Goal: Task Accomplishment & Management: Manage account settings

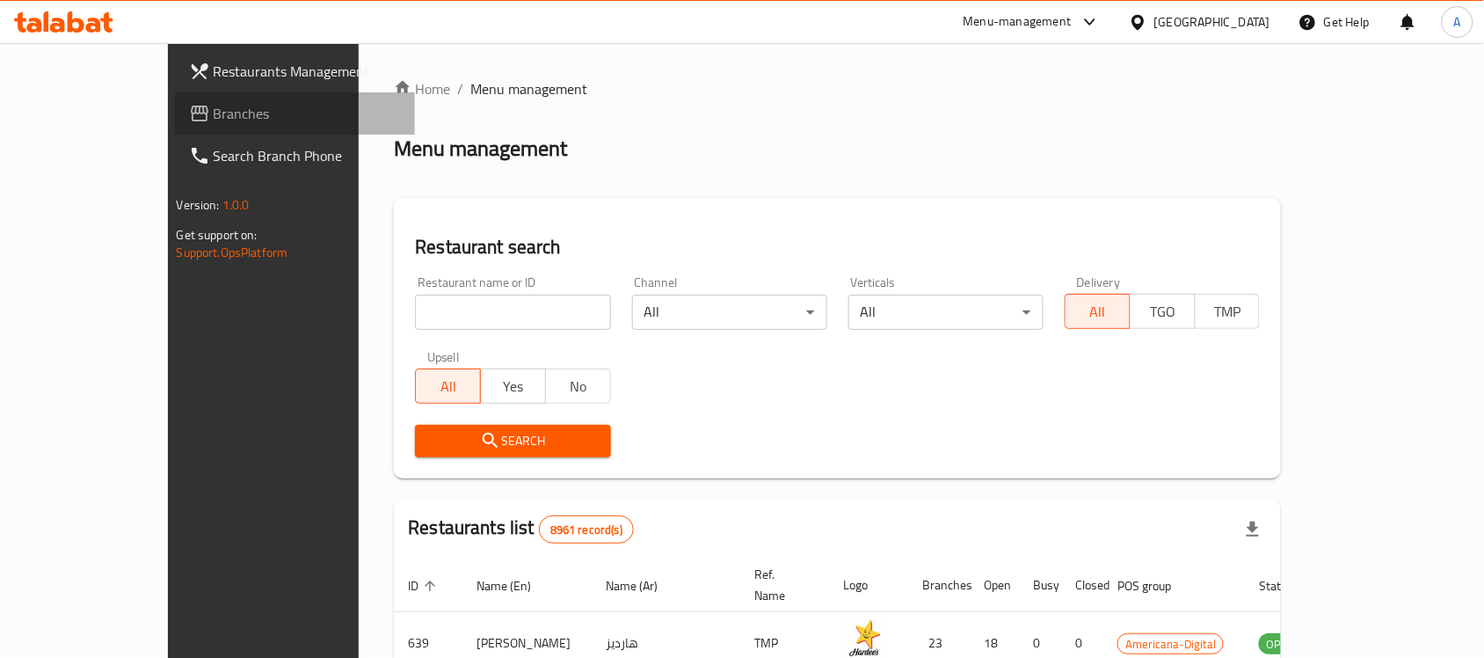
click at [214, 124] on span "Branches" at bounding box center [308, 113] width 188 height 21
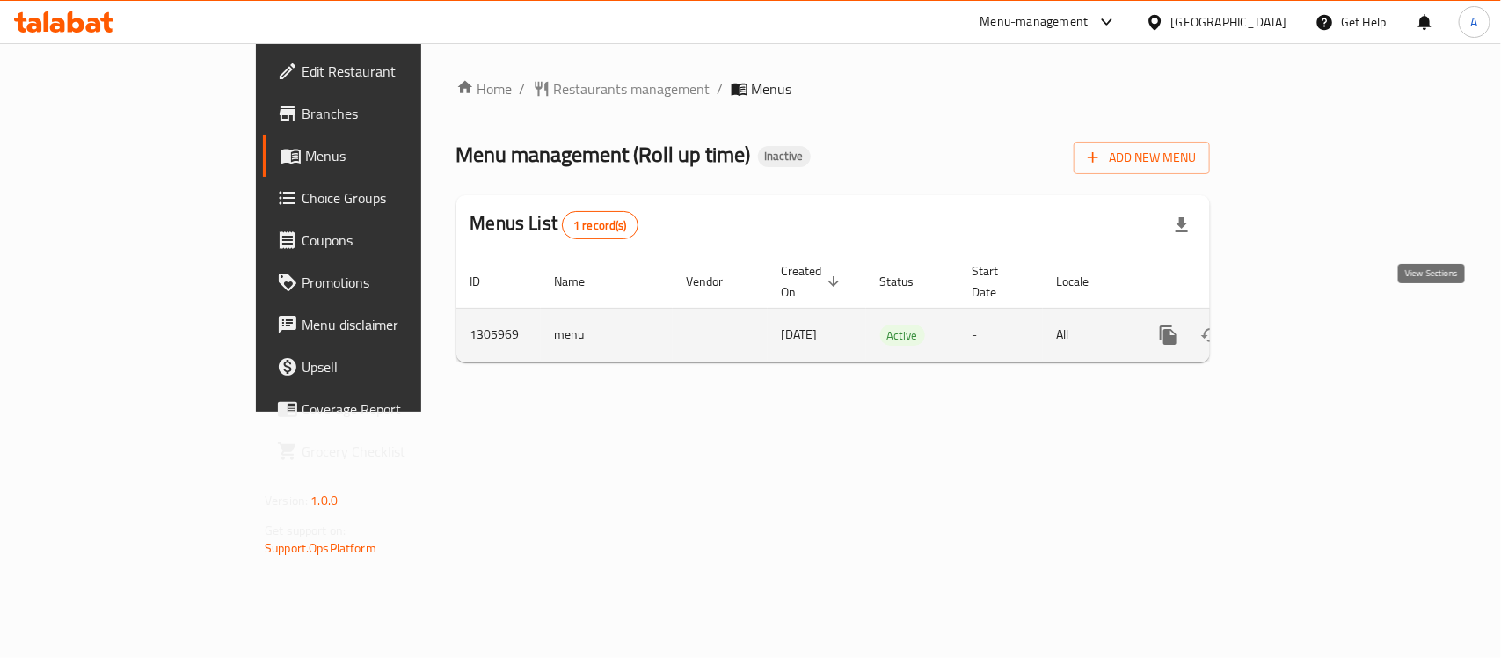
click at [1316, 324] on link "enhanced table" at bounding box center [1295, 335] width 42 height 42
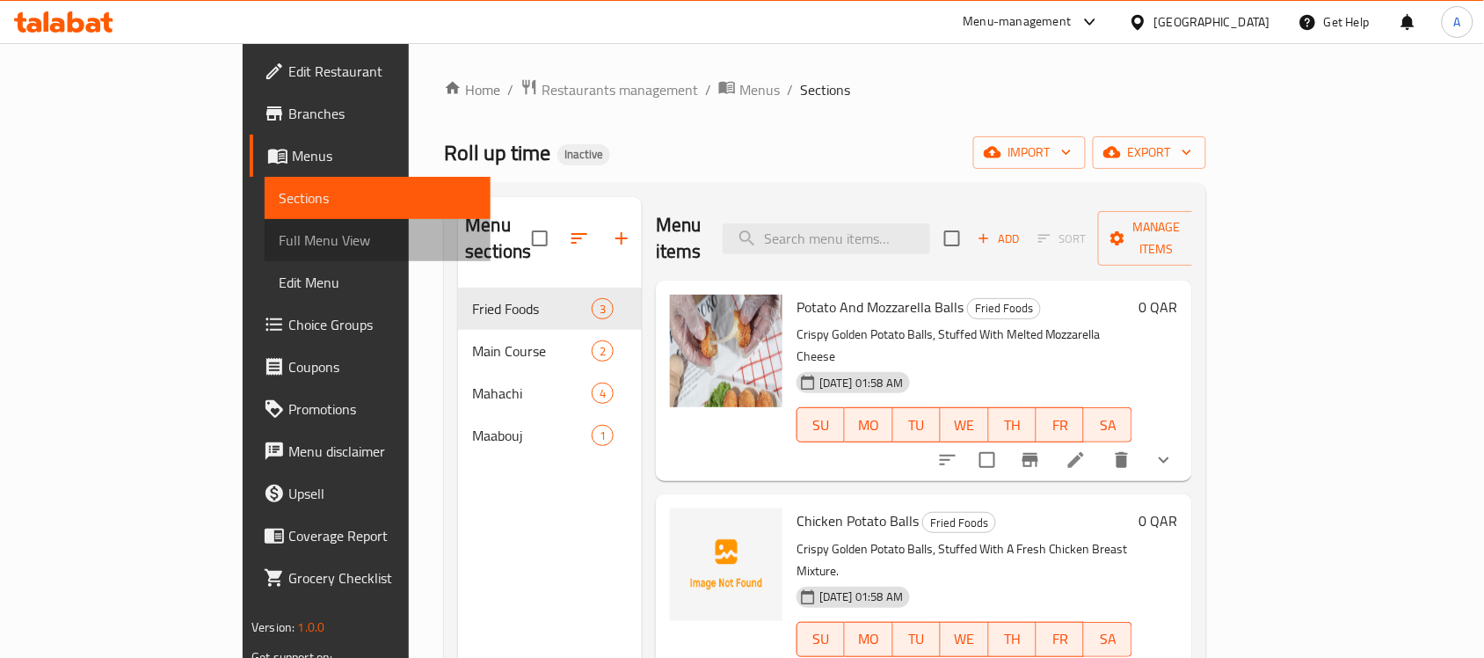
click at [279, 236] on span "Full Menu View" at bounding box center [378, 239] width 198 height 21
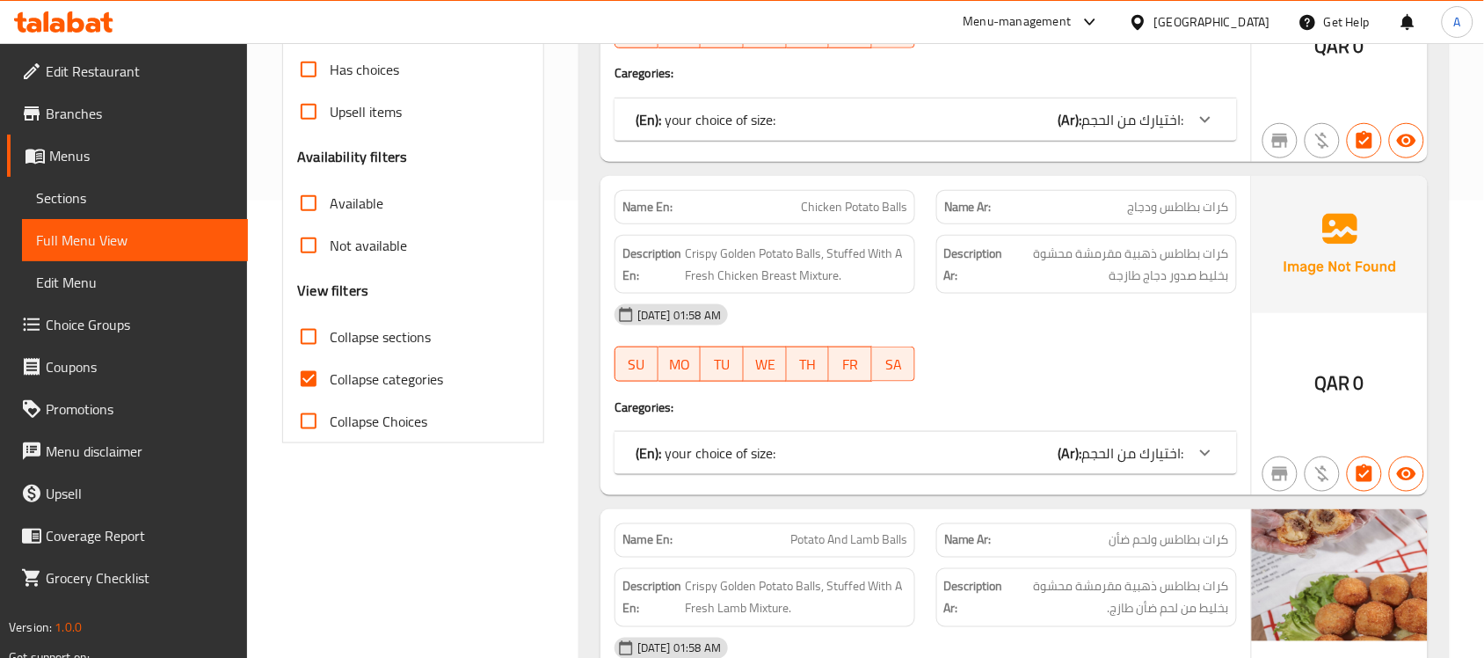
scroll to position [458, 0]
click at [331, 378] on span "Collapse categories" at bounding box center [386, 378] width 113 height 21
click at [330, 378] on input "Collapse categories" at bounding box center [309, 378] width 42 height 42
checkbox input "false"
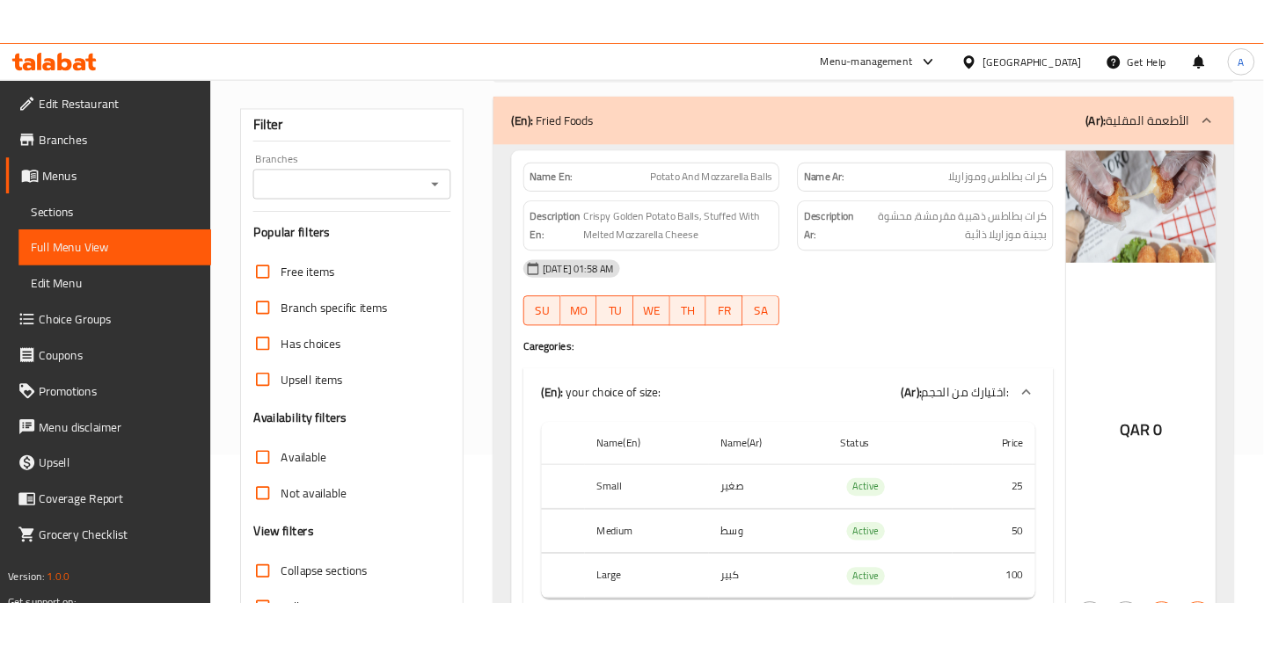
scroll to position [173, 0]
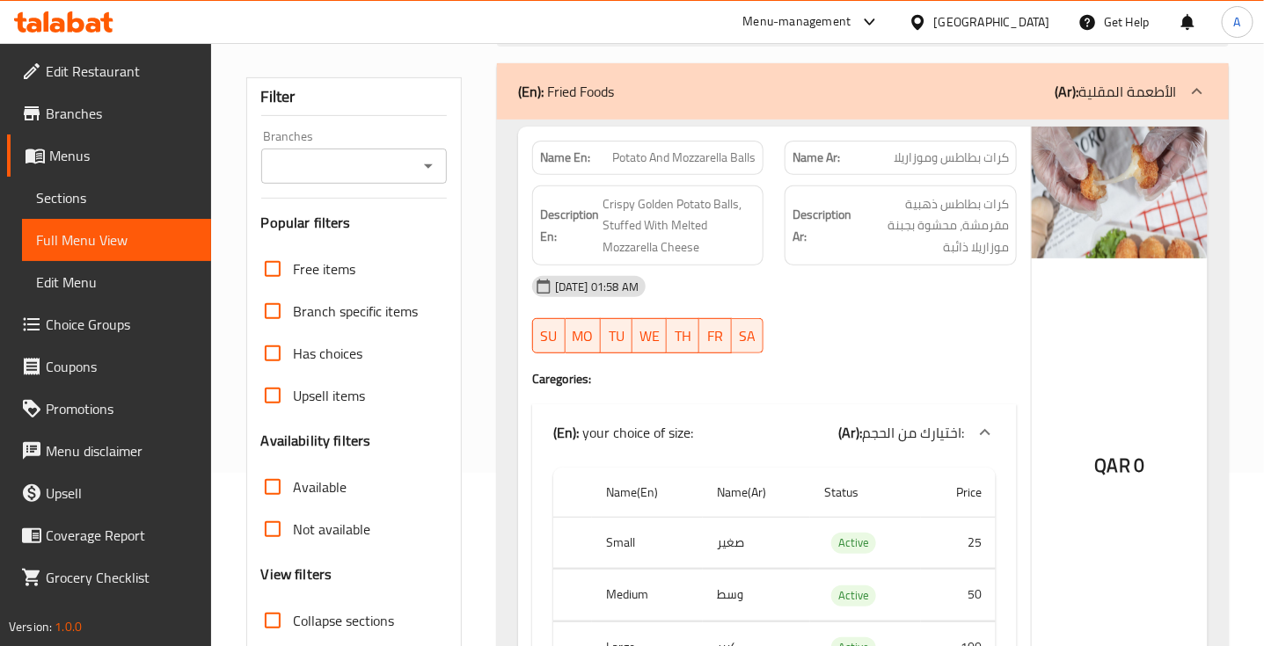
click at [814, 409] on div "(En): your choice of size: (Ar): اختيارك من الحجم:" at bounding box center [774, 432] width 484 height 56
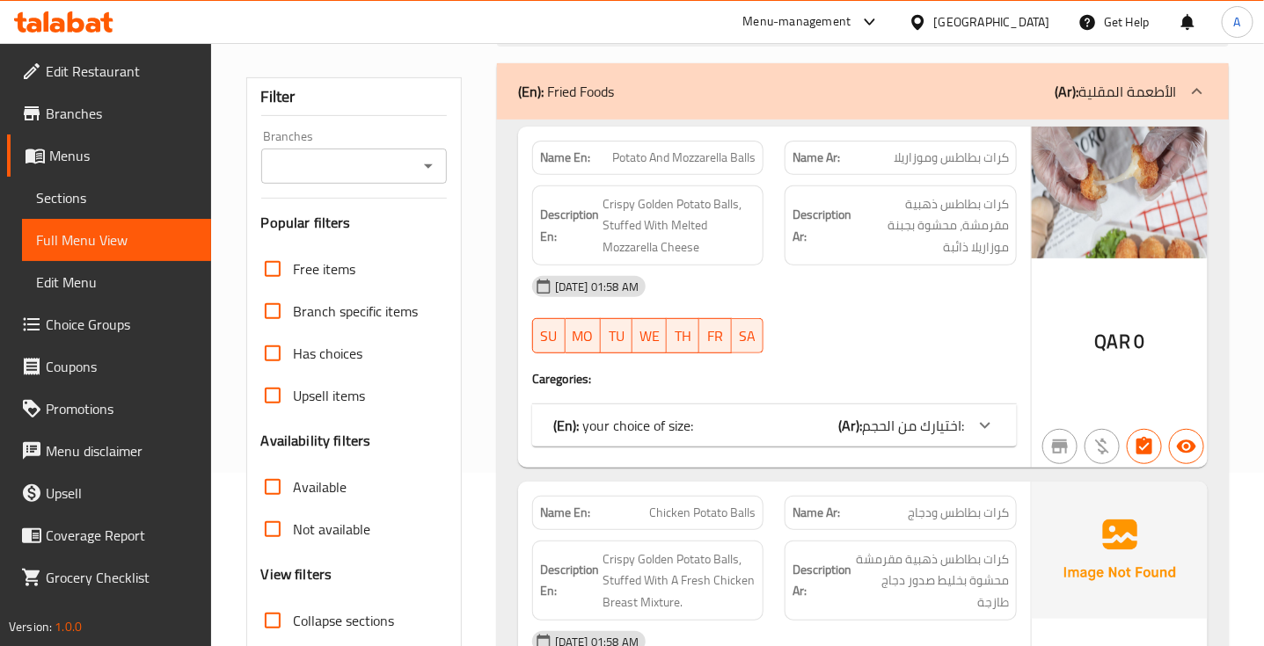
click at [840, 423] on b "(Ar):" at bounding box center [850, 425] width 24 height 26
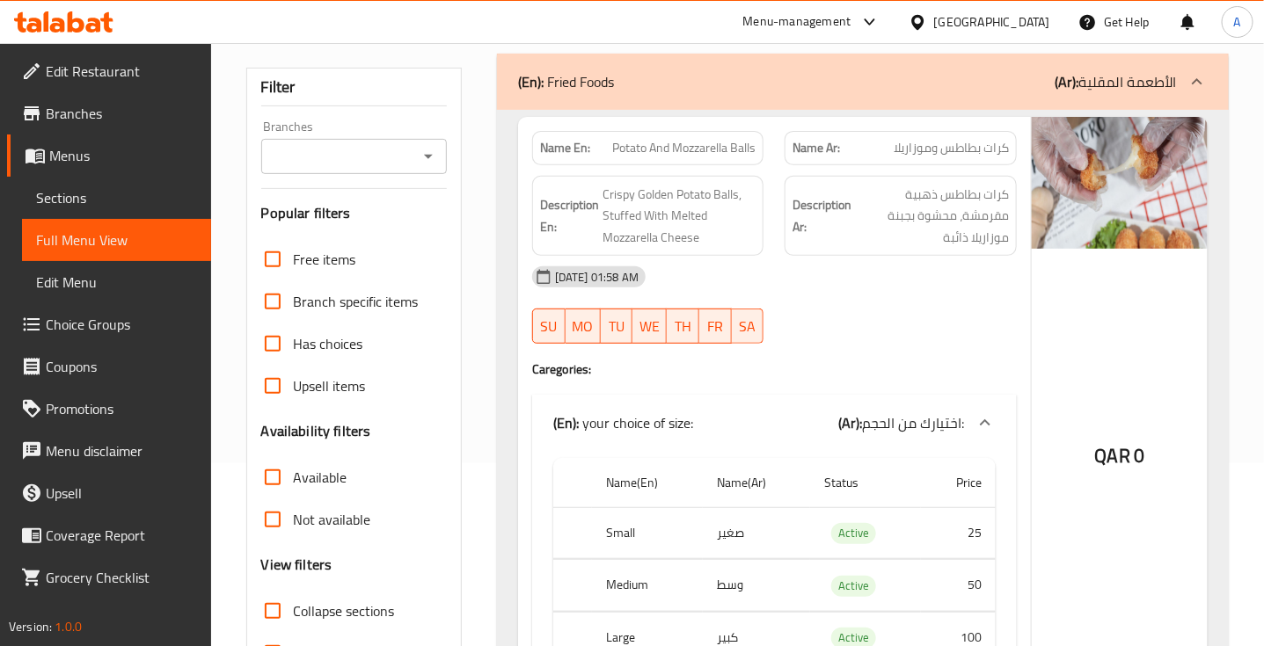
scroll to position [174, 0]
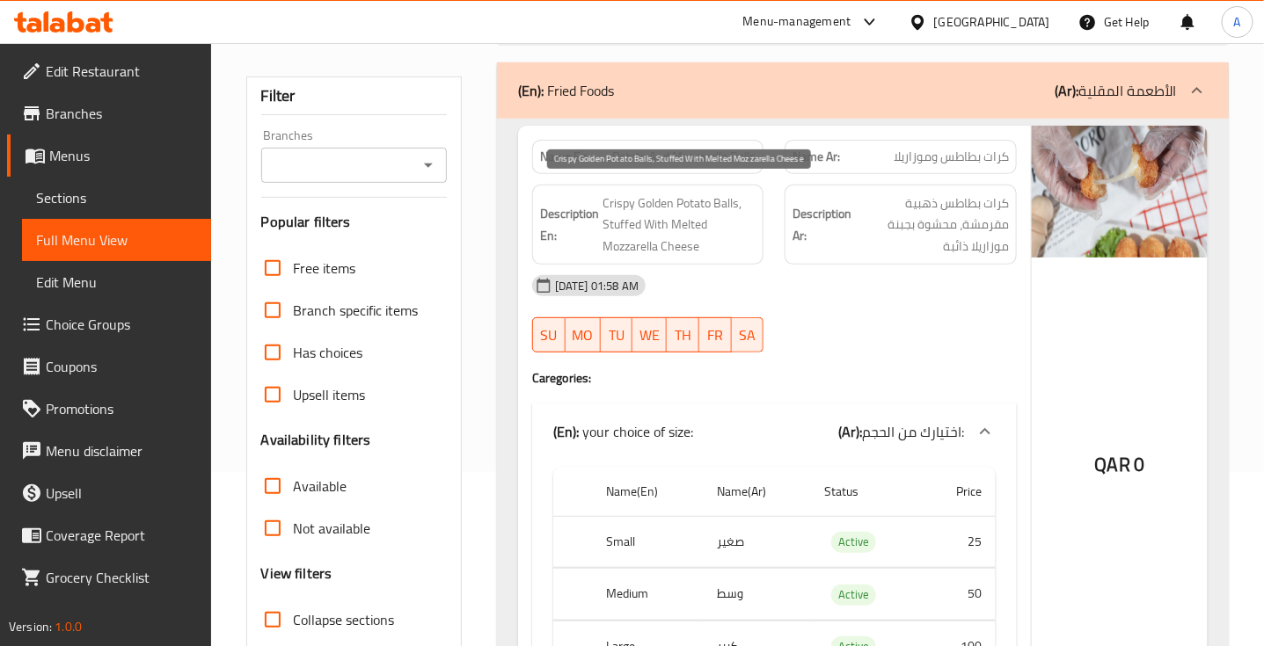
click at [646, 209] on span "Crispy Golden Potato Balls, Stuffed With Melted Mozzarella Cheese" at bounding box center [679, 225] width 154 height 65
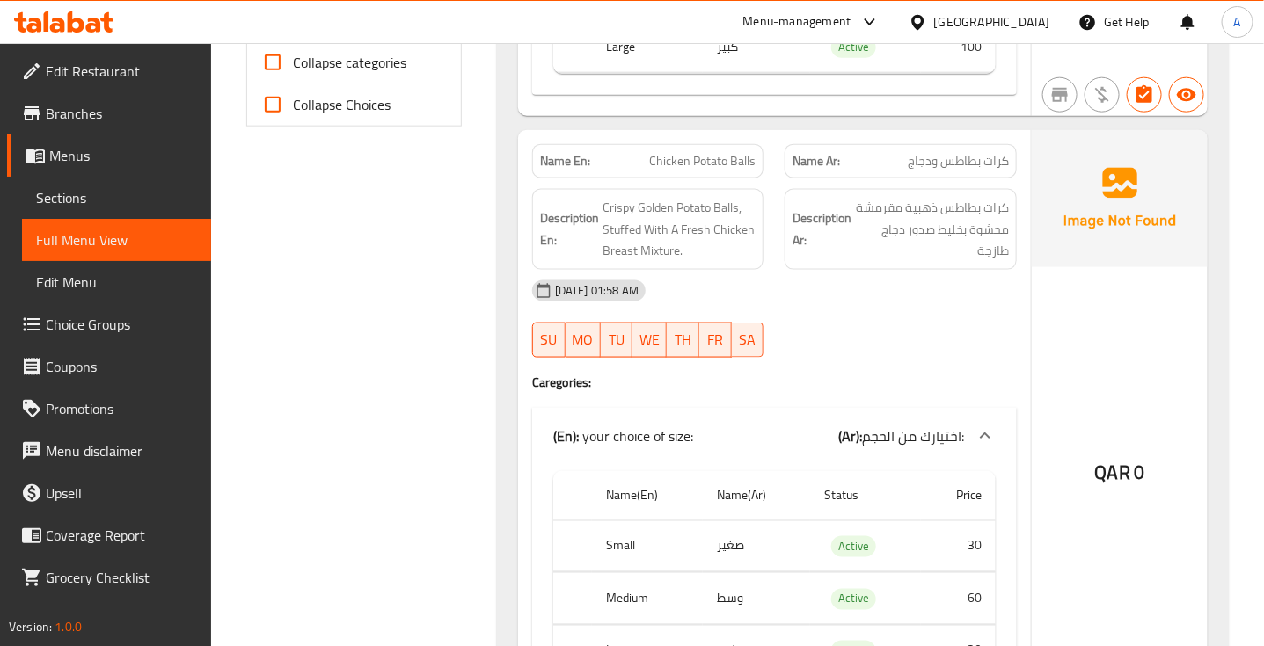
scroll to position [775, 0]
click at [963, 164] on span "كرات بطاطس ودجاج" at bounding box center [957, 160] width 101 height 18
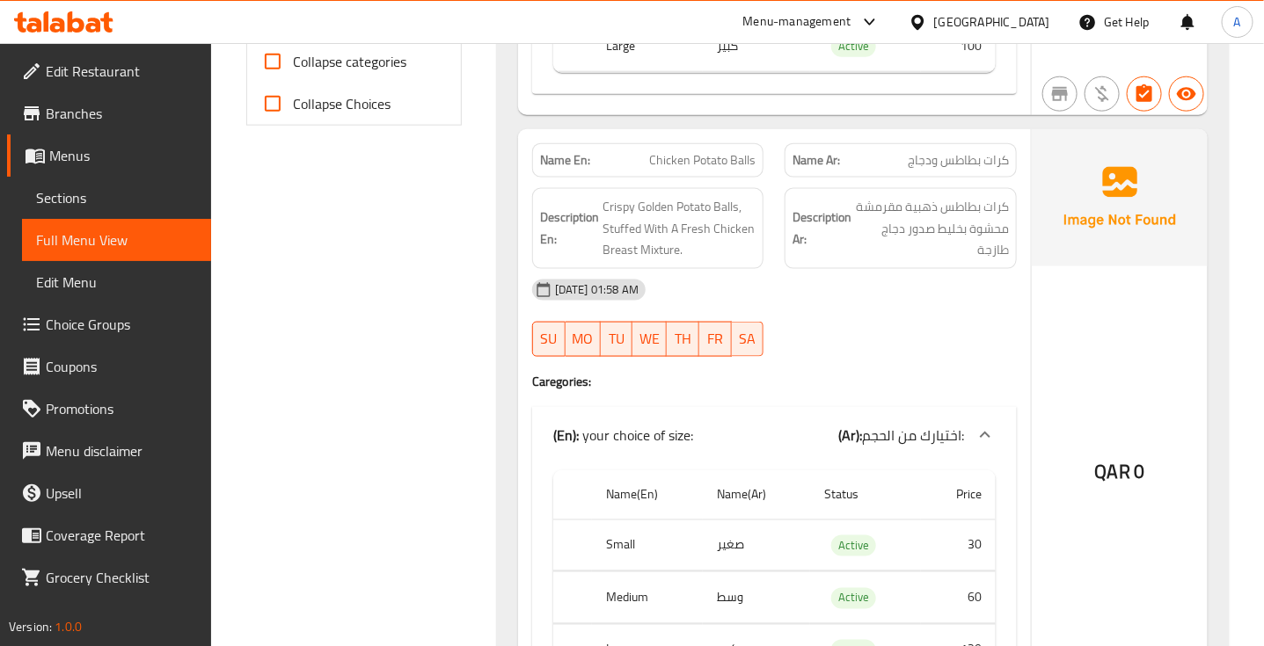
click at [712, 168] on span "Chicken Potato Balls" at bounding box center [702, 160] width 106 height 18
click at [981, 216] on span "كرات بطاطس ذهبية مقرمشة محشوة بخليط صدور دجاج طازجة" at bounding box center [932, 228] width 154 height 65
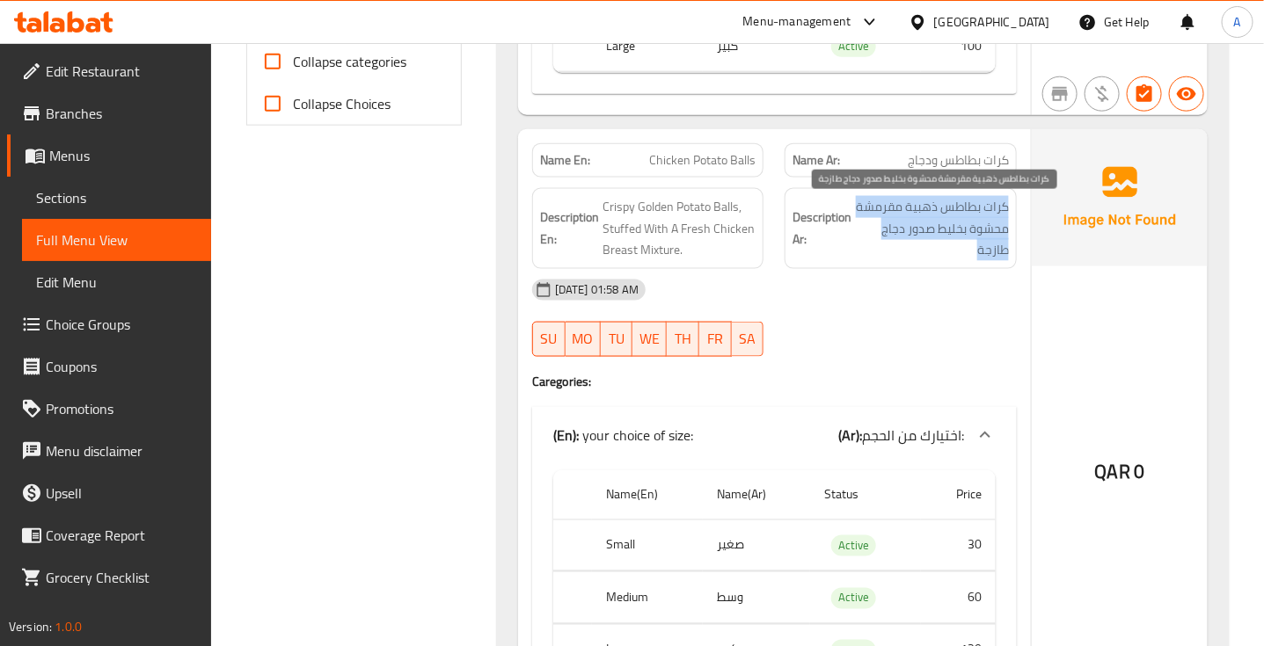
click at [981, 216] on span "كرات بطاطس ذهبية مقرمشة محشوة بخليط صدور دجاج طازجة" at bounding box center [932, 228] width 154 height 65
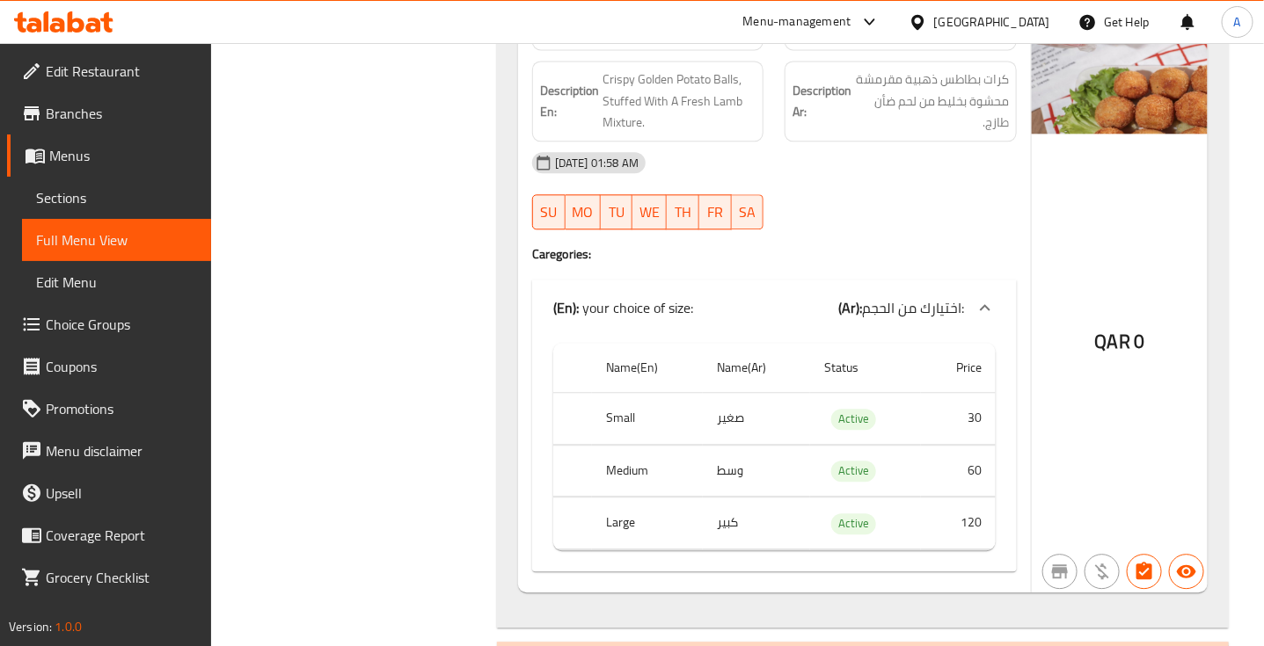
scroll to position [1469, 0]
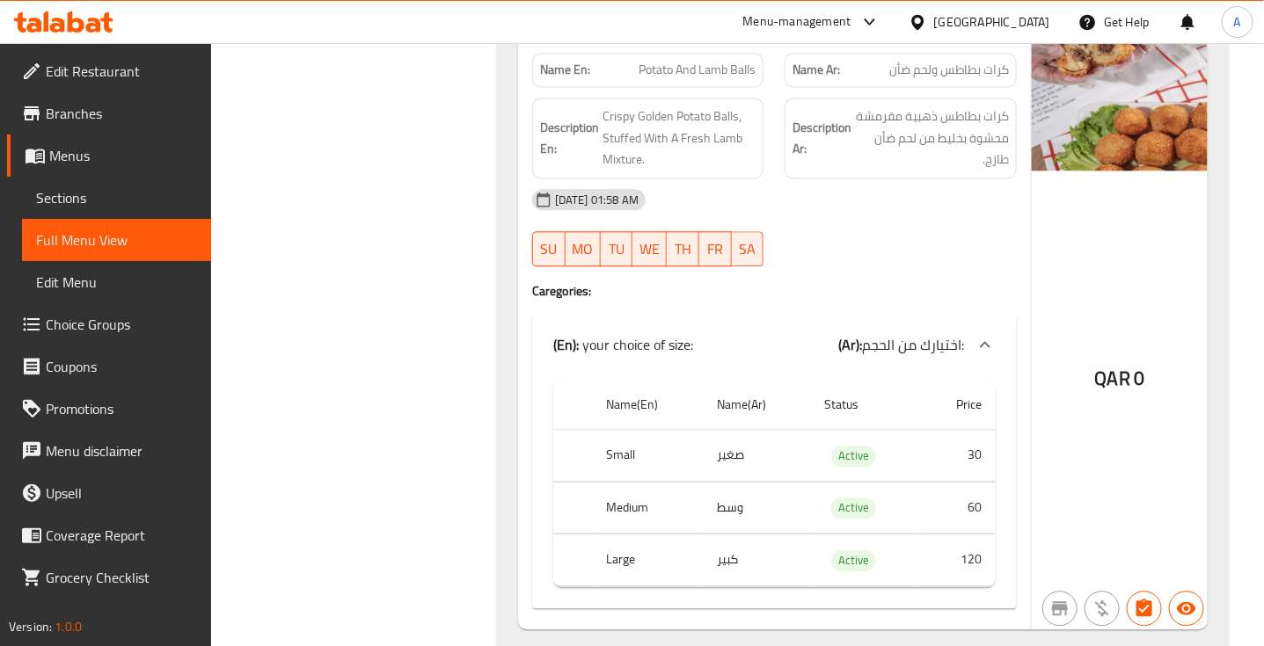
click at [952, 79] on span "كرات بطاطس ولحم ضأن" at bounding box center [949, 70] width 120 height 18
click at [965, 143] on span "كرات بطاطس ذهبية مقرمشة محشوة بخليط من لحم ضأن طازج." at bounding box center [932, 138] width 154 height 65
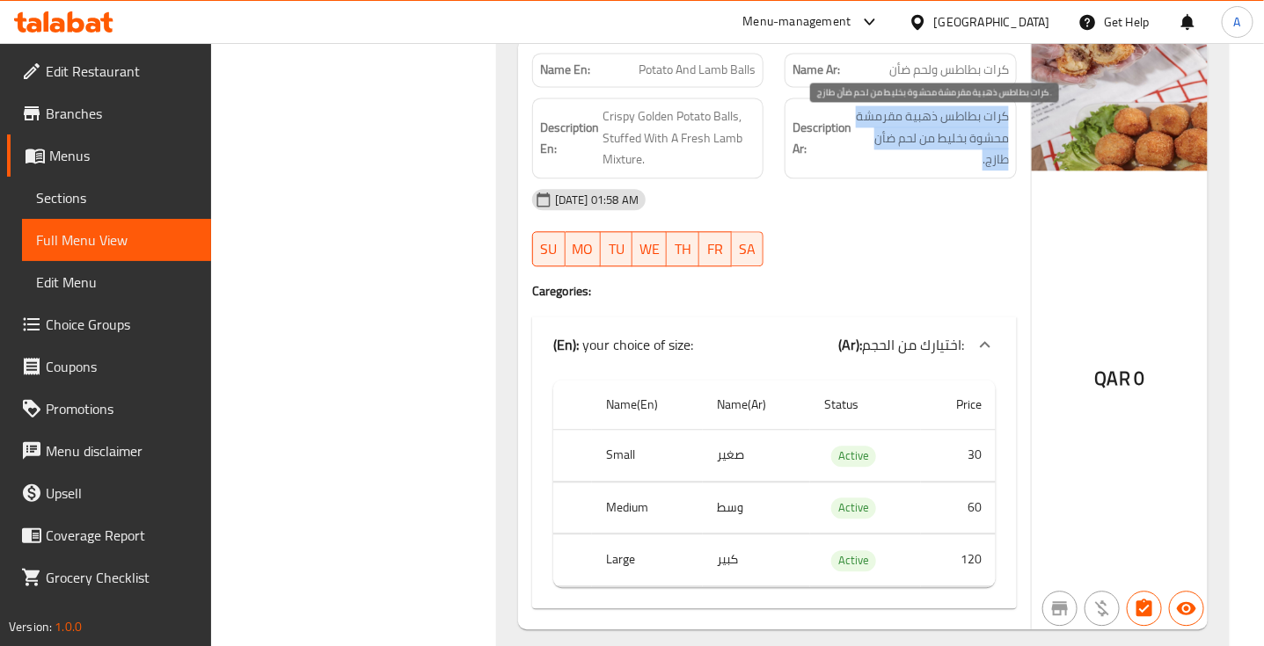
click at [965, 143] on span "كرات بطاطس ذهبية مقرمشة محشوة بخليط من لحم ضأن طازج." at bounding box center [932, 138] width 154 height 65
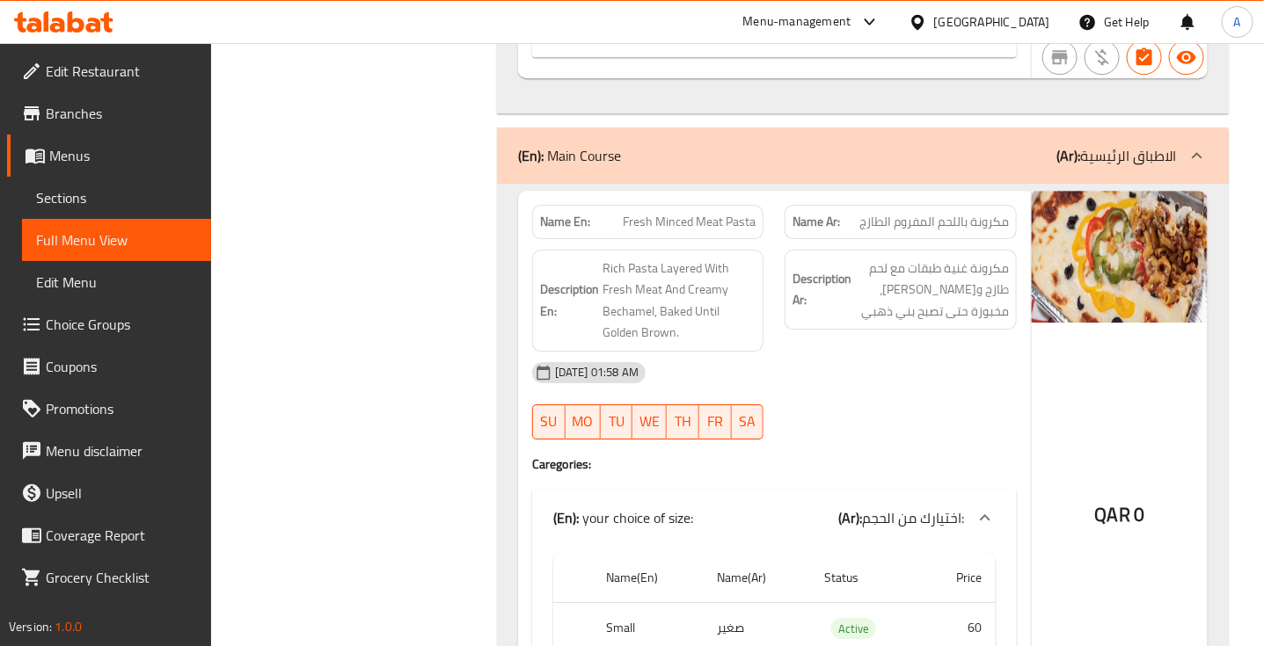
scroll to position [2051, 0]
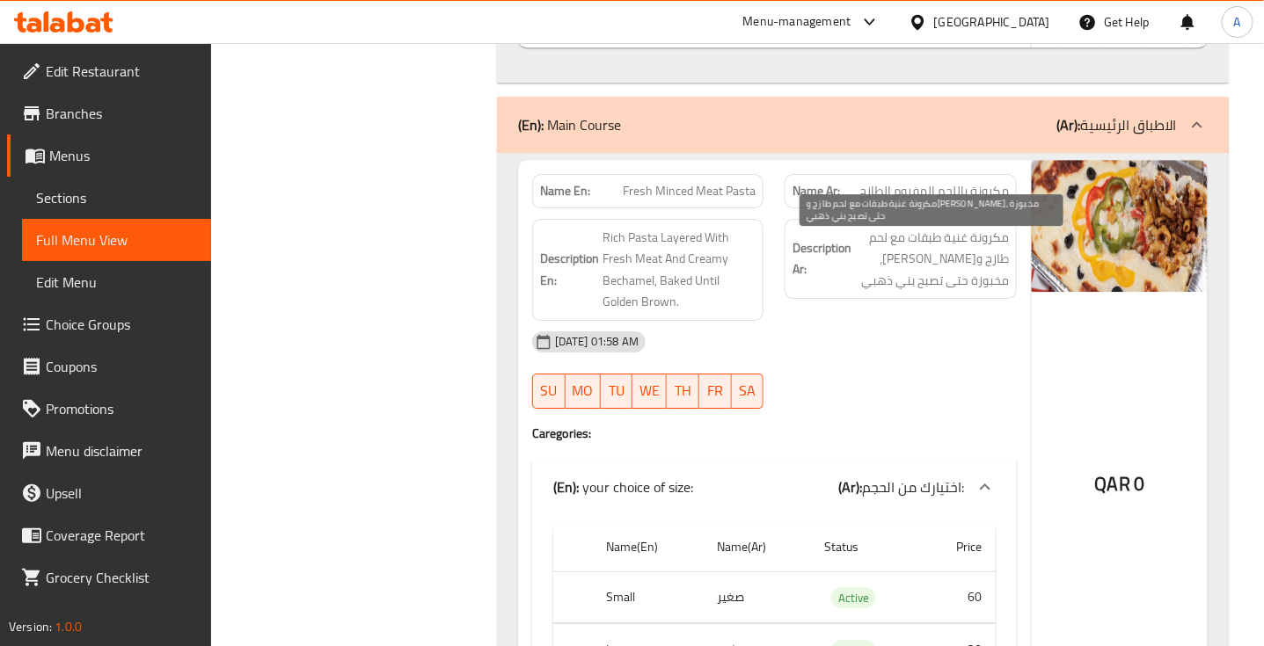
click at [924, 279] on span "مكرونة غنية طبقات مع لحم طازج وبشاميل كريمي، مخبوزة حتى تصبح بني ذهبي" at bounding box center [932, 259] width 154 height 65
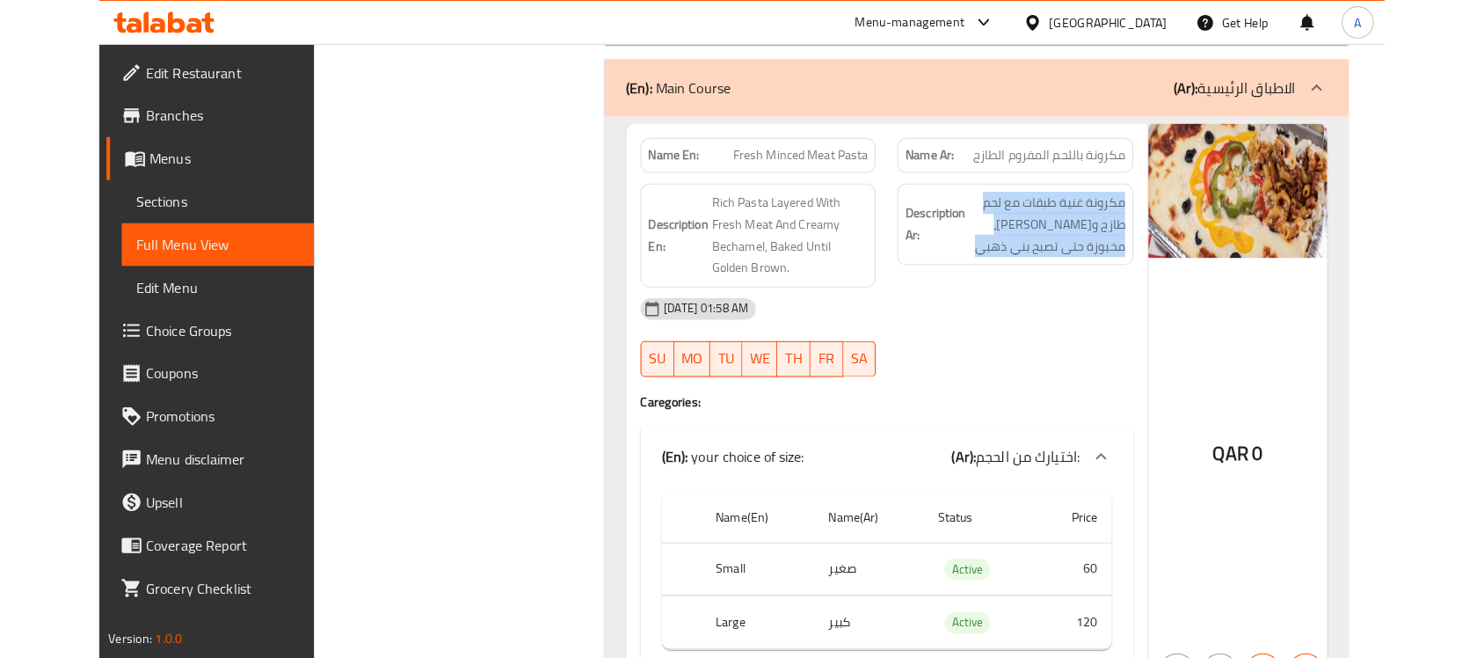
scroll to position [2091, 0]
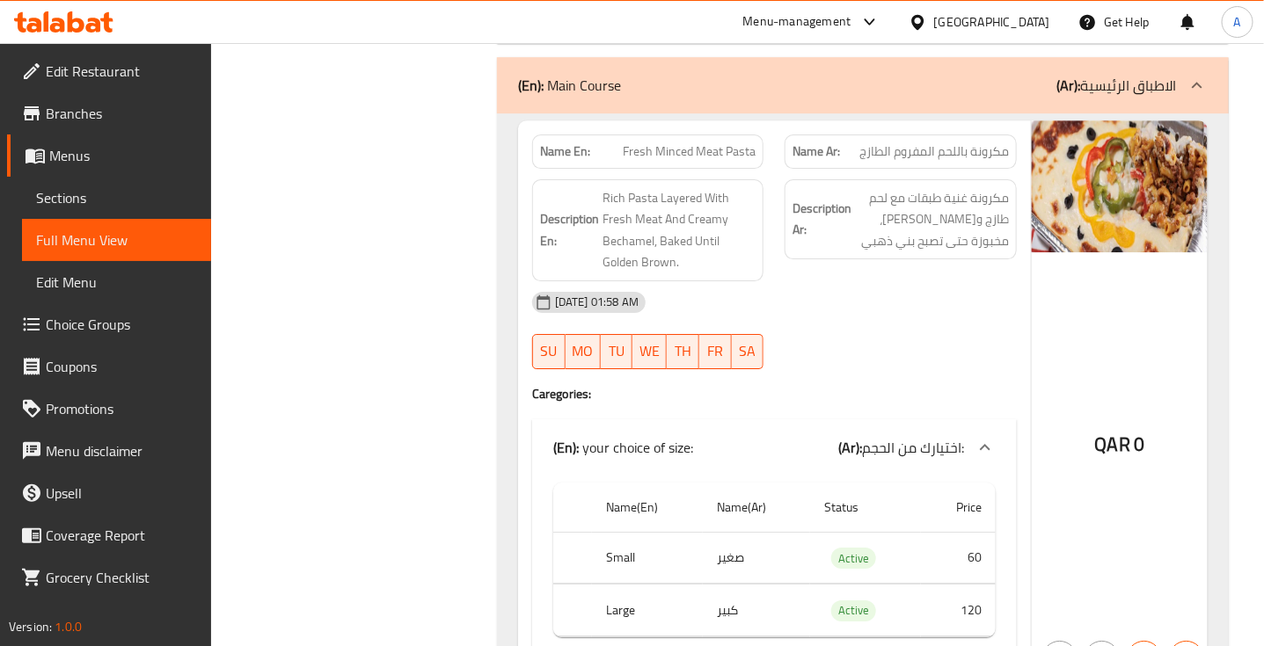
copy span "Fresh Minced Meat Pasta"
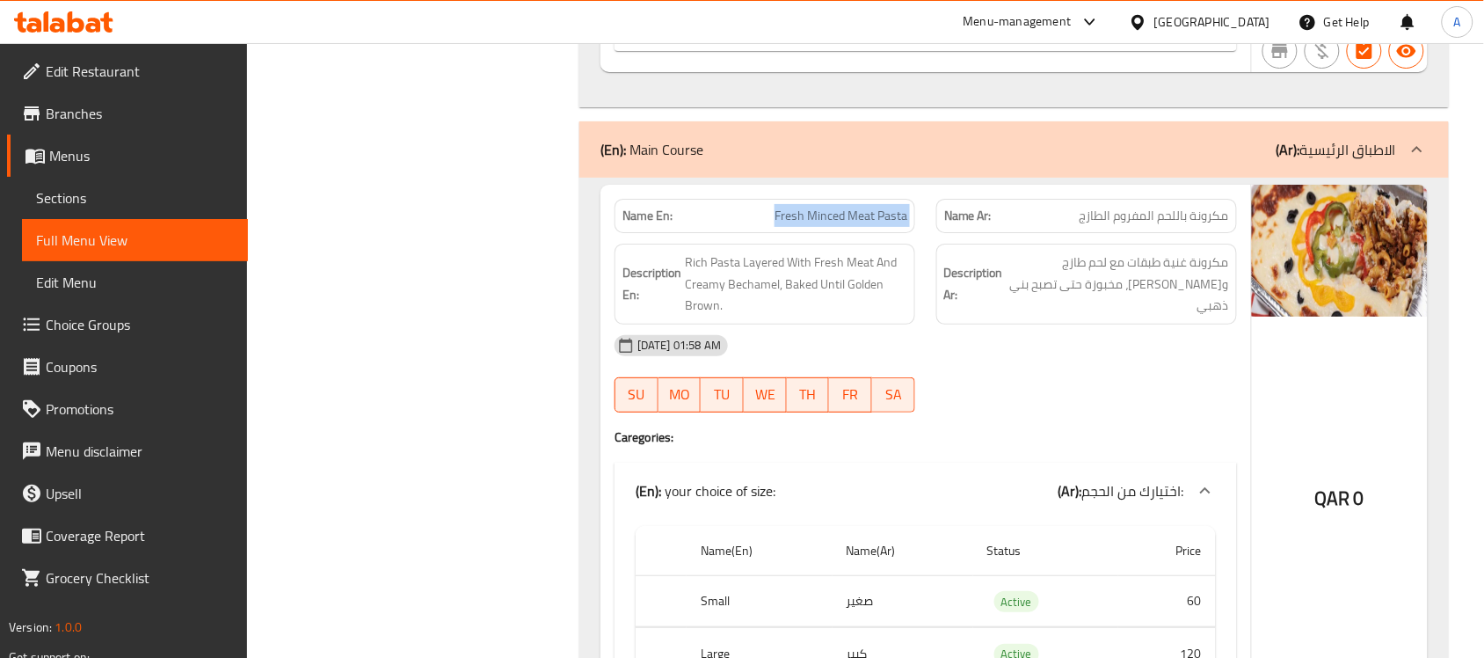
scroll to position [1961, 0]
copy span "Fresh Minced Meat Pasta"
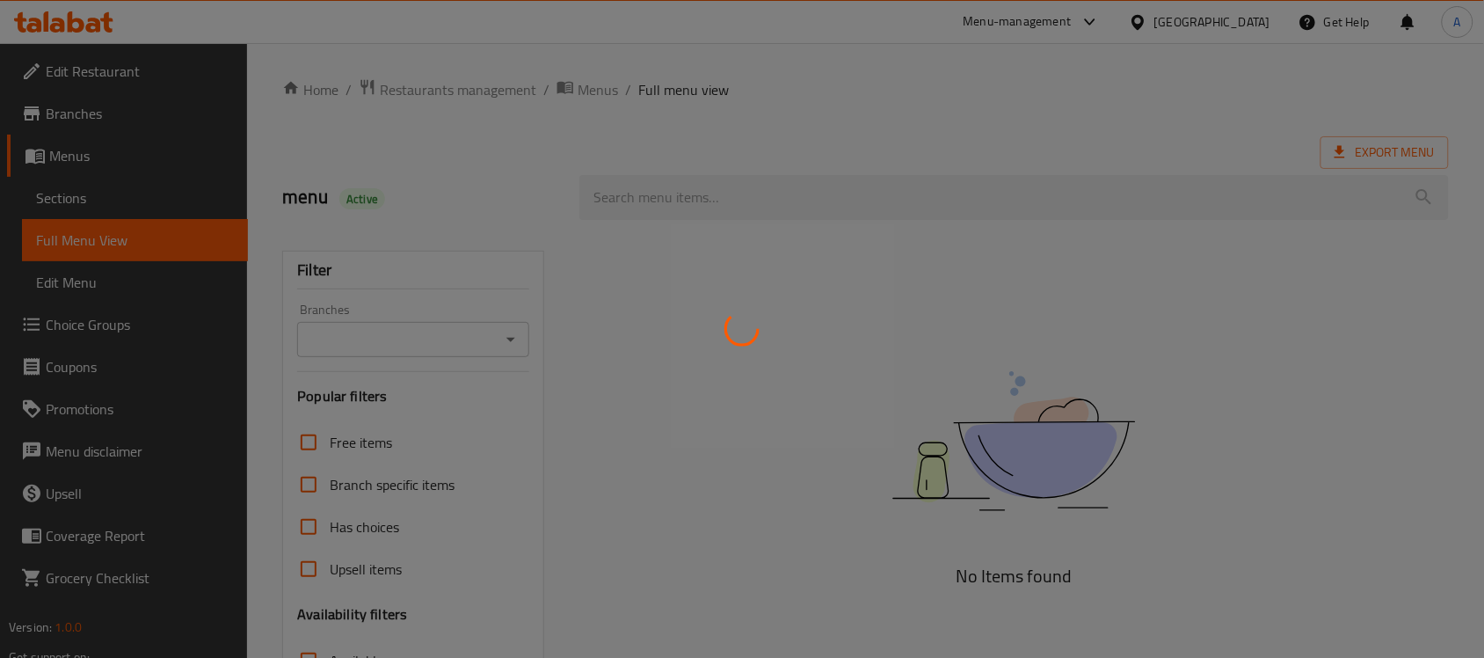
click at [98, 194] on div at bounding box center [742, 329] width 1484 height 658
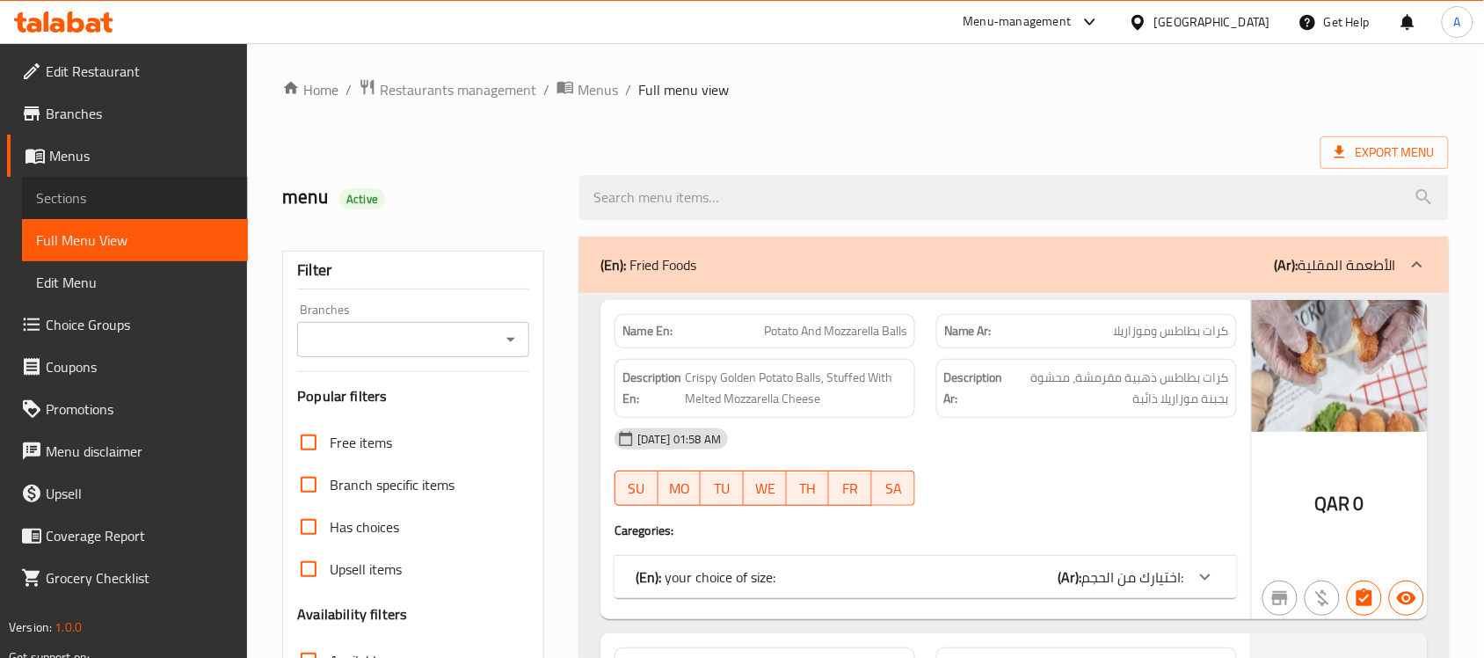
click at [98, 194] on span "Sections" at bounding box center [135, 197] width 198 height 21
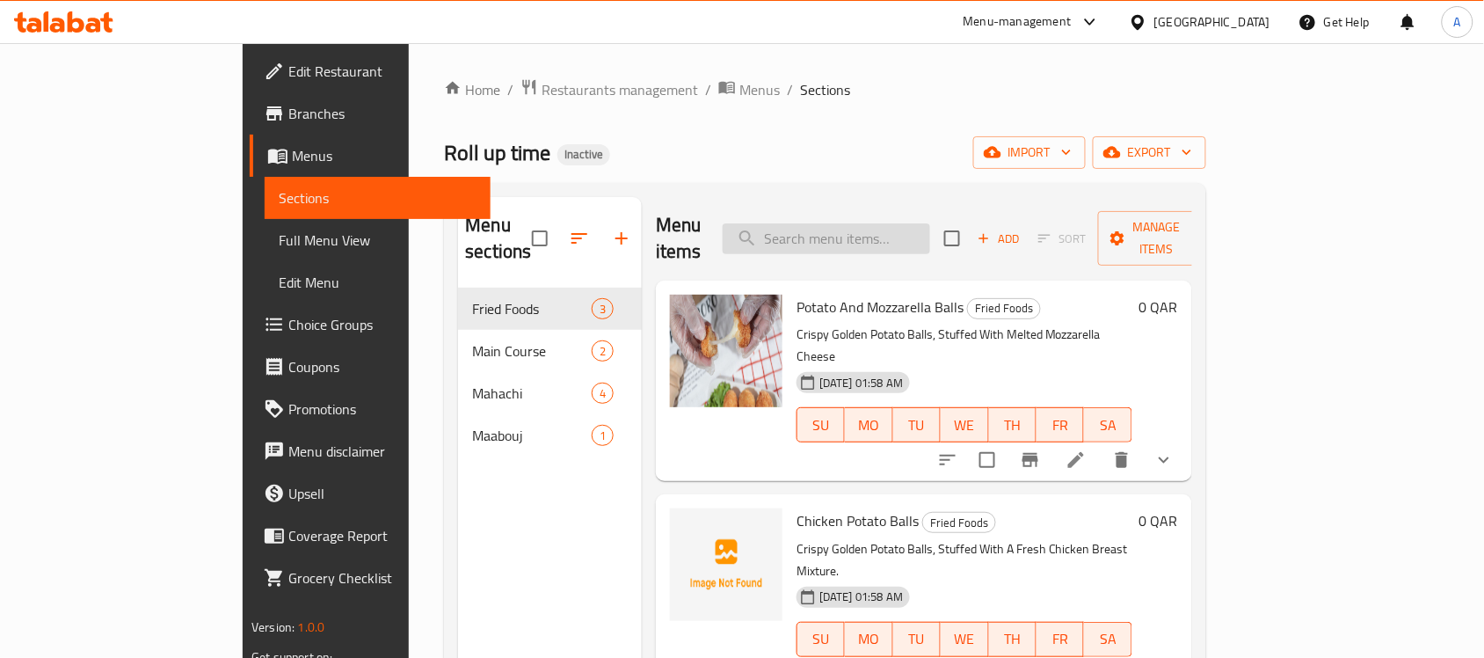
click at [907, 236] on input "search" at bounding box center [827, 238] width 208 height 31
paste input "Fresh Minced Meat Pasta"
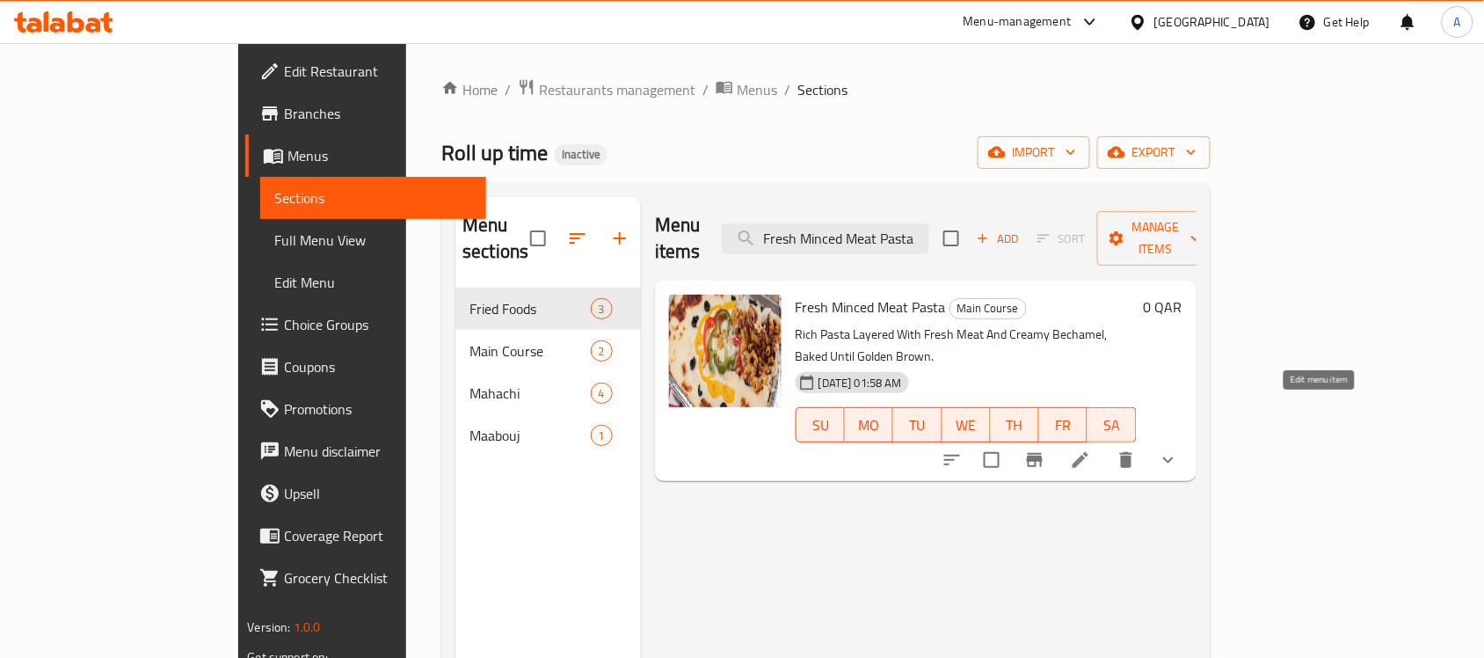
type input "Fresh Minced Meat Pasta"
click at [1089, 452] on icon at bounding box center [1081, 460] width 16 height 16
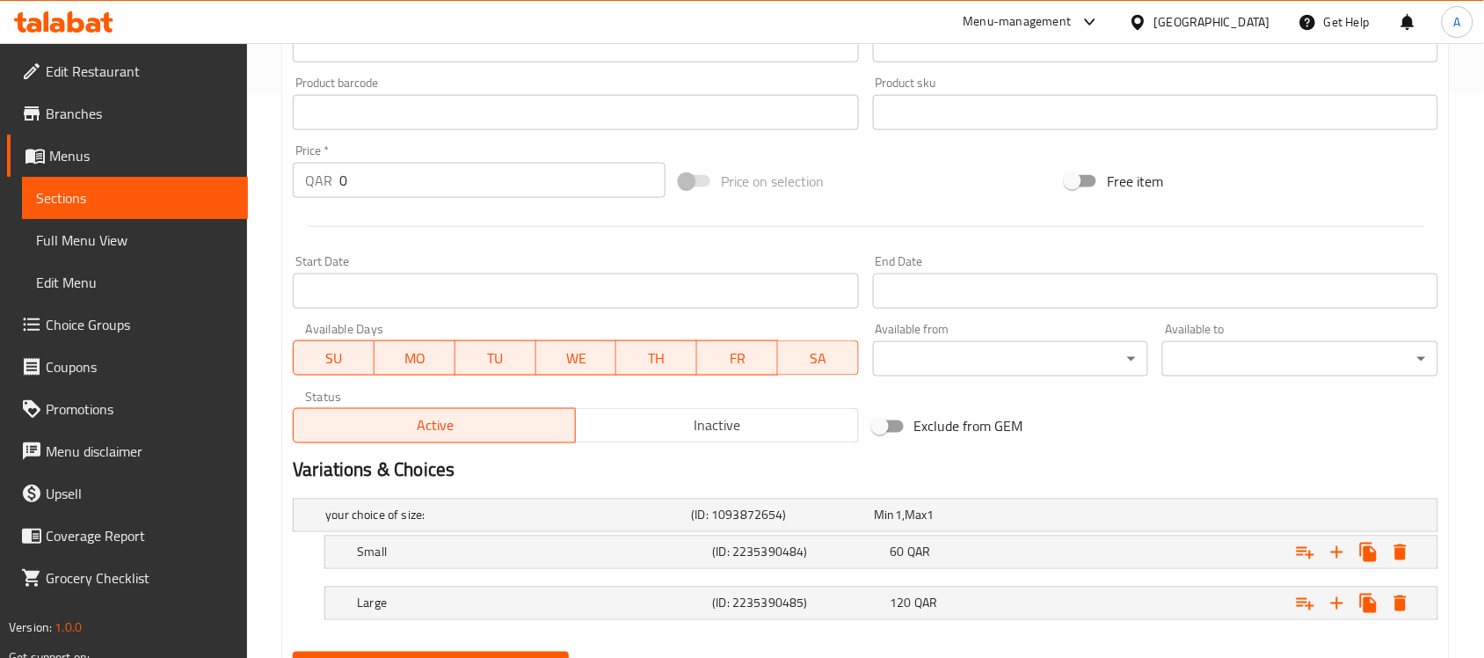
scroll to position [651, 0]
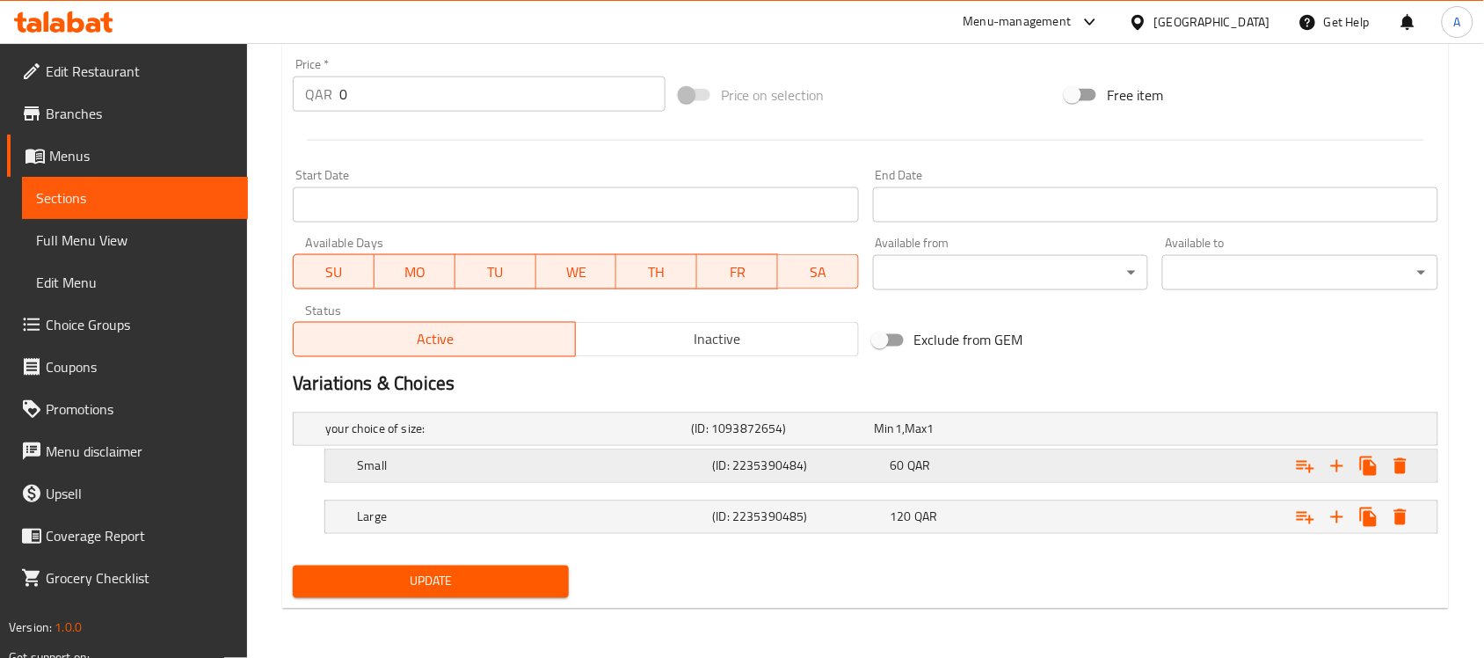
click at [833, 448] on div "Small (ID: 2235390484) 60 QAR" at bounding box center [871, 429] width 1098 height 39
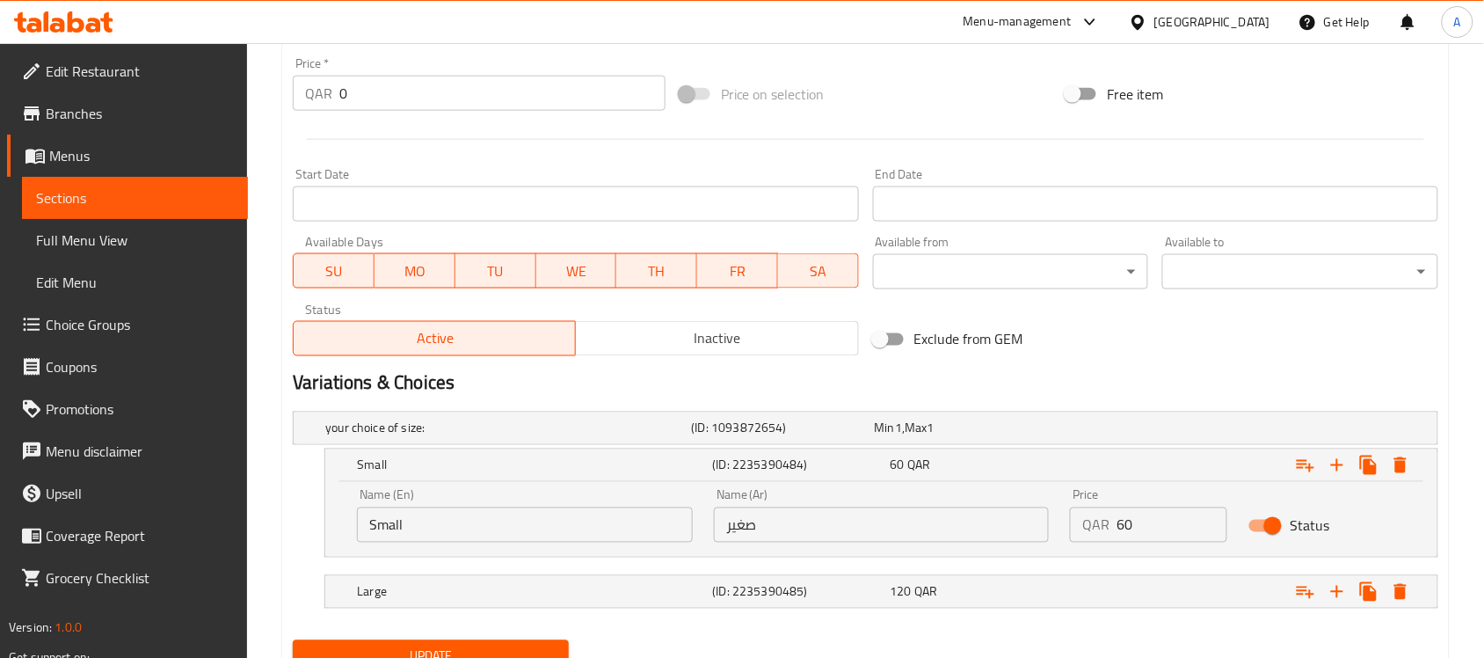
scroll to position [725, 0]
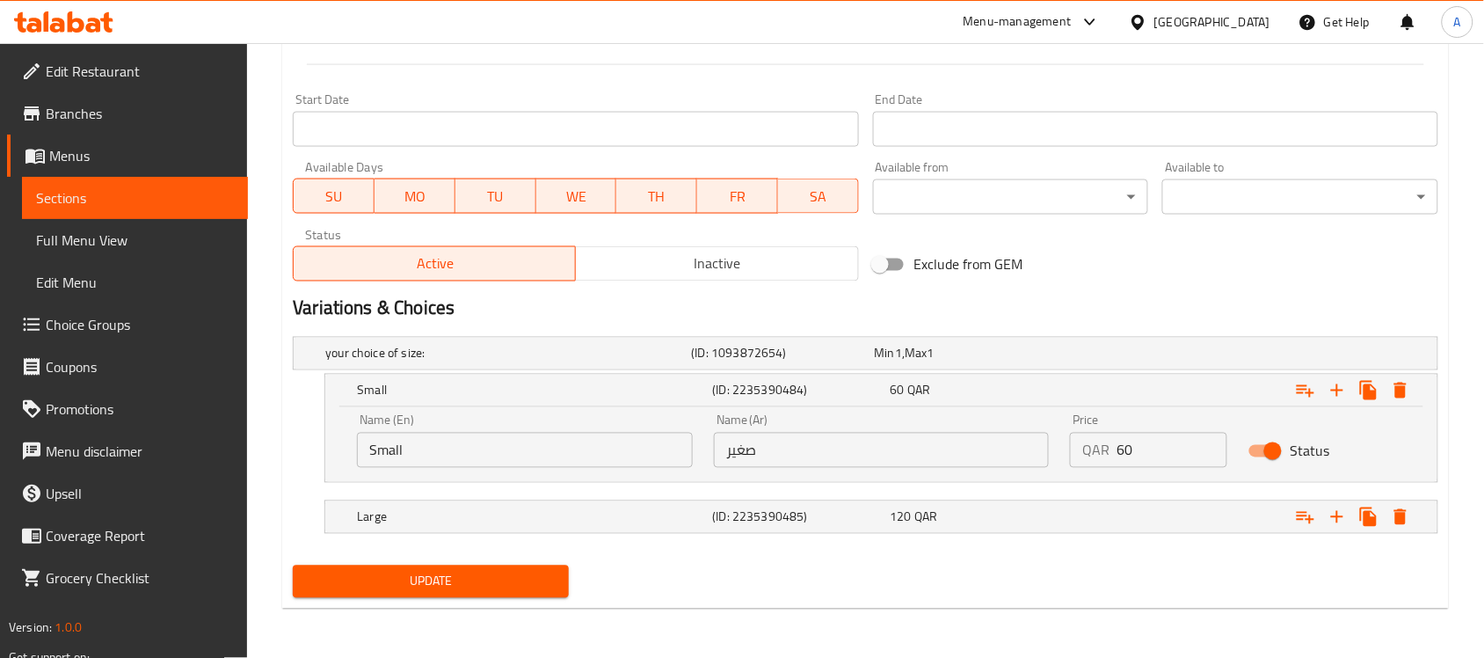
click at [513, 460] on input "Small" at bounding box center [525, 450] width 336 height 35
type input "medium"
click at [732, 457] on input "صغير" at bounding box center [882, 450] width 336 height 35
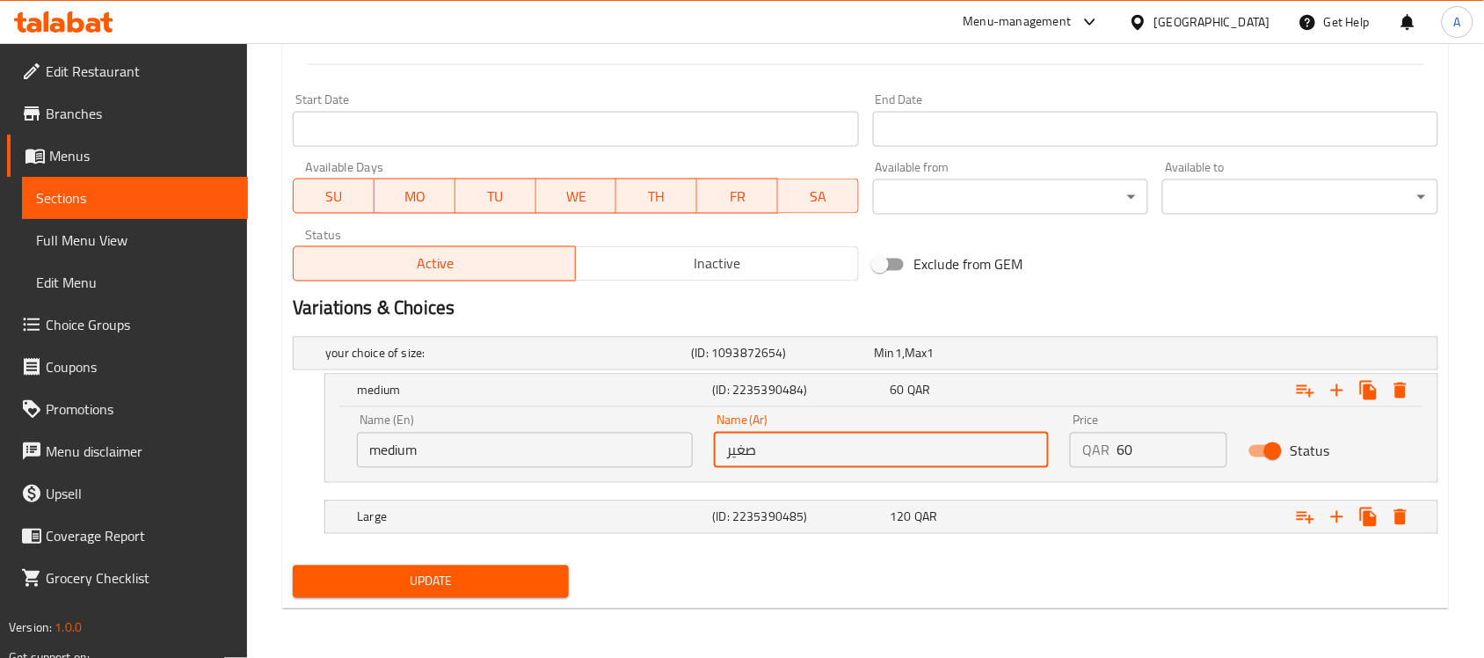
click at [732, 457] on input "صغير" at bounding box center [882, 450] width 336 height 35
type input "وسط"
click at [470, 582] on span "Update" at bounding box center [431, 582] width 248 height 22
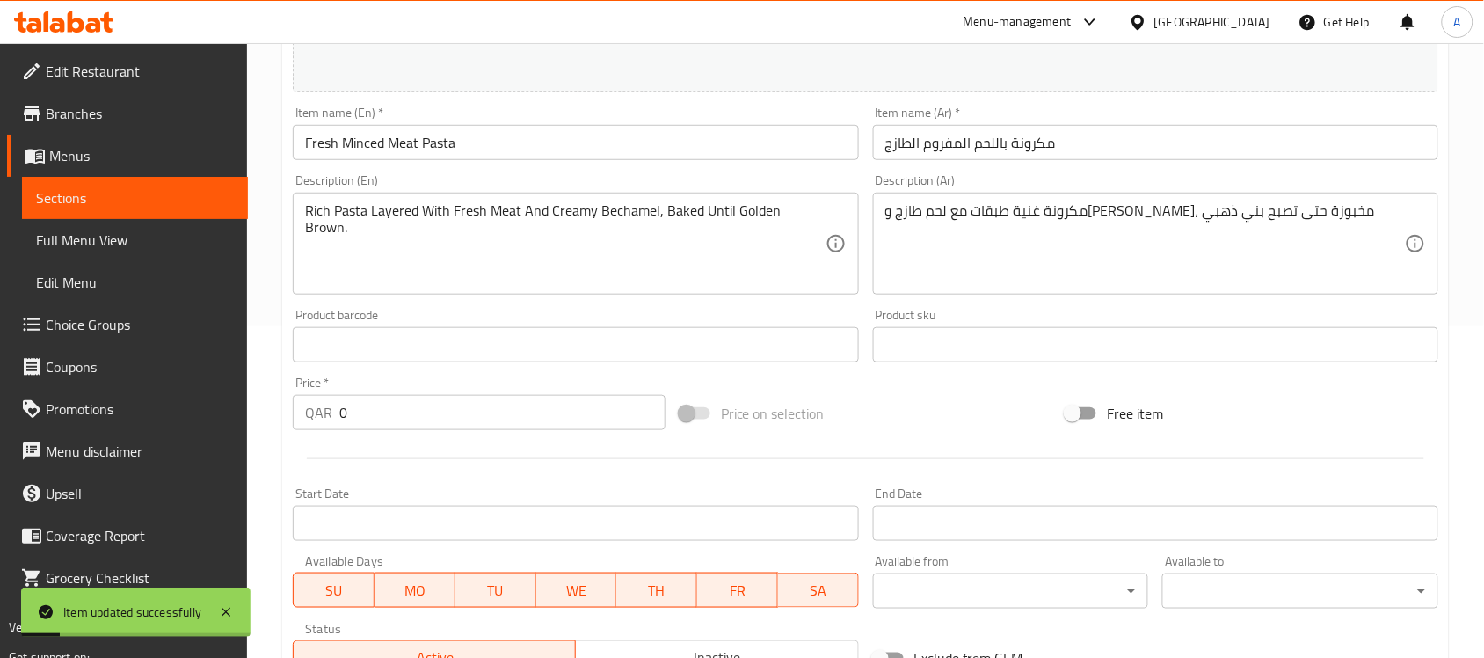
scroll to position [0, 0]
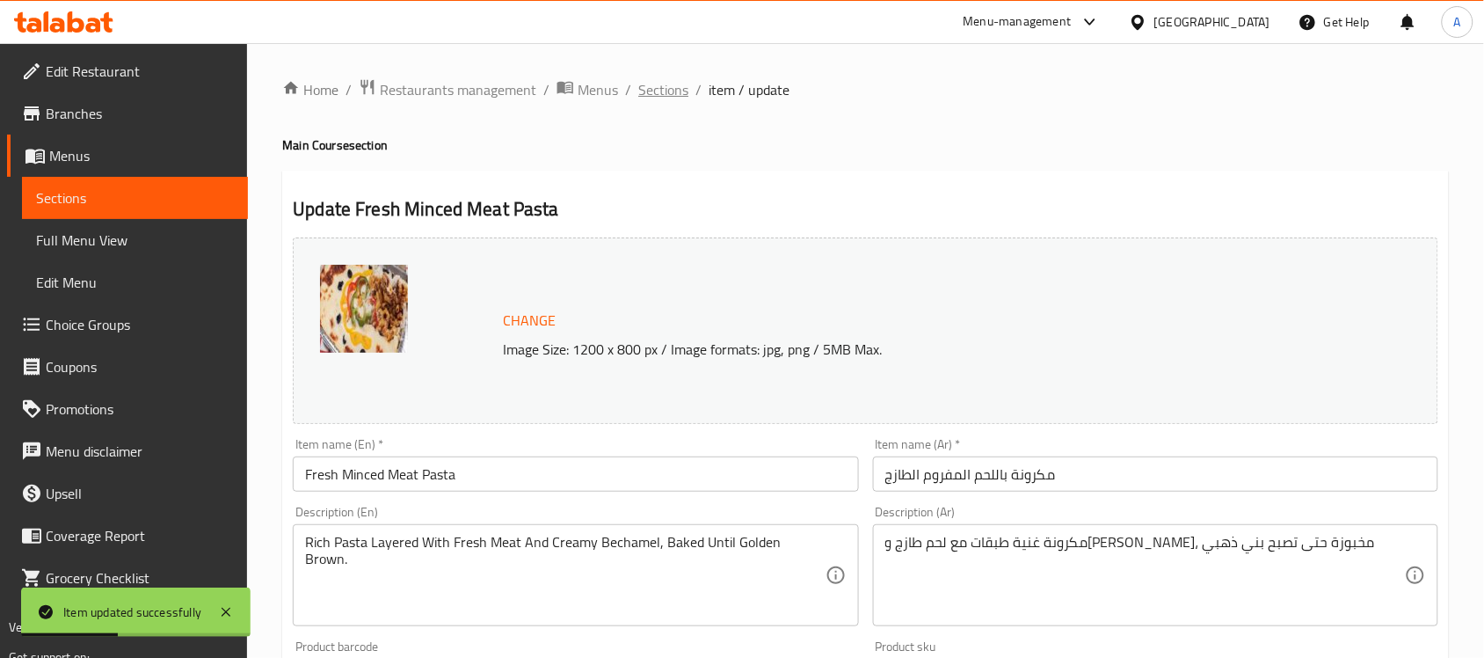
click at [651, 85] on span "Sections" at bounding box center [663, 89] width 50 height 21
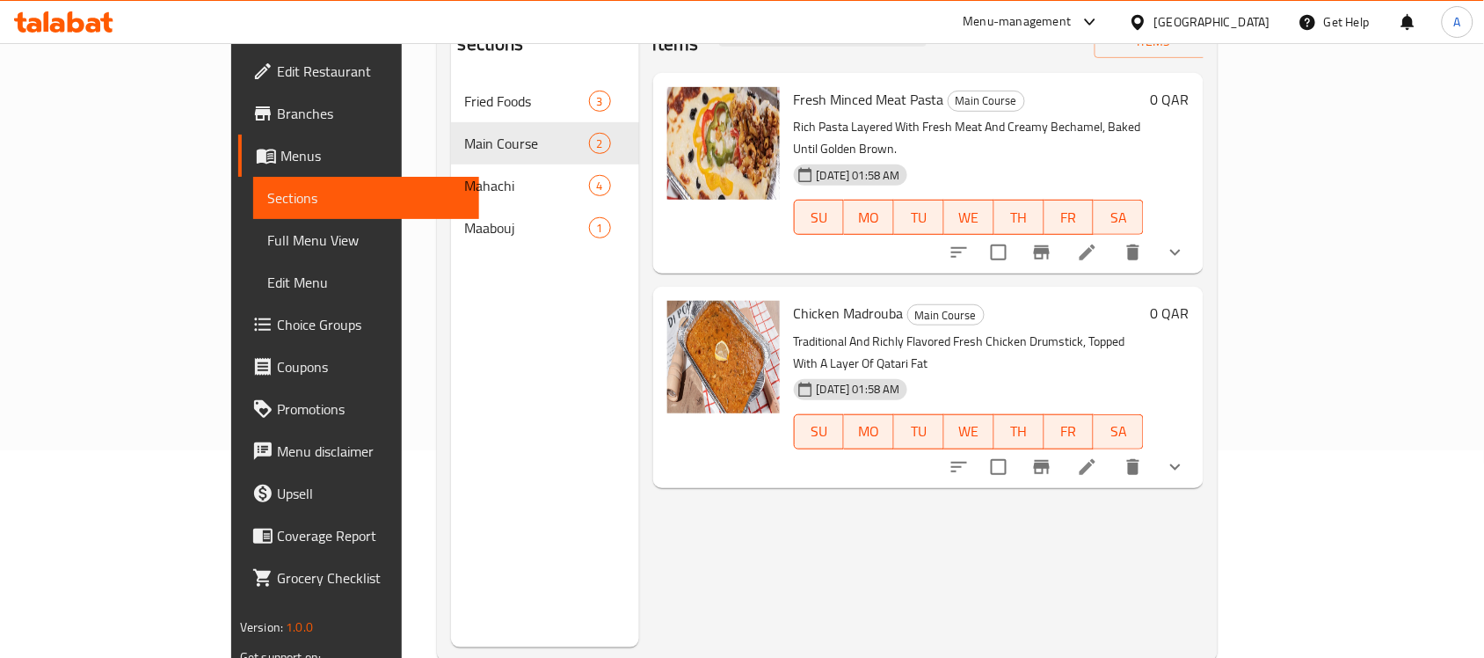
scroll to position [208, 0]
click at [1096, 458] on icon at bounding box center [1088, 466] width 16 height 16
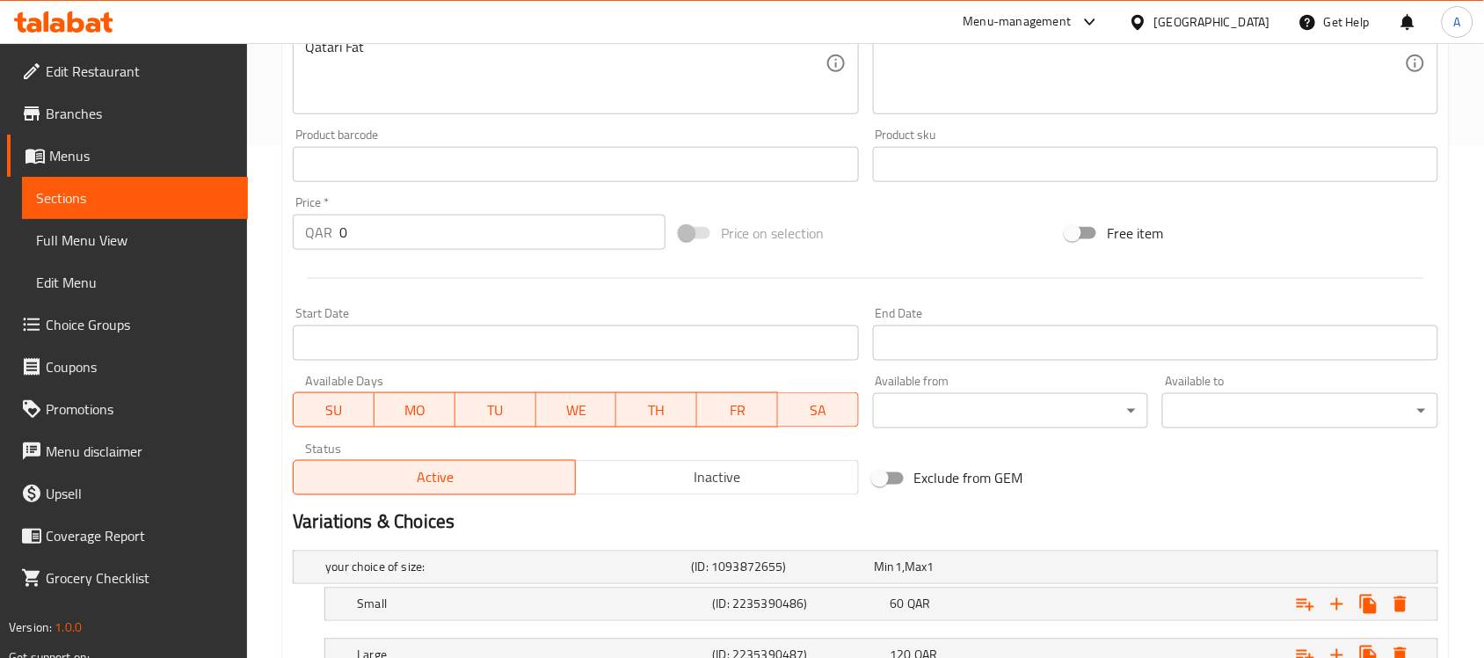
scroll to position [651, 0]
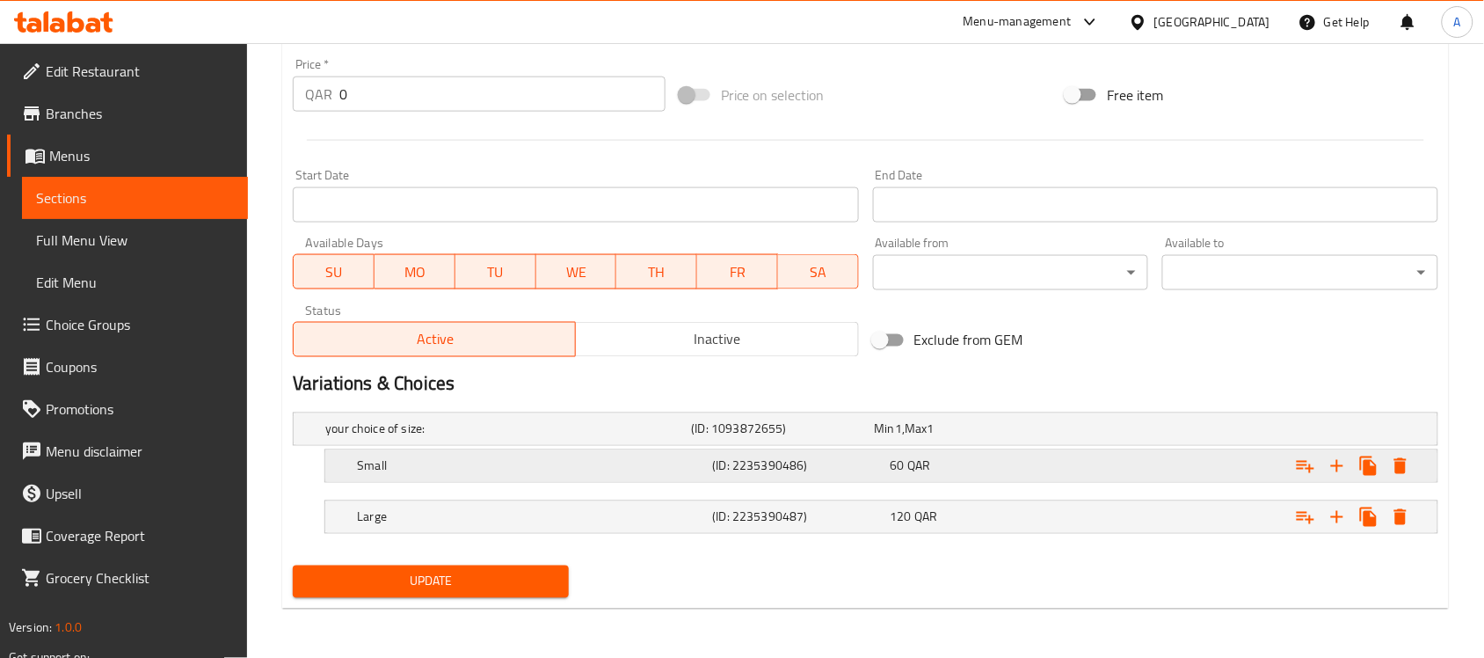
click at [684, 438] on h5 "Small" at bounding box center [504, 429] width 359 height 18
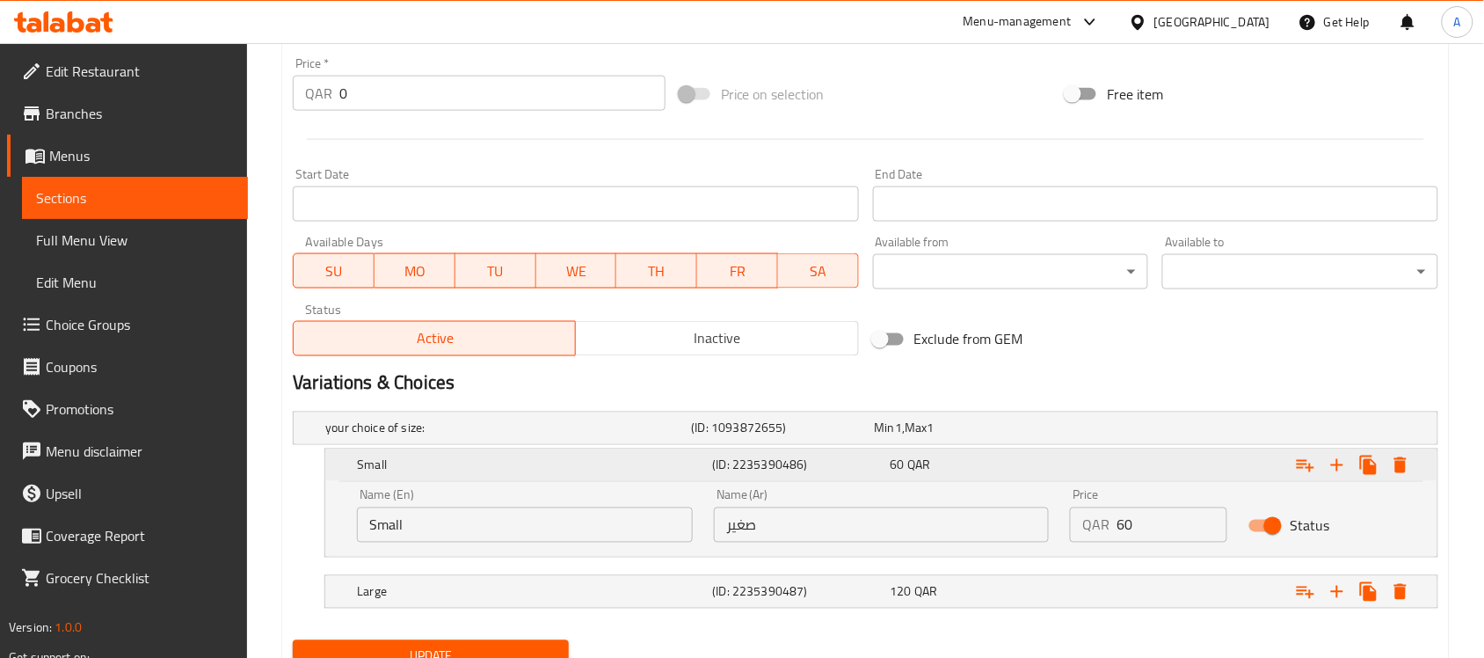
scroll to position [725, 0]
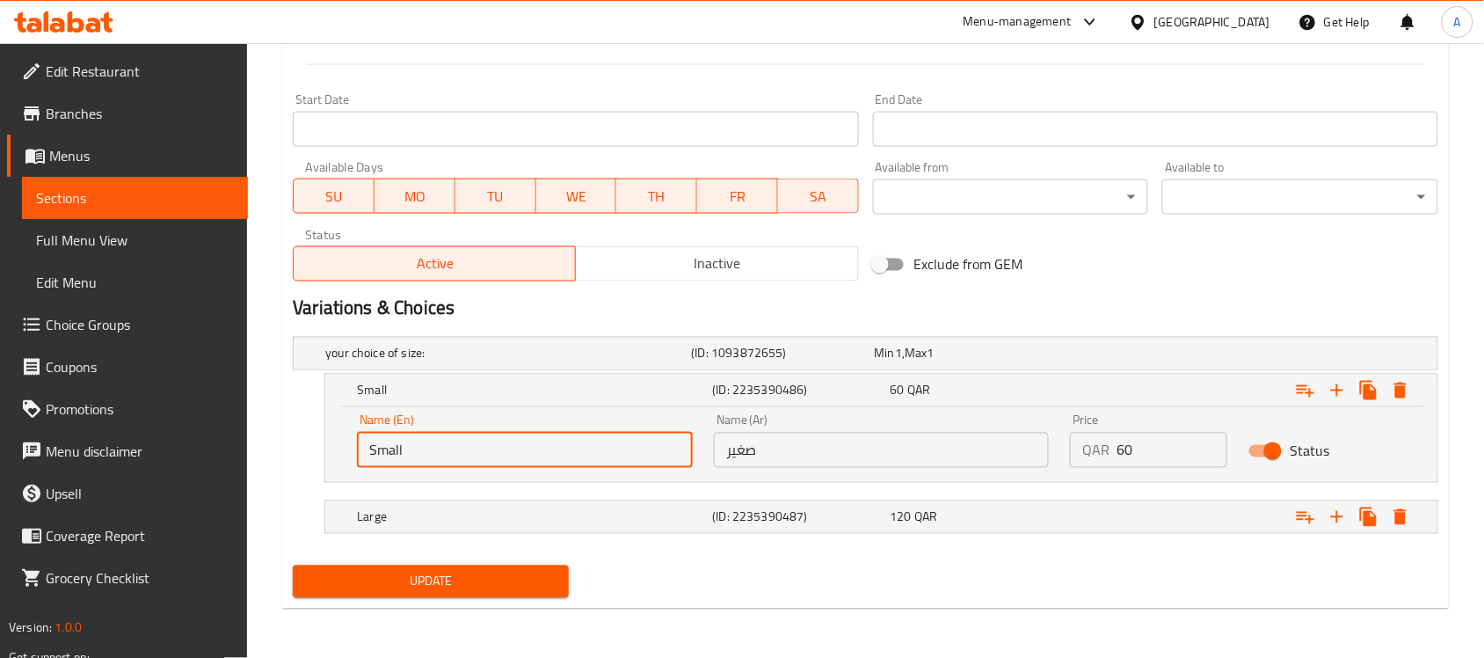
click at [528, 458] on input "Small" at bounding box center [525, 450] width 336 height 35
type input "ة"
type input "medium"
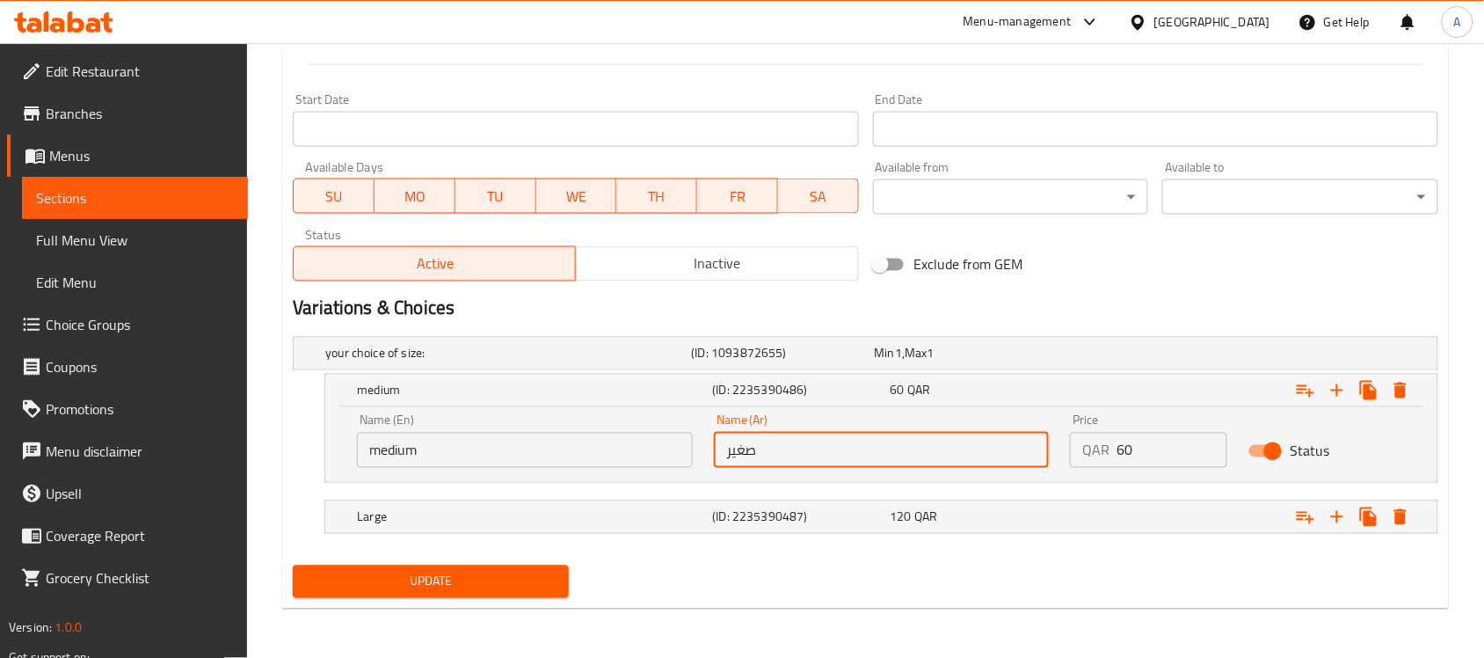
click at [745, 455] on input "صغير" at bounding box center [882, 450] width 336 height 35
type input "وسط"
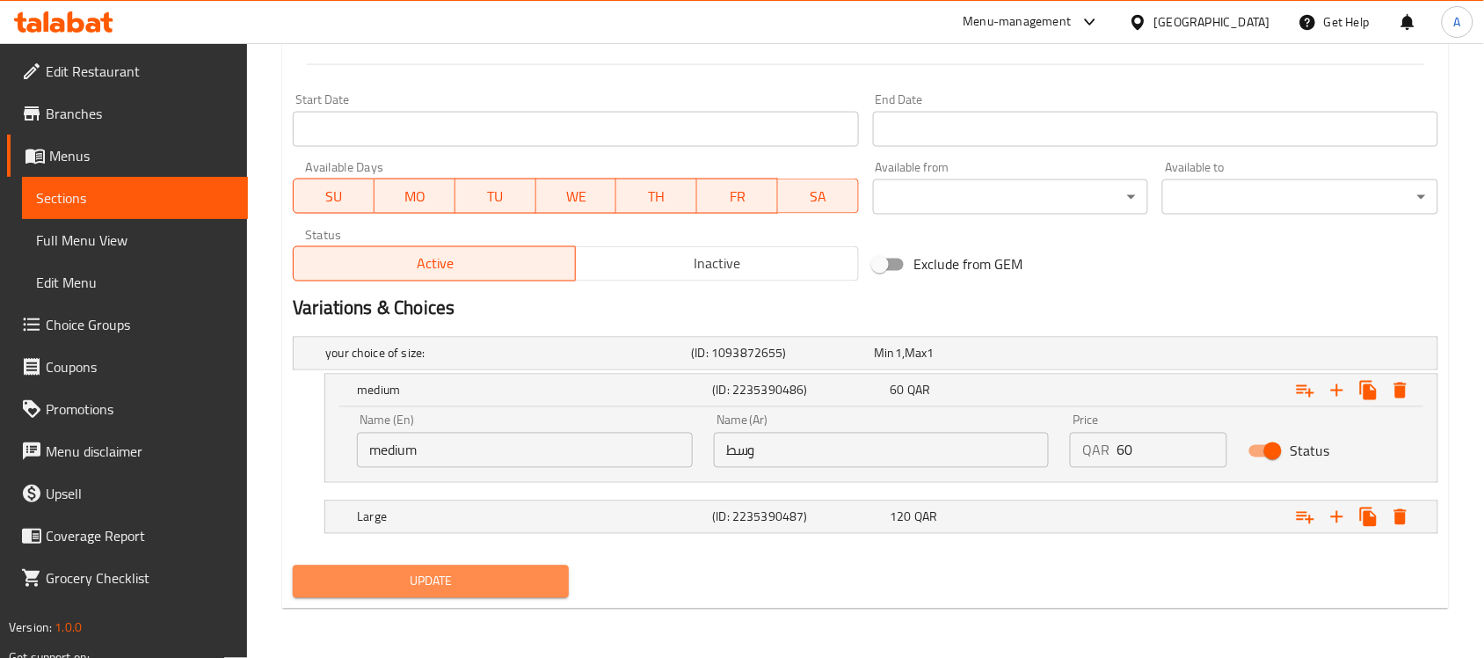
click at [446, 589] on span "Update" at bounding box center [431, 582] width 248 height 22
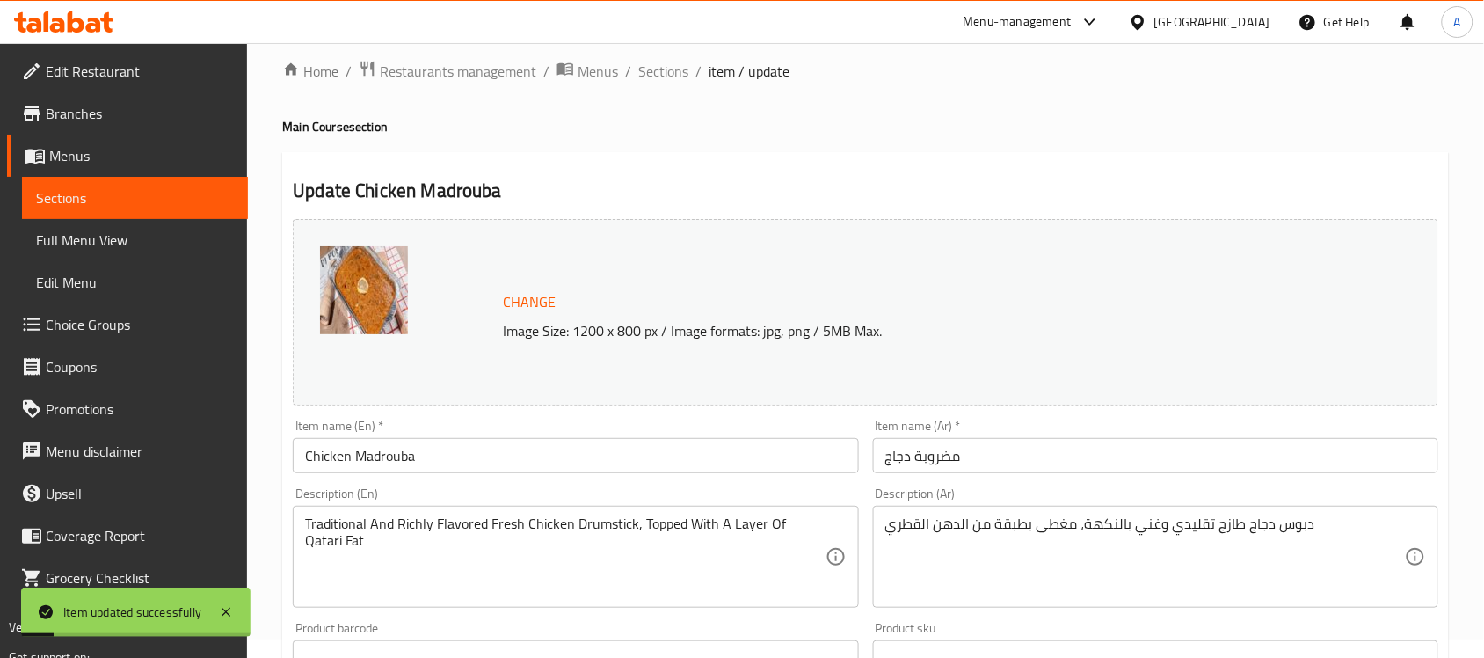
scroll to position [0, 0]
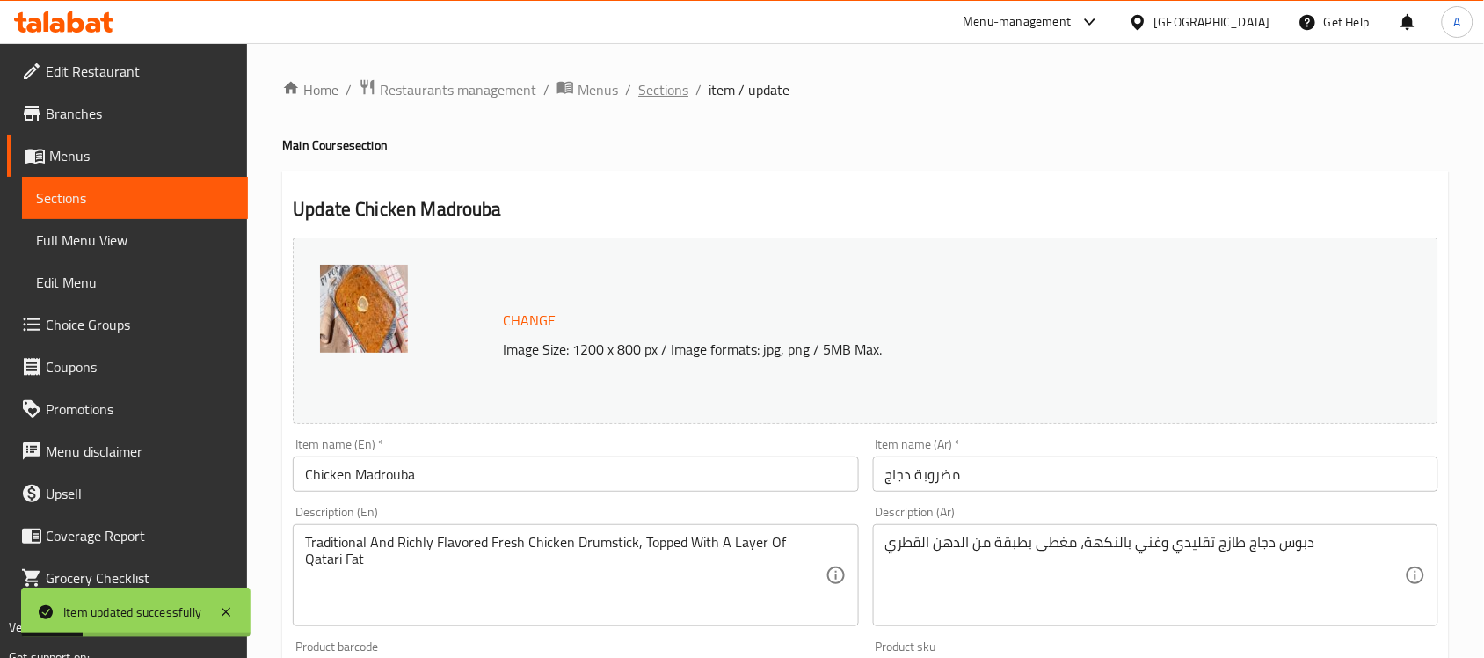
click at [669, 80] on span "Sections" at bounding box center [663, 89] width 50 height 21
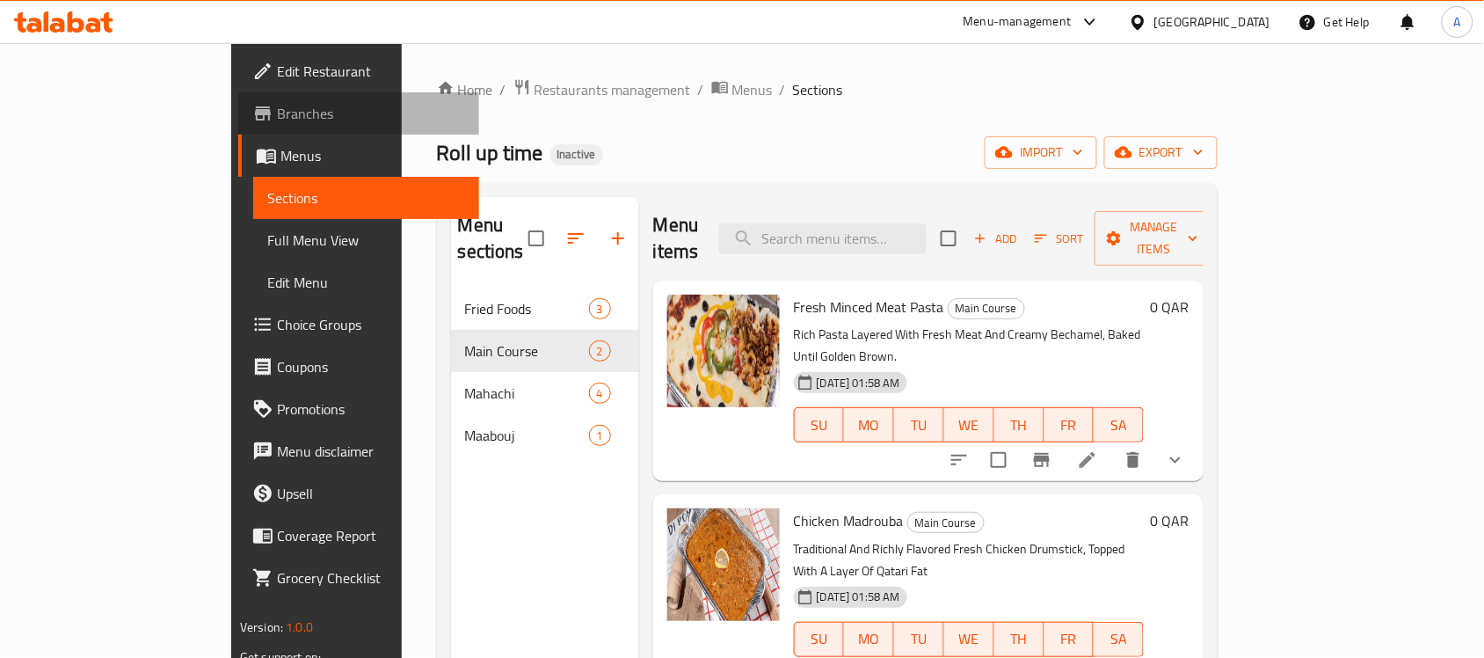
click at [277, 116] on span "Branches" at bounding box center [371, 113] width 188 height 21
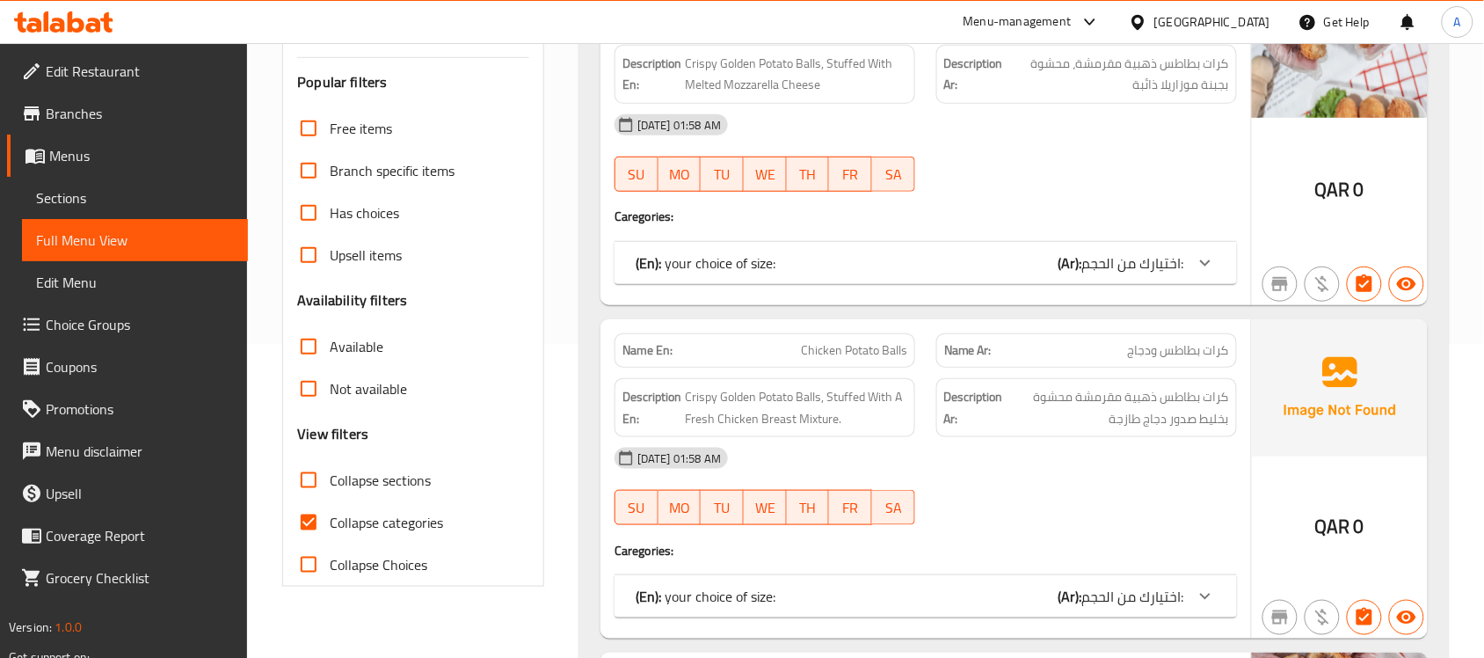
scroll to position [334, 0]
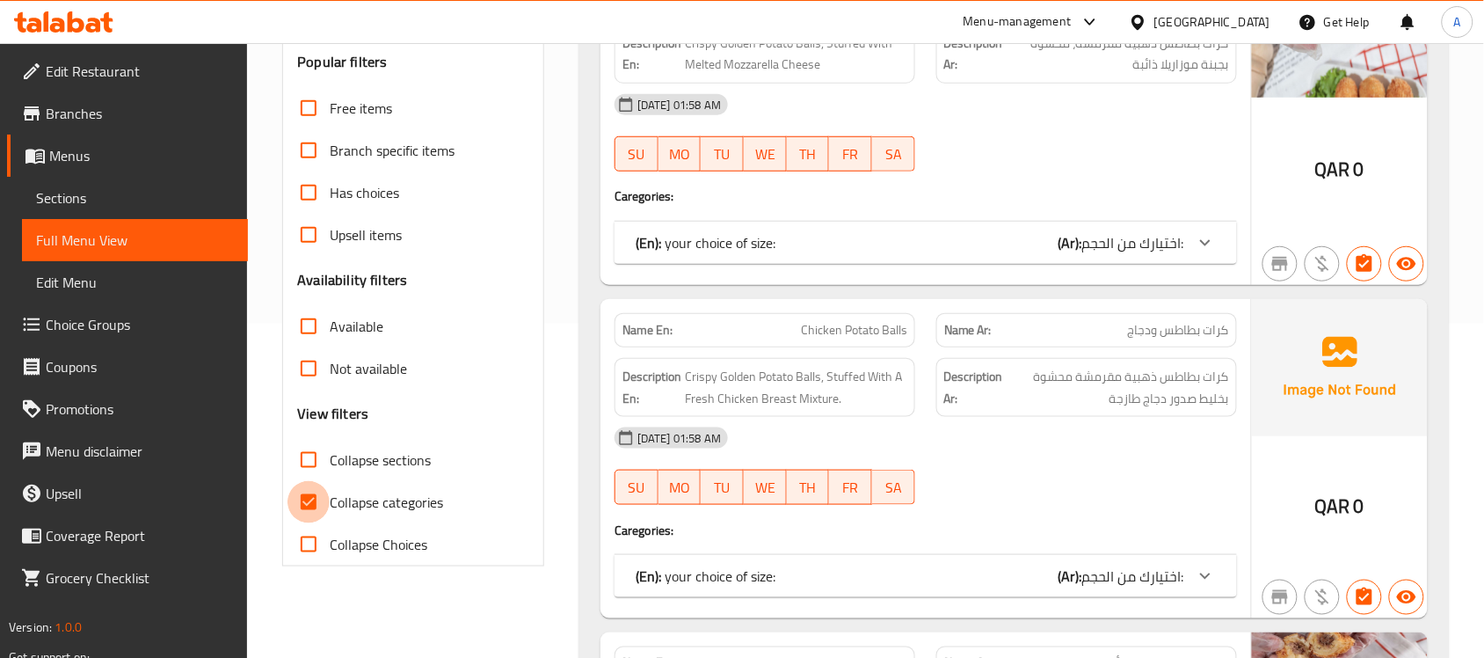
click at [313, 507] on input "Collapse categories" at bounding box center [309, 502] width 42 height 42
checkbox input "false"
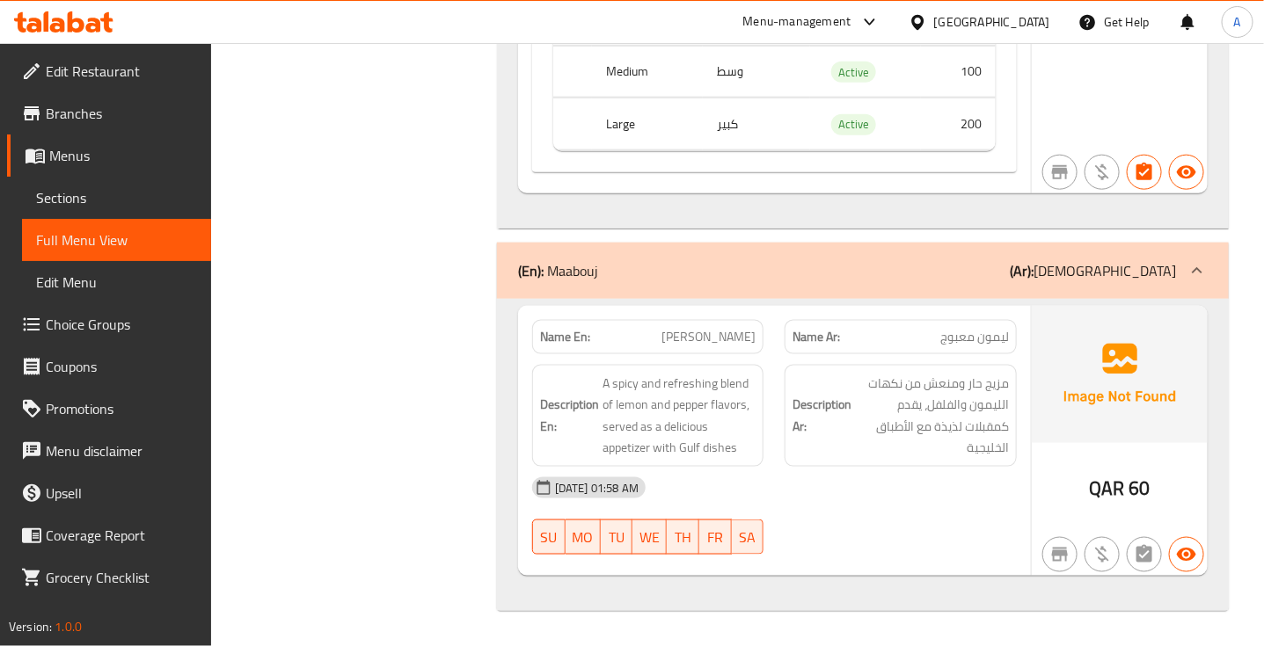
scroll to position [5740, 0]
click at [928, 435] on span "مزيج حار ومنعش من نكهات الليمون والفلفل، يقدم كمقبلات لذيذة مع الأطباق الخليجية" at bounding box center [932, 416] width 154 height 86
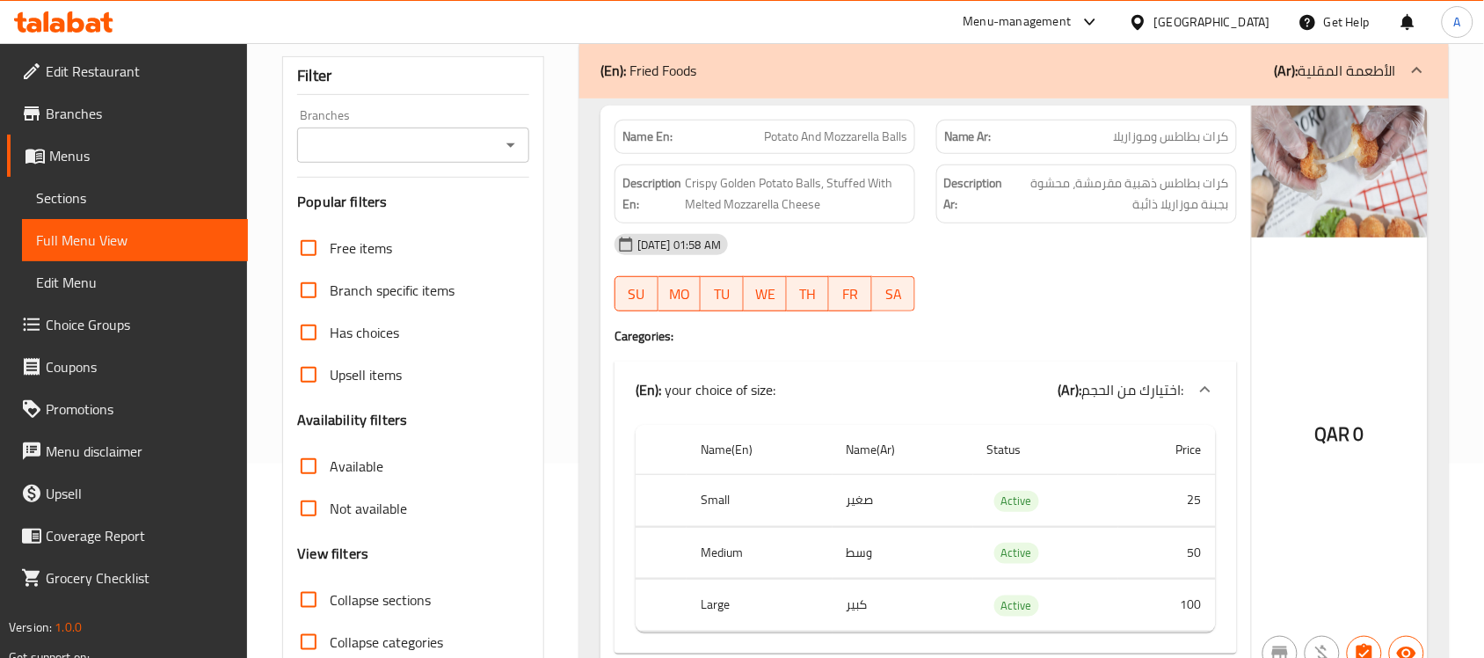
scroll to position [0, 0]
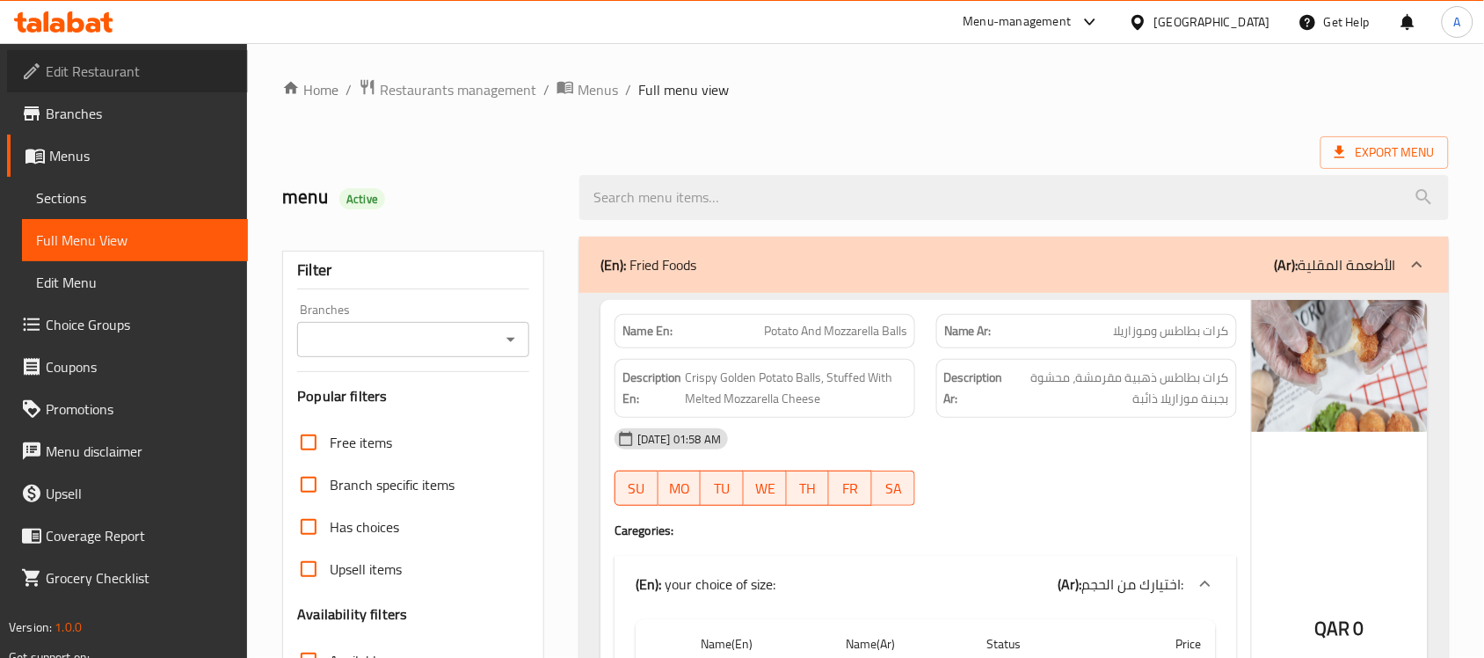
click at [123, 55] on link "Edit Restaurant" at bounding box center [127, 71] width 241 height 42
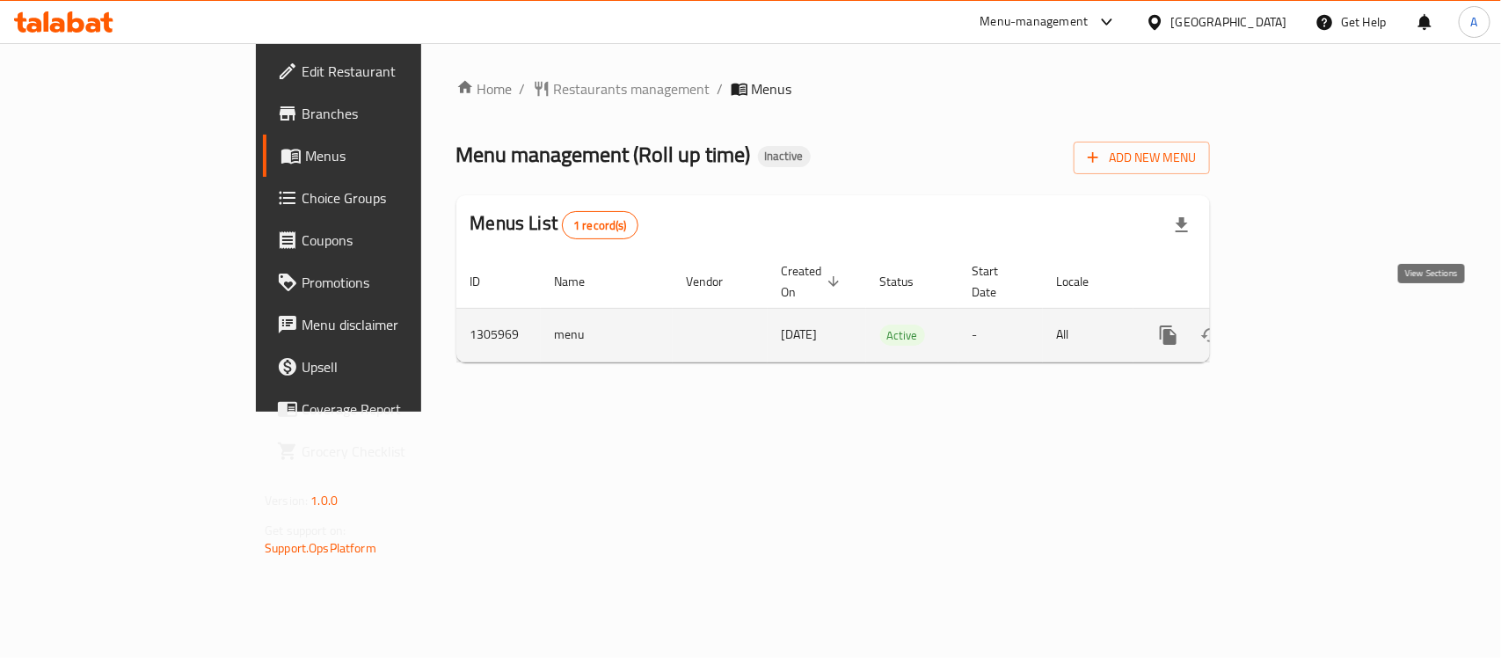
click at [1303, 327] on icon "enhanced table" at bounding box center [1295, 335] width 16 height 16
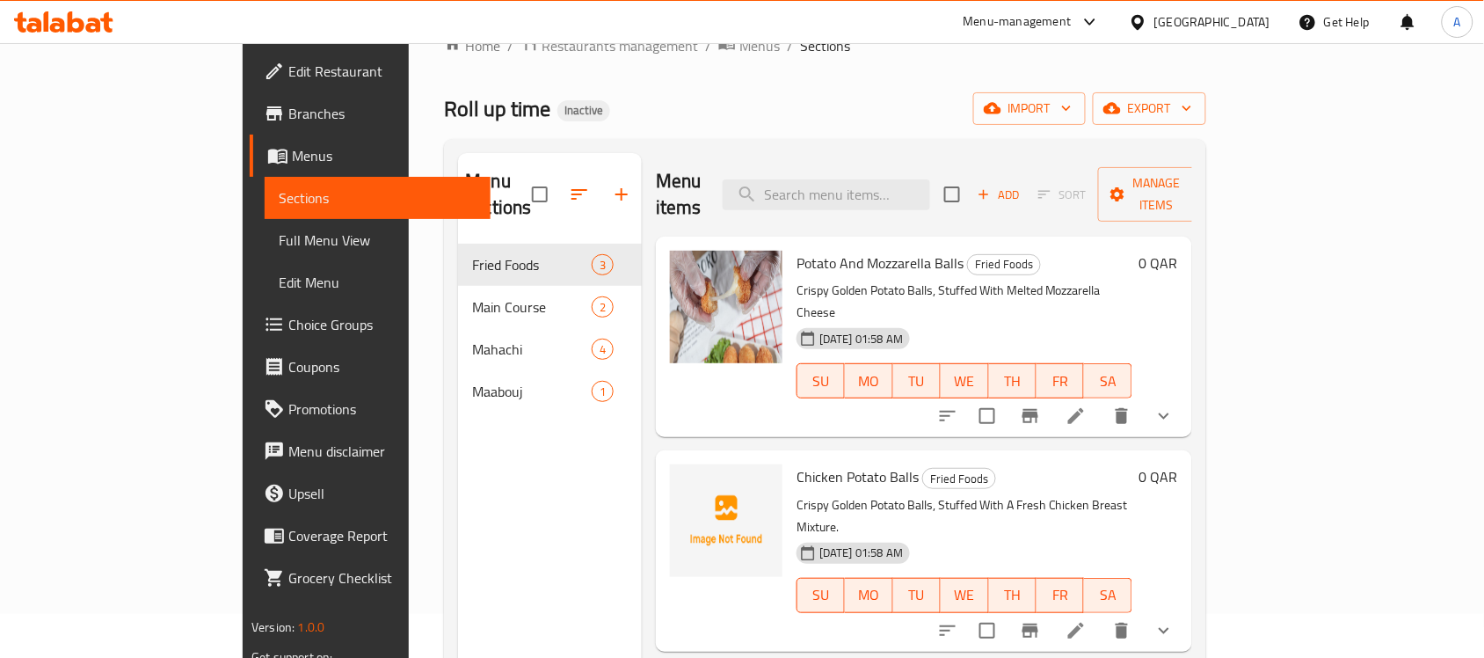
scroll to position [38, 0]
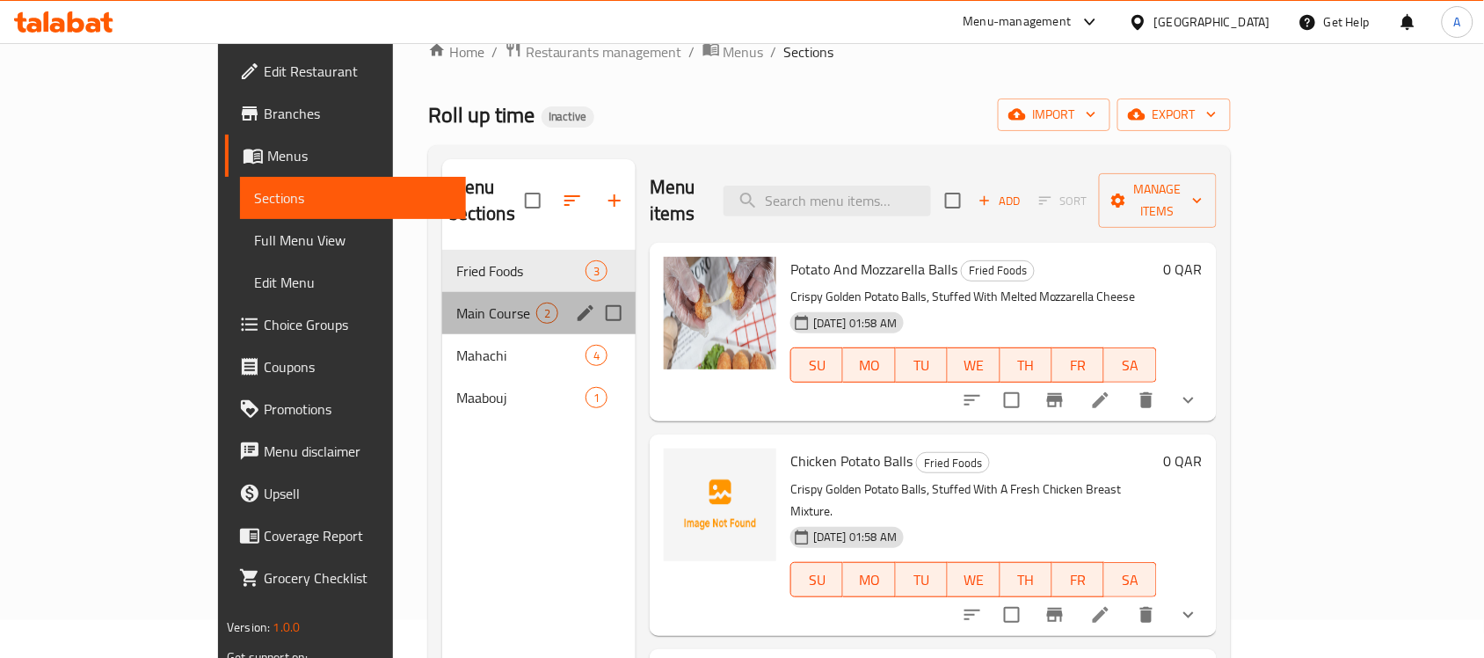
click at [448, 292] on div "Main Course 2" at bounding box center [538, 313] width 193 height 42
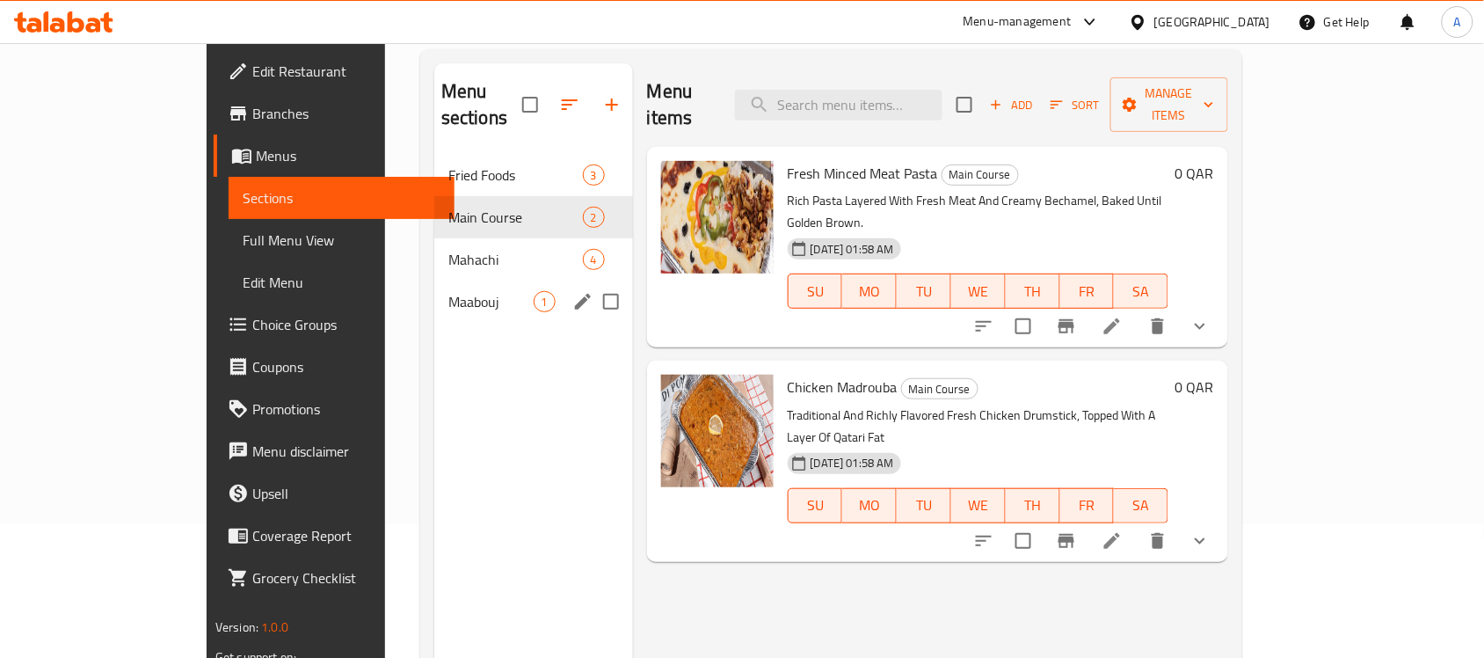
scroll to position [135, 0]
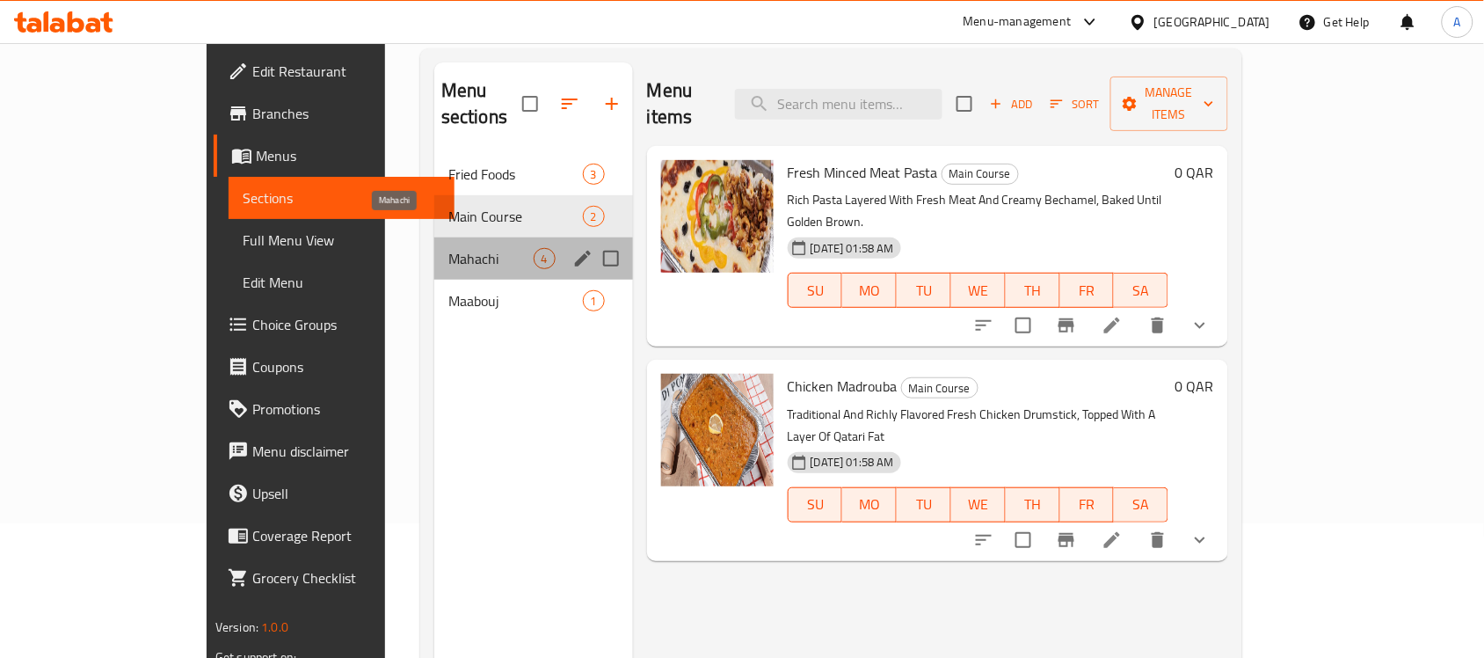
click at [448, 248] on span "Mahachi" at bounding box center [490, 258] width 85 height 21
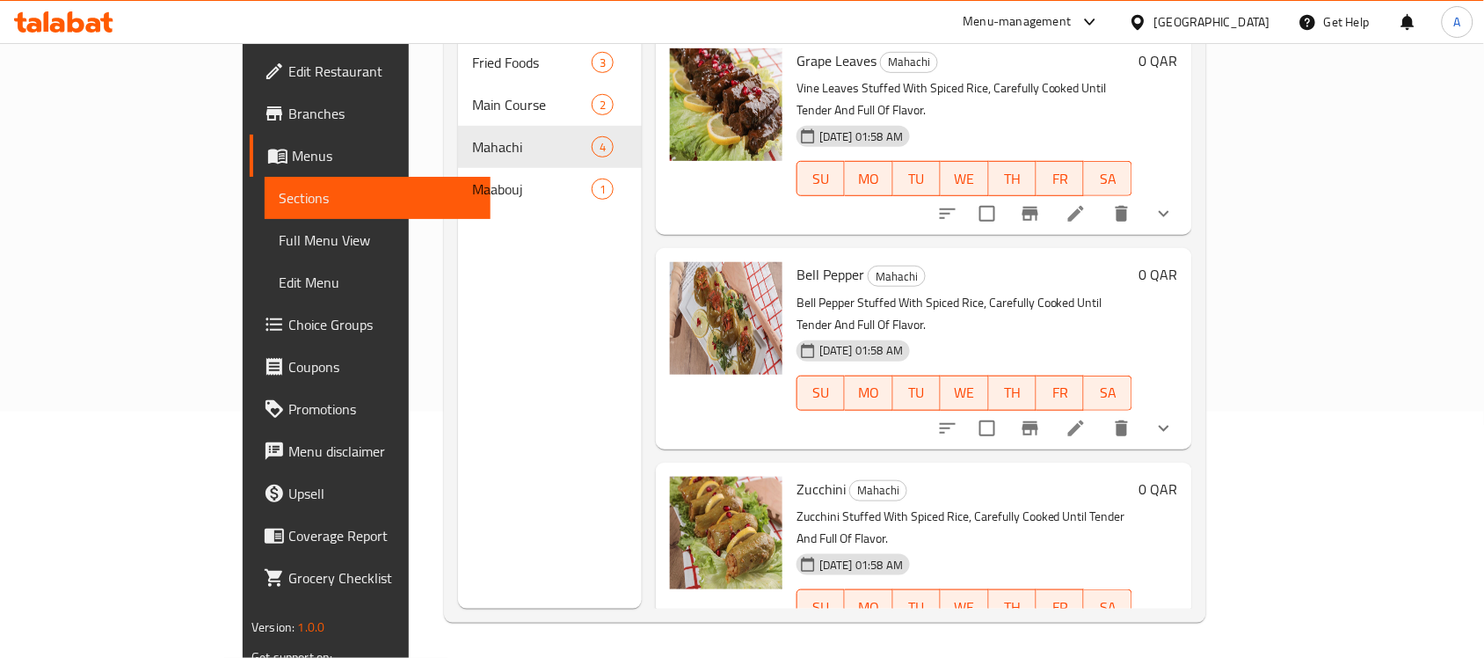
scroll to position [154, 0]
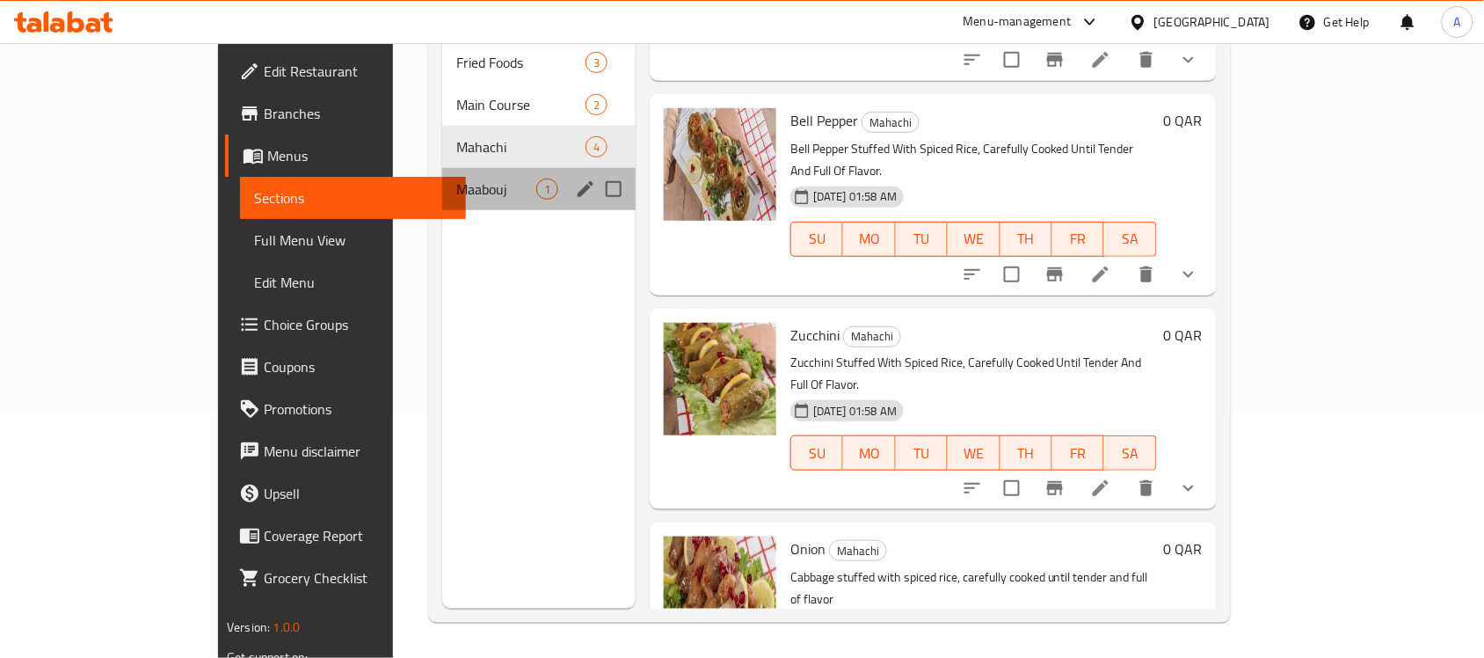
click at [442, 168] on div "Maabouj 1" at bounding box center [538, 189] width 193 height 42
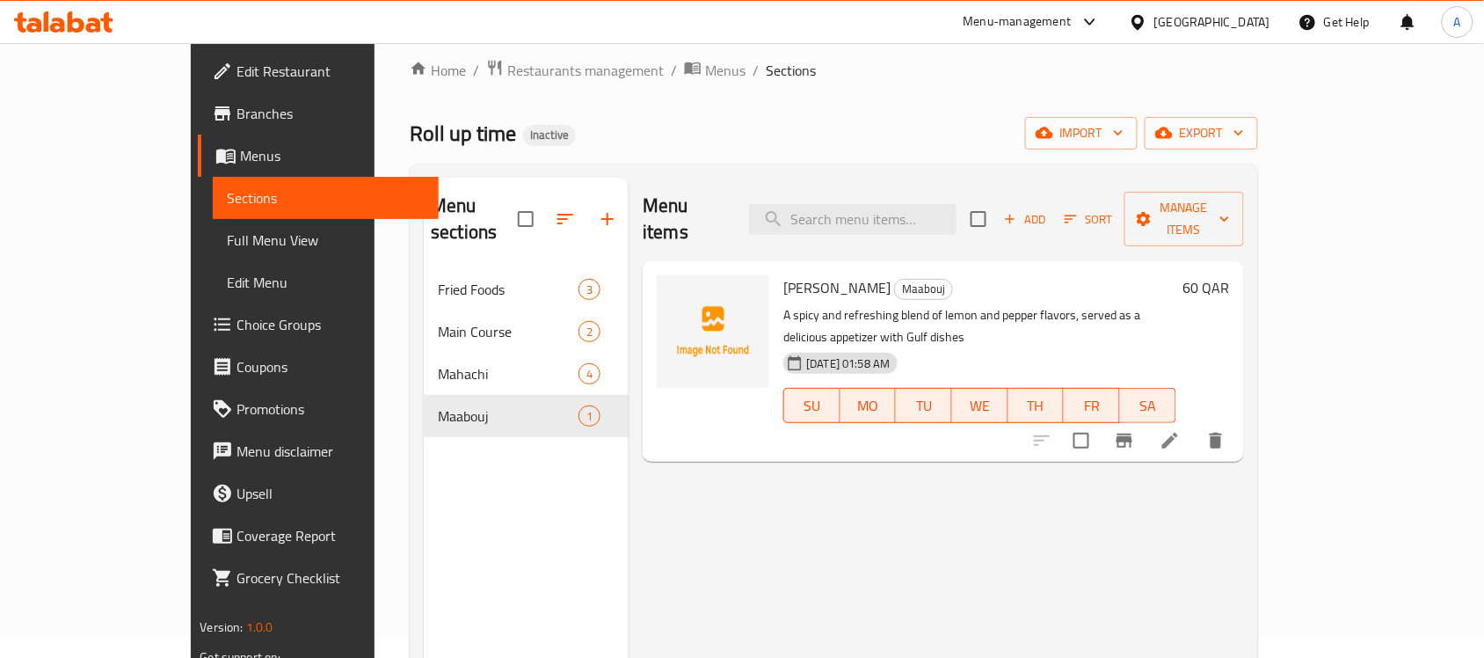
scroll to position [16, 0]
click at [696, 506] on div "Menu items Add Sort Manage items Lemon Mabouj Maabouj A spicy and refreshing bl…" at bounding box center [936, 510] width 615 height 658
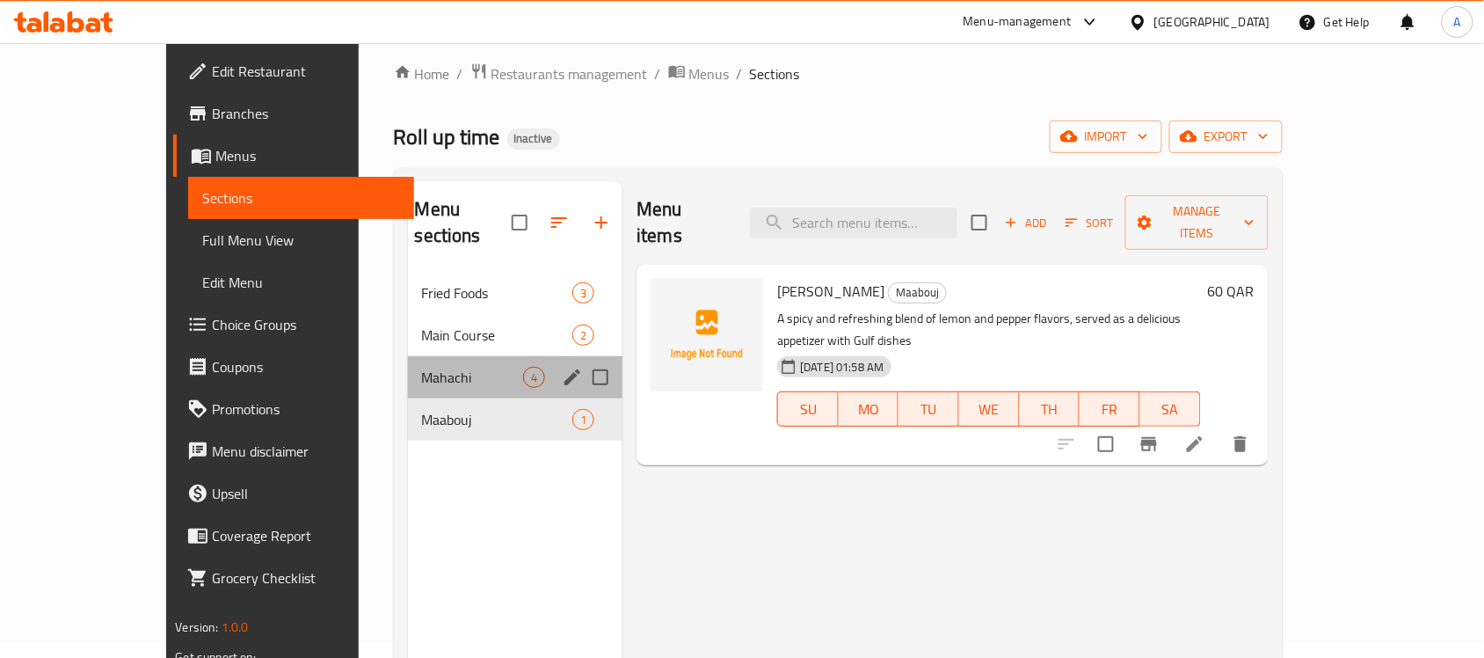
click at [408, 361] on div "Mahachi 4" at bounding box center [515, 377] width 215 height 42
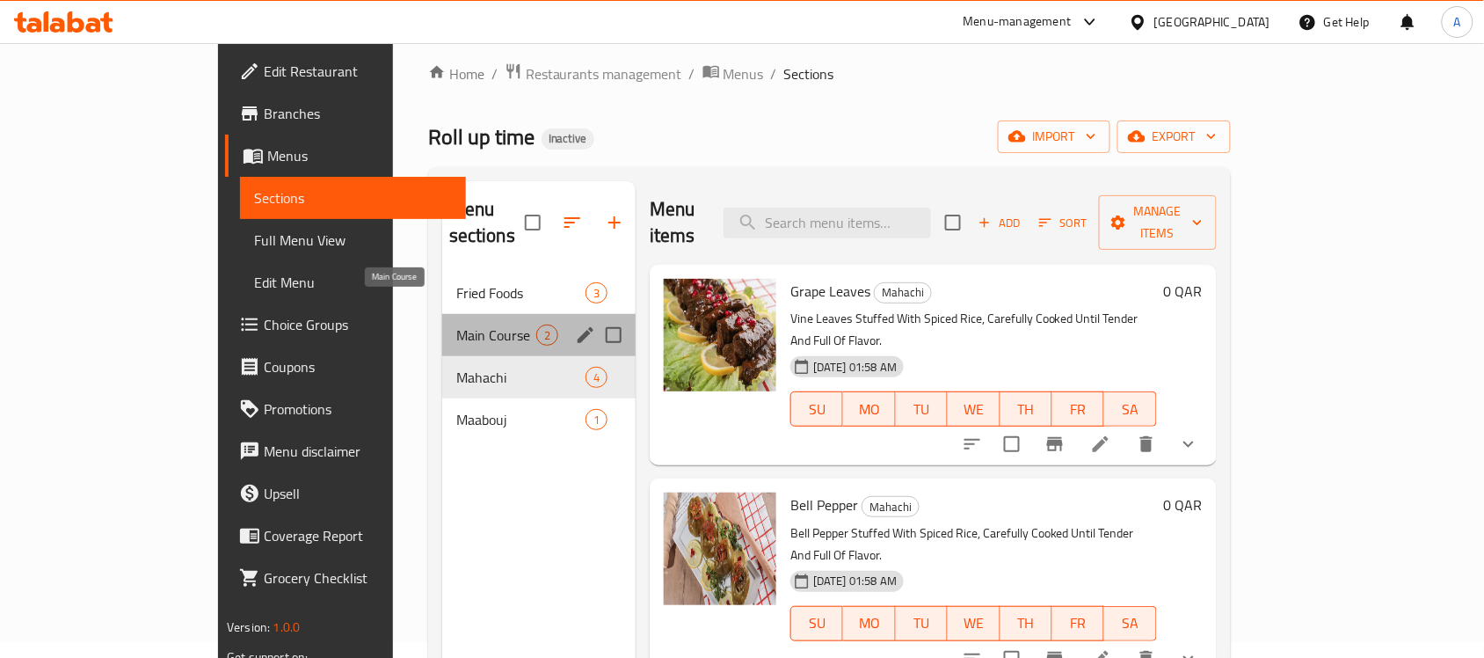
click at [456, 324] on span "Main Course" at bounding box center [496, 334] width 80 height 21
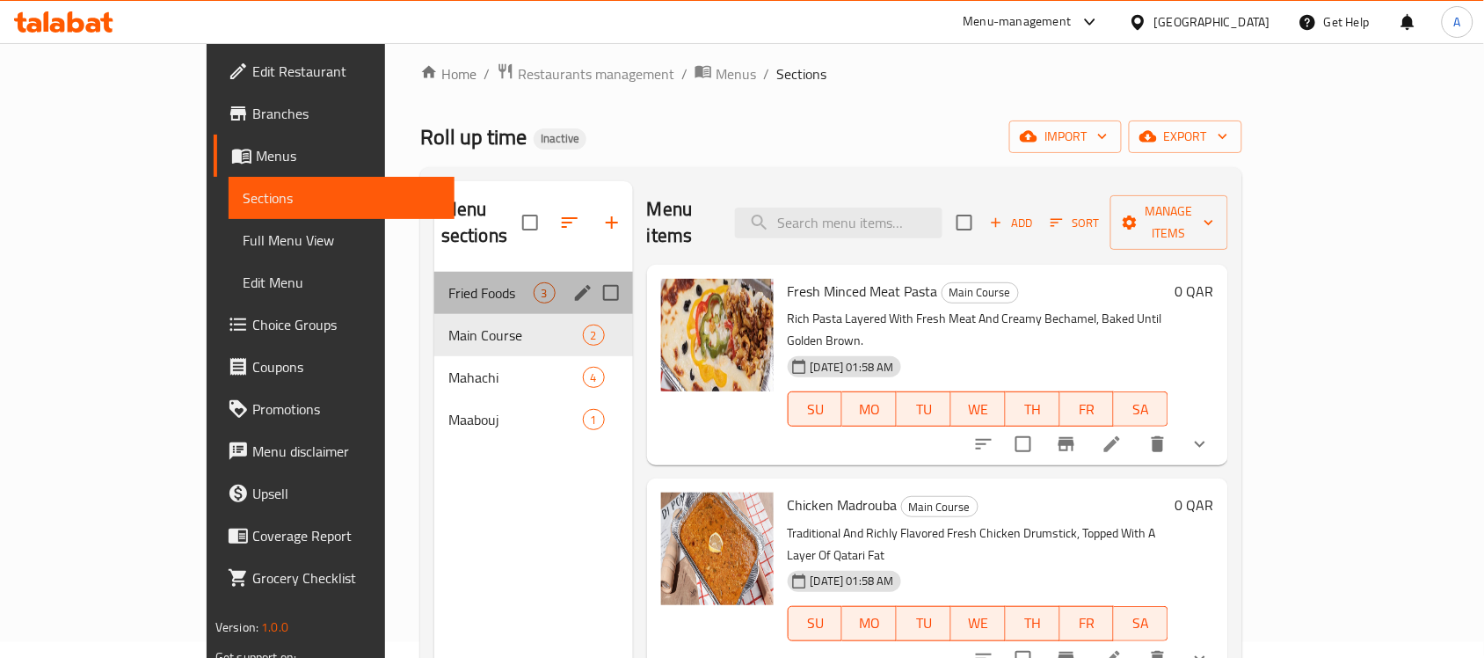
click at [434, 277] on div "Fried Foods 3" at bounding box center [533, 293] width 199 height 42
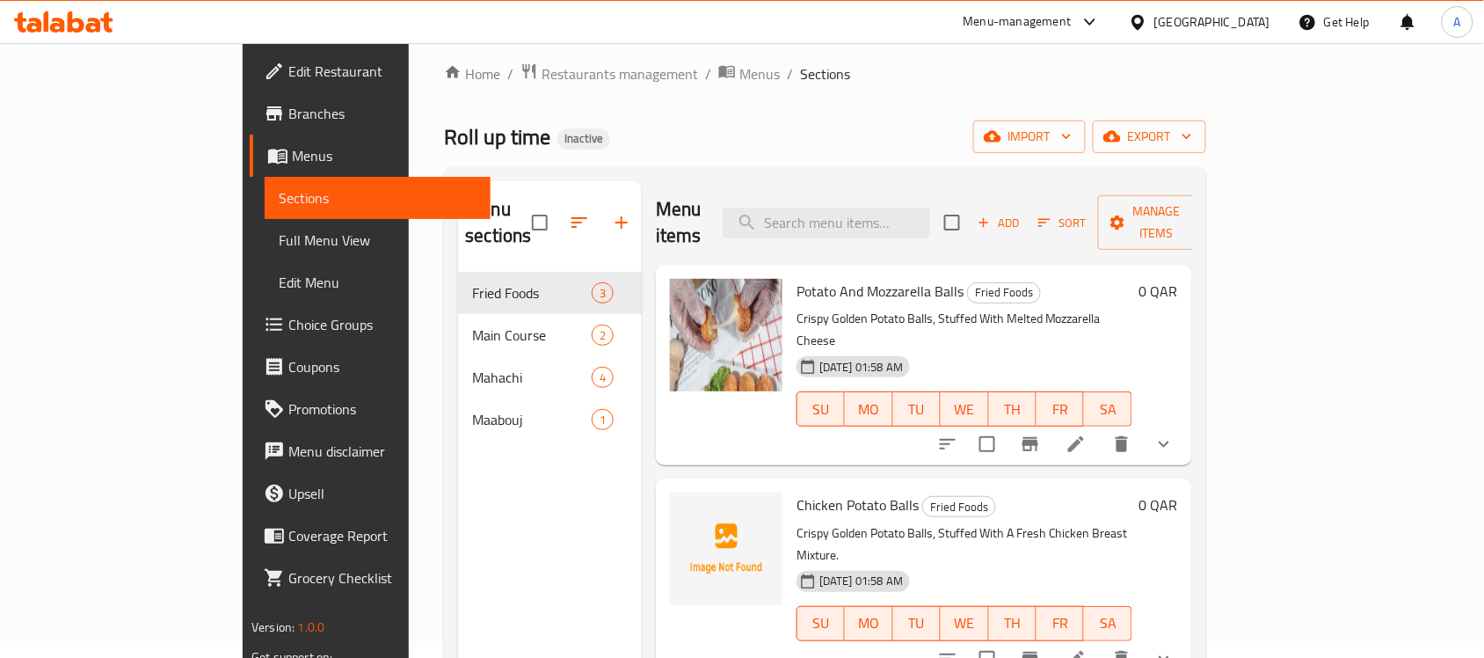
click at [797, 492] on span "Chicken Potato Balls" at bounding box center [858, 505] width 122 height 26
copy h6 "Chicken Potato Balls"
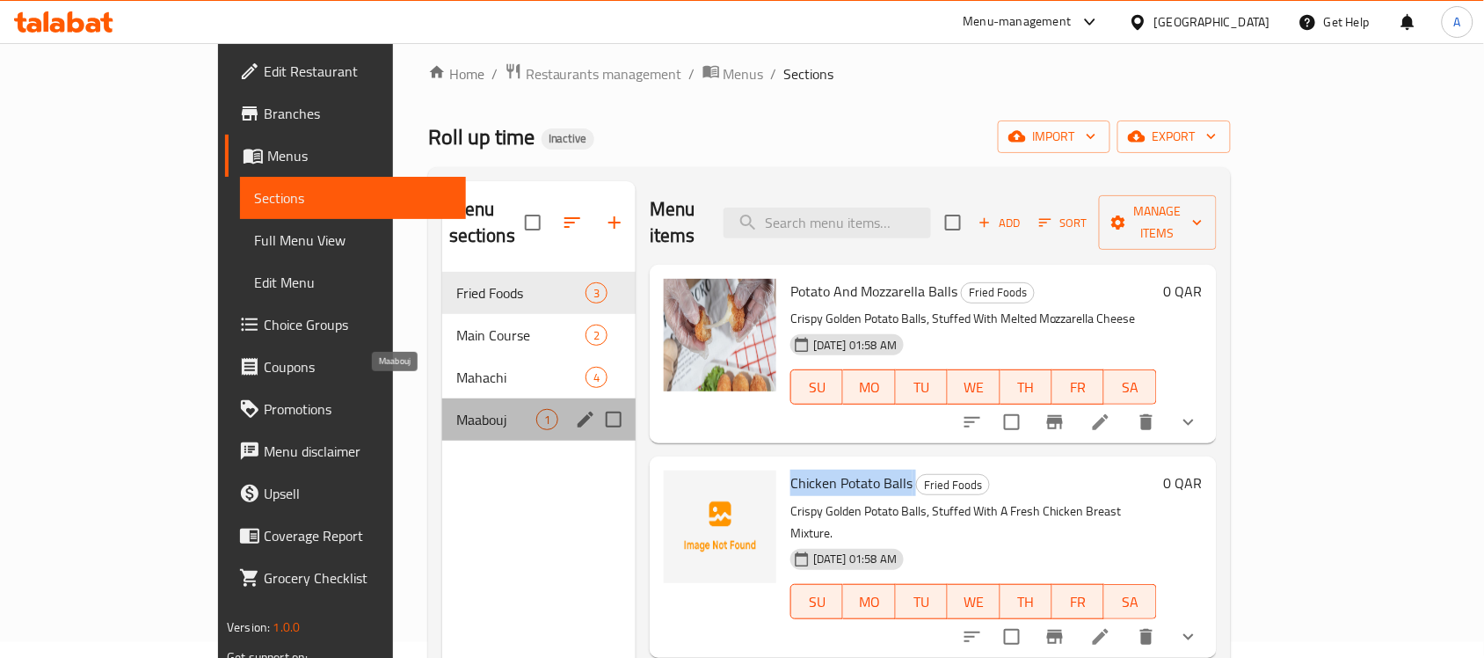
click at [456, 409] on span "Maabouj" at bounding box center [496, 419] width 80 height 21
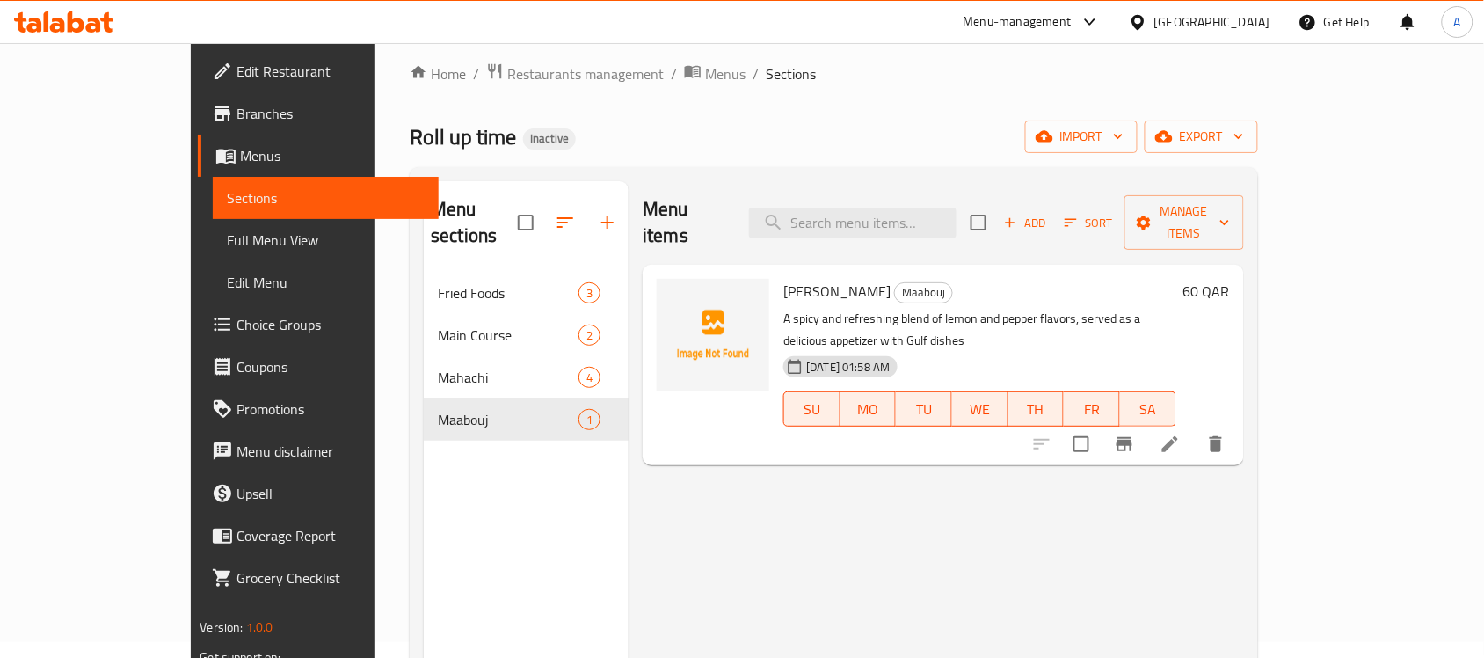
click at [783, 278] on span "[PERSON_NAME]" at bounding box center [836, 291] width 107 height 26
copy h6 "[PERSON_NAME]"
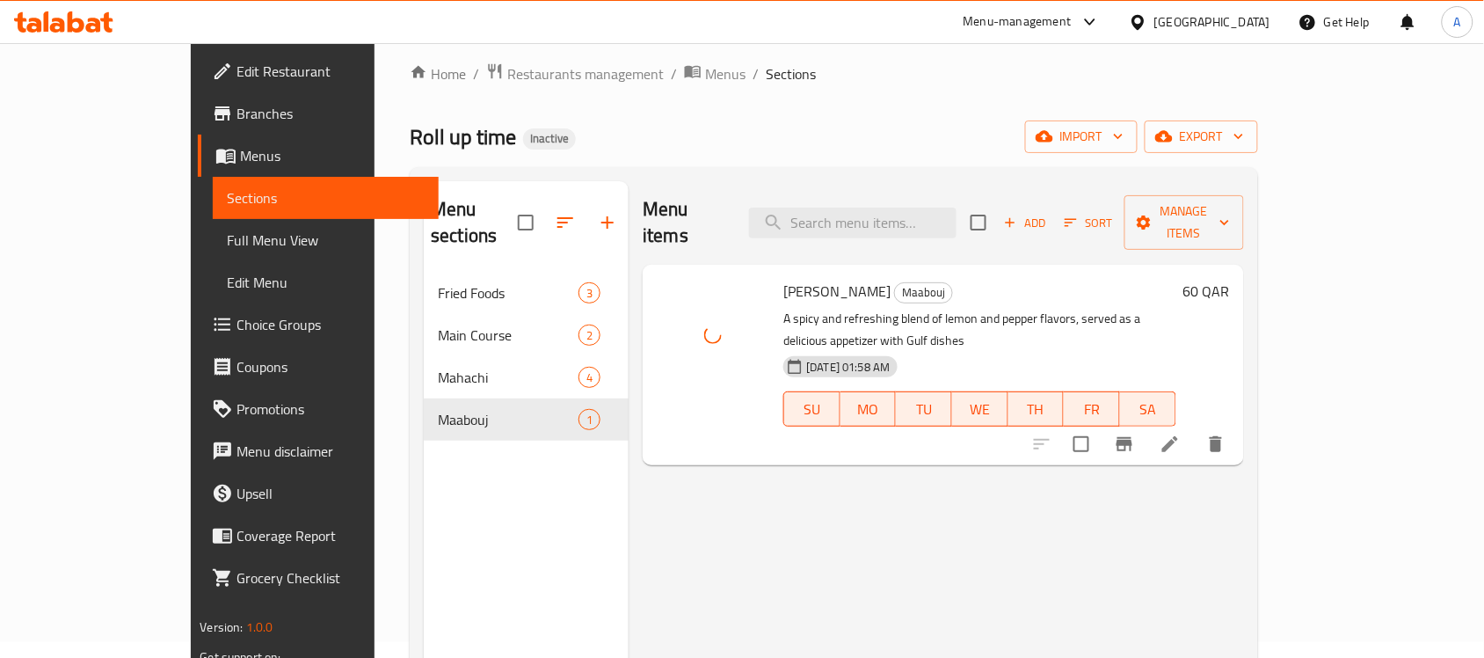
click at [982, 279] on h6 "[PERSON_NAME] Maabouj" at bounding box center [979, 291] width 392 height 25
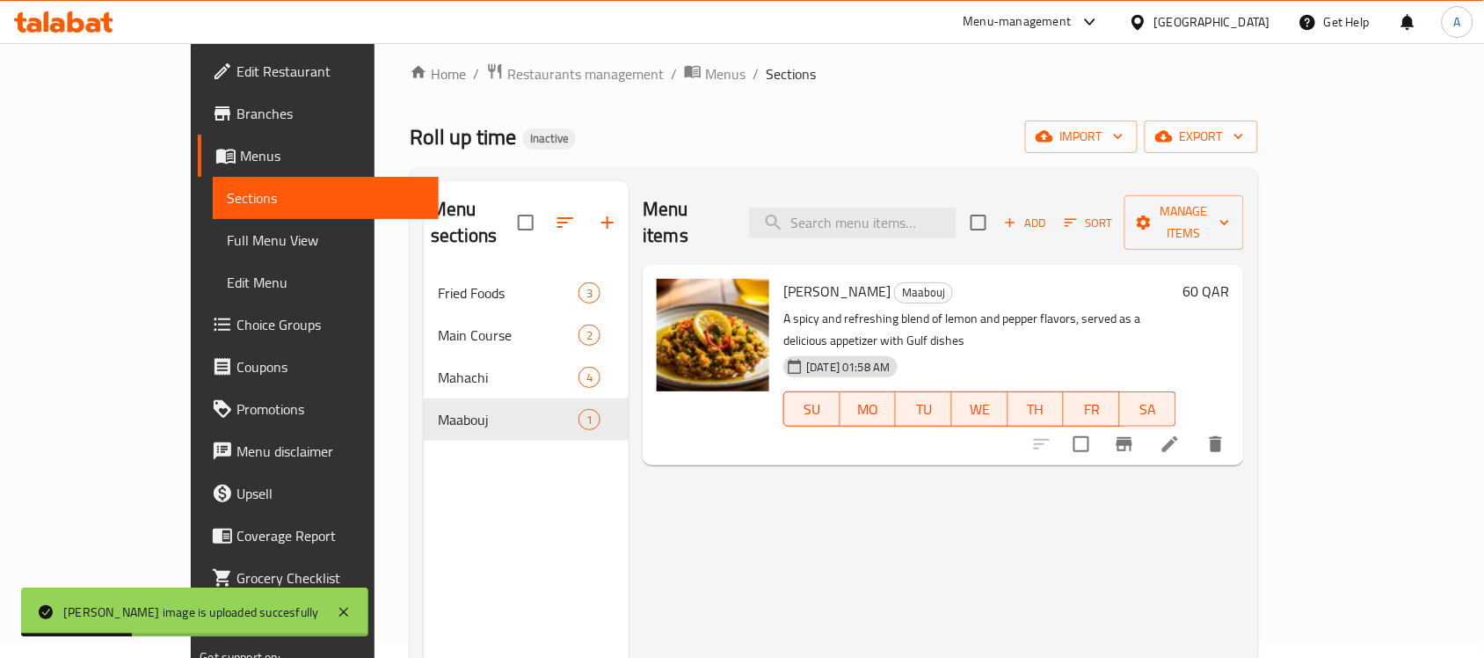
click at [982, 279] on h6 "[PERSON_NAME] Maabouj" at bounding box center [979, 291] width 392 height 25
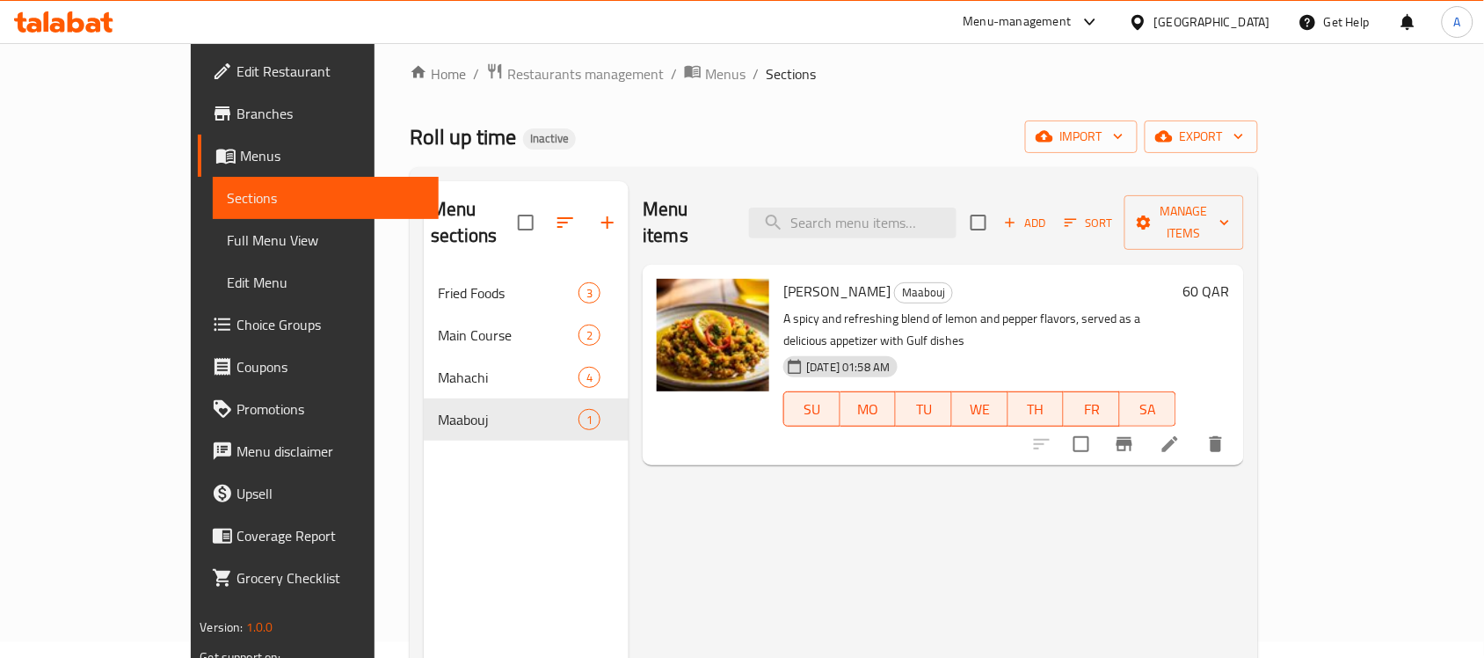
click at [783, 278] on span "[PERSON_NAME]" at bounding box center [836, 291] width 107 height 26
copy h6 "[PERSON_NAME]"
click at [739, 295] on icon "delete image" at bounding box center [745, 303] width 12 height 16
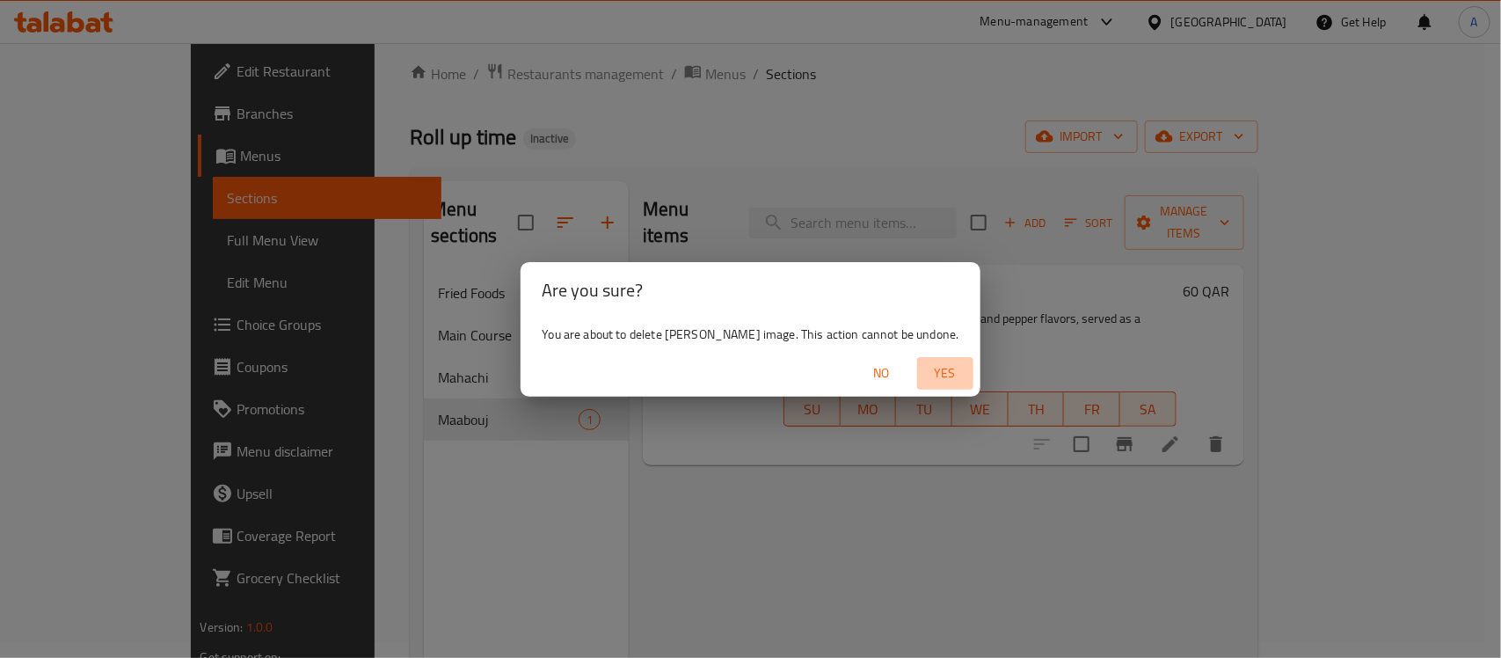
click at [929, 372] on span "Yes" at bounding box center [945, 373] width 42 height 22
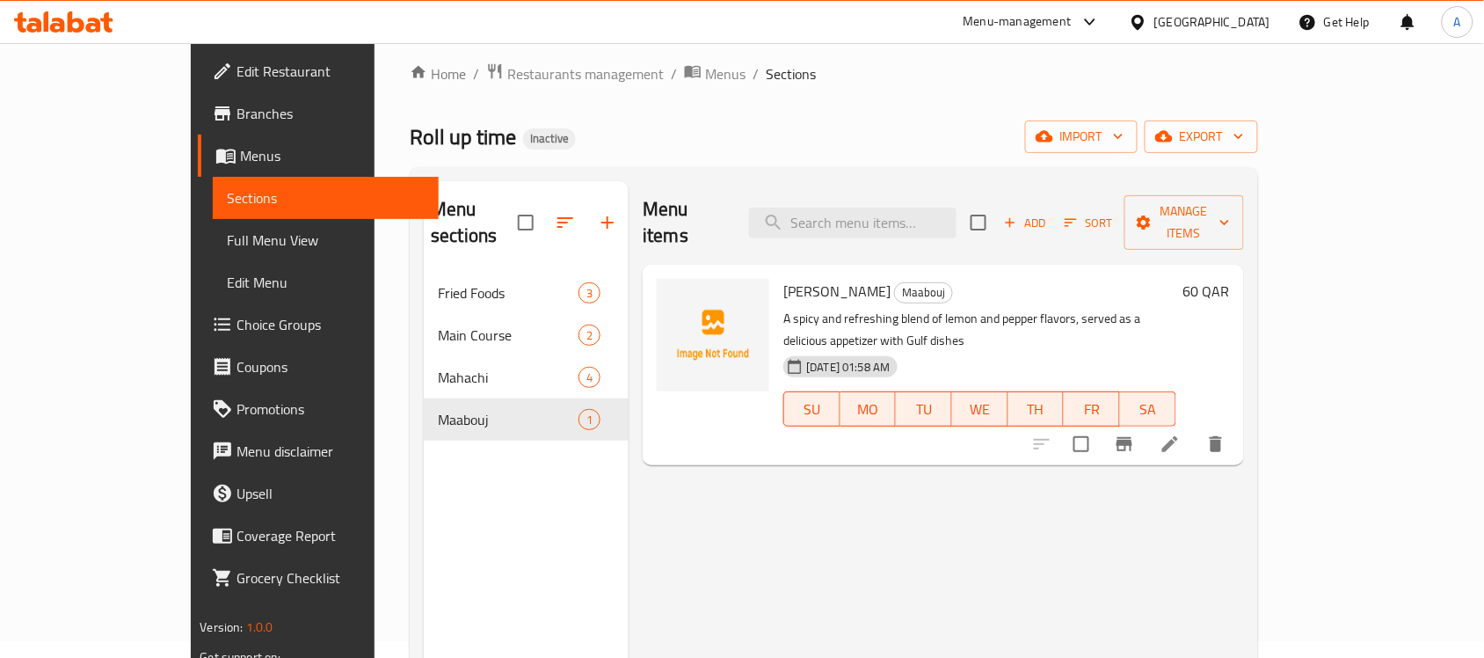
click at [955, 235] on div "Menu items Add Sort Manage items" at bounding box center [943, 223] width 601 height 84
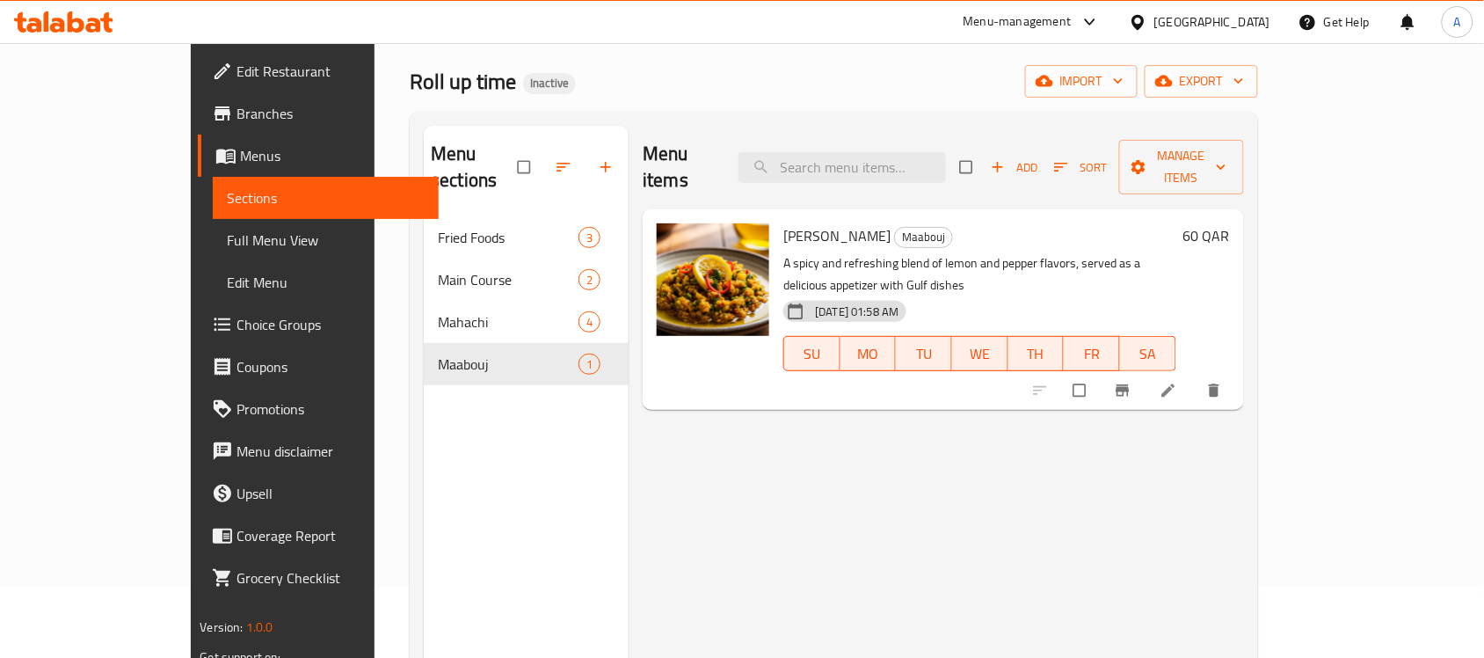
scroll to position [72, 0]
click at [1003, 222] on h6 "[PERSON_NAME] Maabouj" at bounding box center [979, 234] width 392 height 25
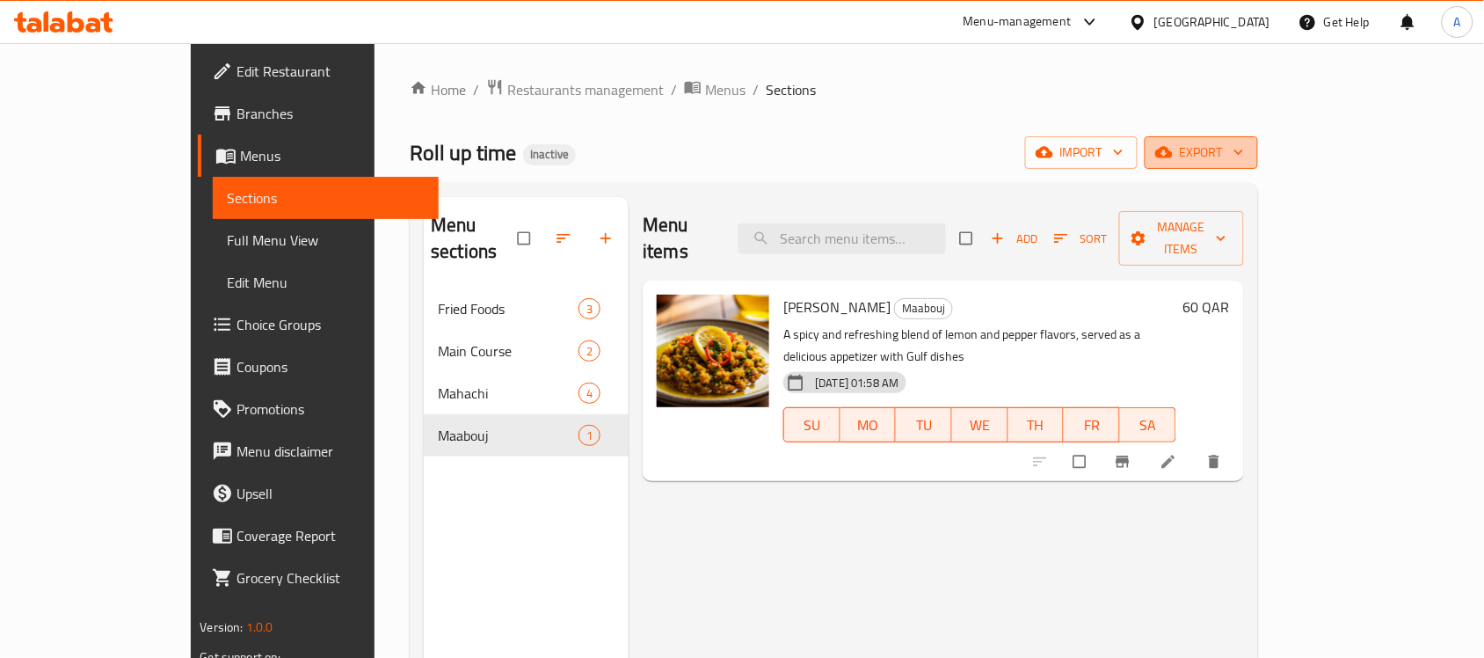
click at [1244, 149] on span "export" at bounding box center [1201, 153] width 85 height 22
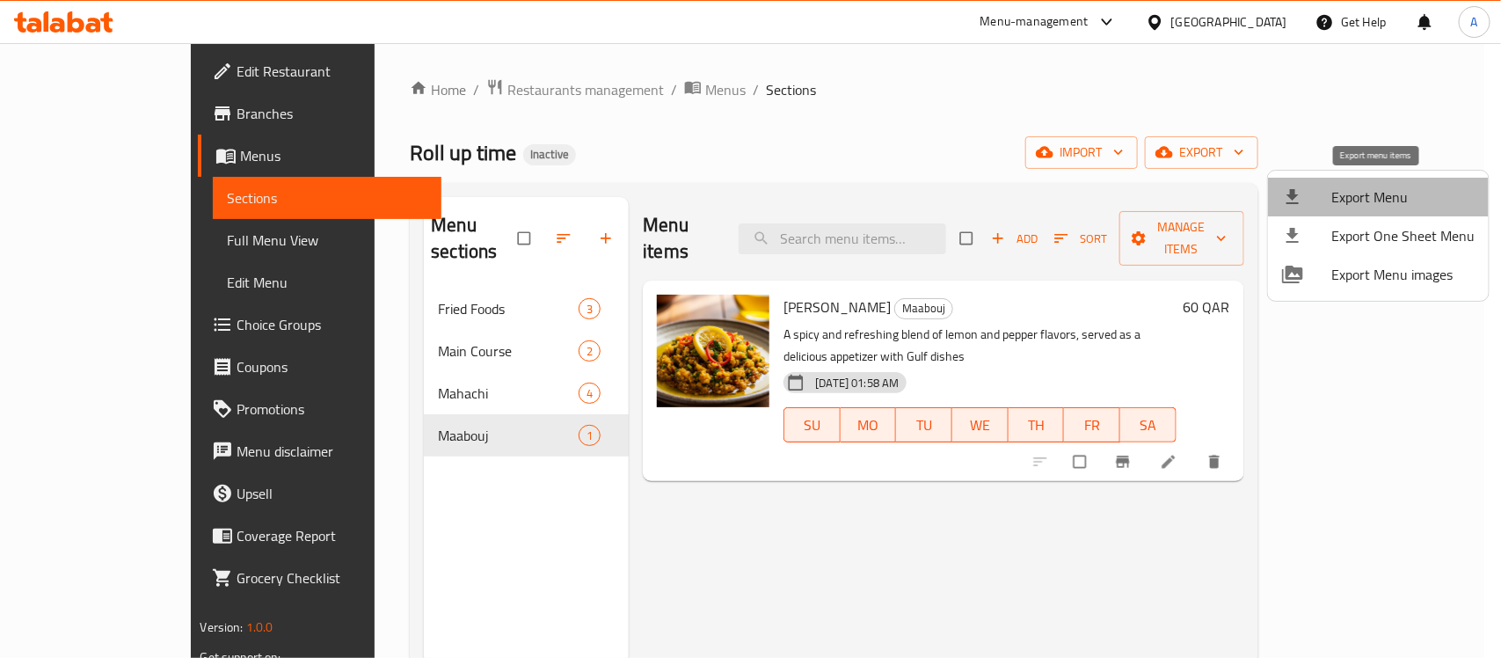
click at [1378, 186] on span "Export Menu" at bounding box center [1402, 196] width 143 height 21
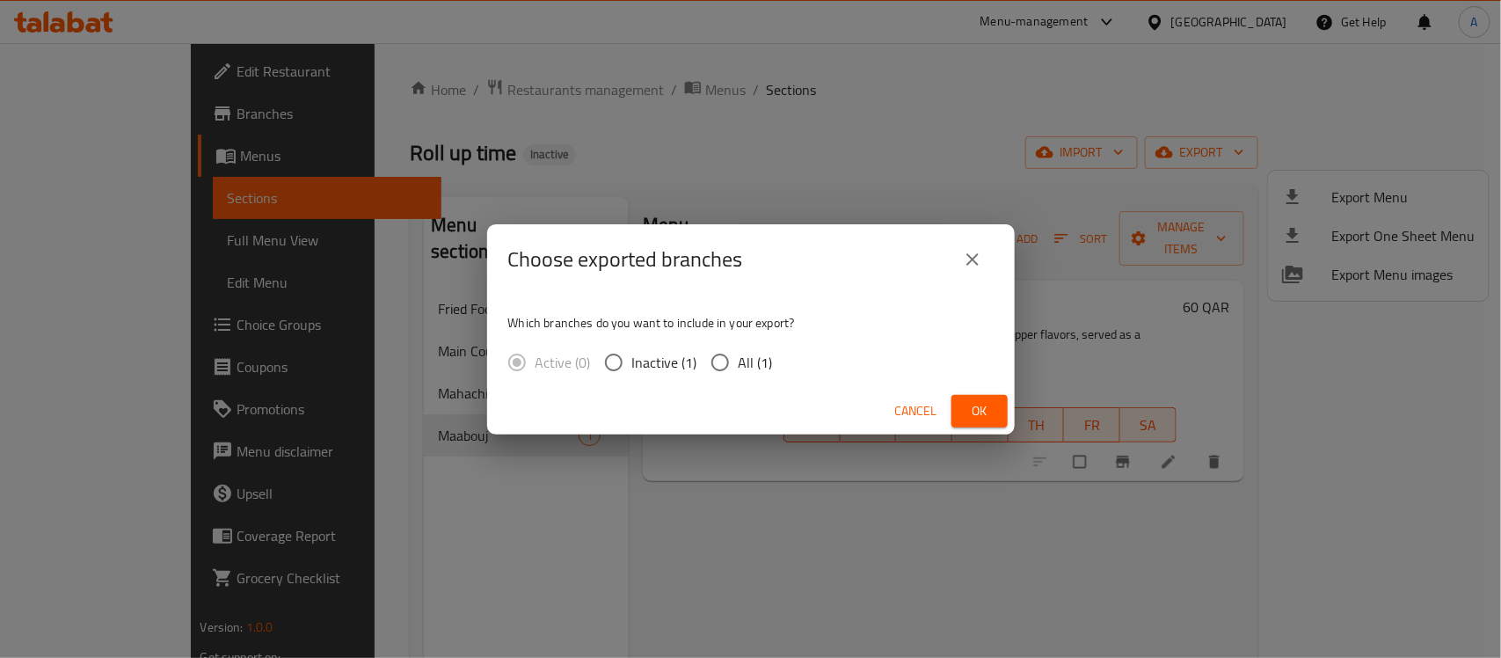
click at [723, 356] on input "All (1)" at bounding box center [720, 362] width 37 height 37
radio input "true"
click at [964, 403] on button "Ok" at bounding box center [979, 411] width 56 height 33
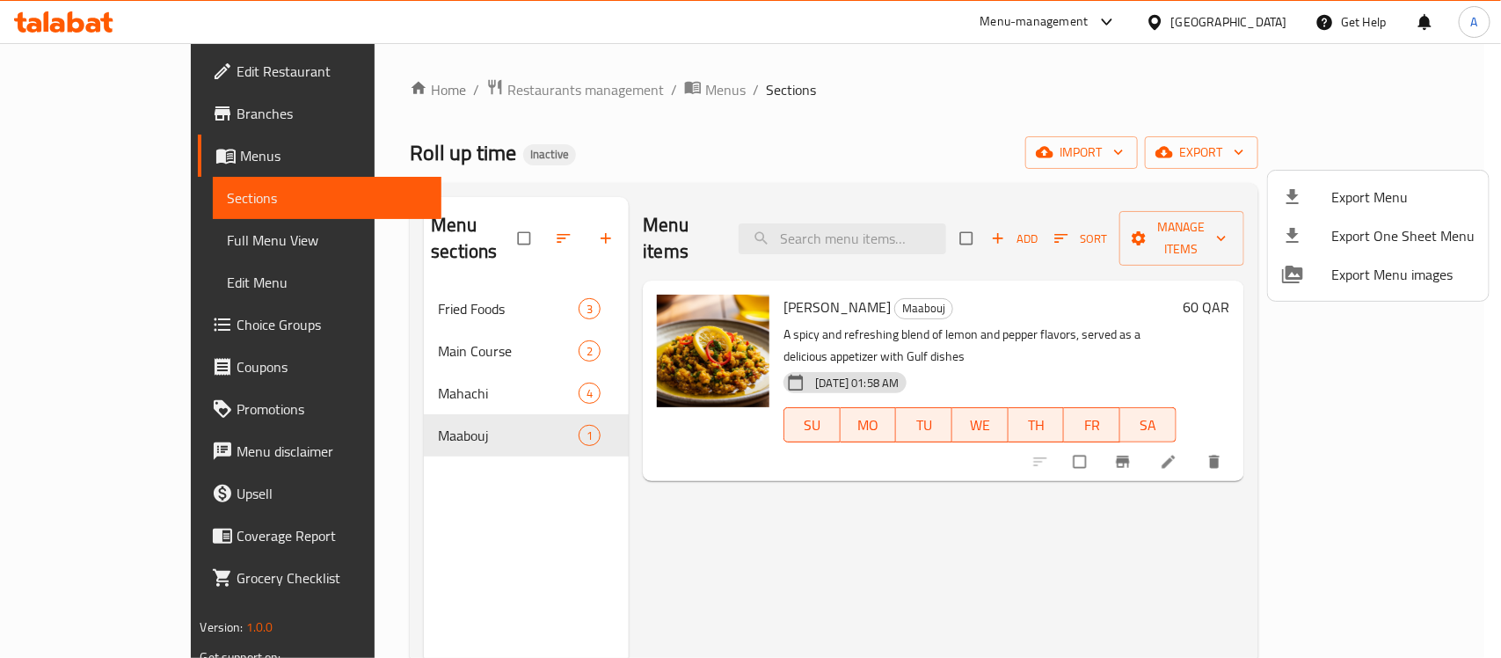
click at [605, 91] on div at bounding box center [750, 329] width 1501 height 658
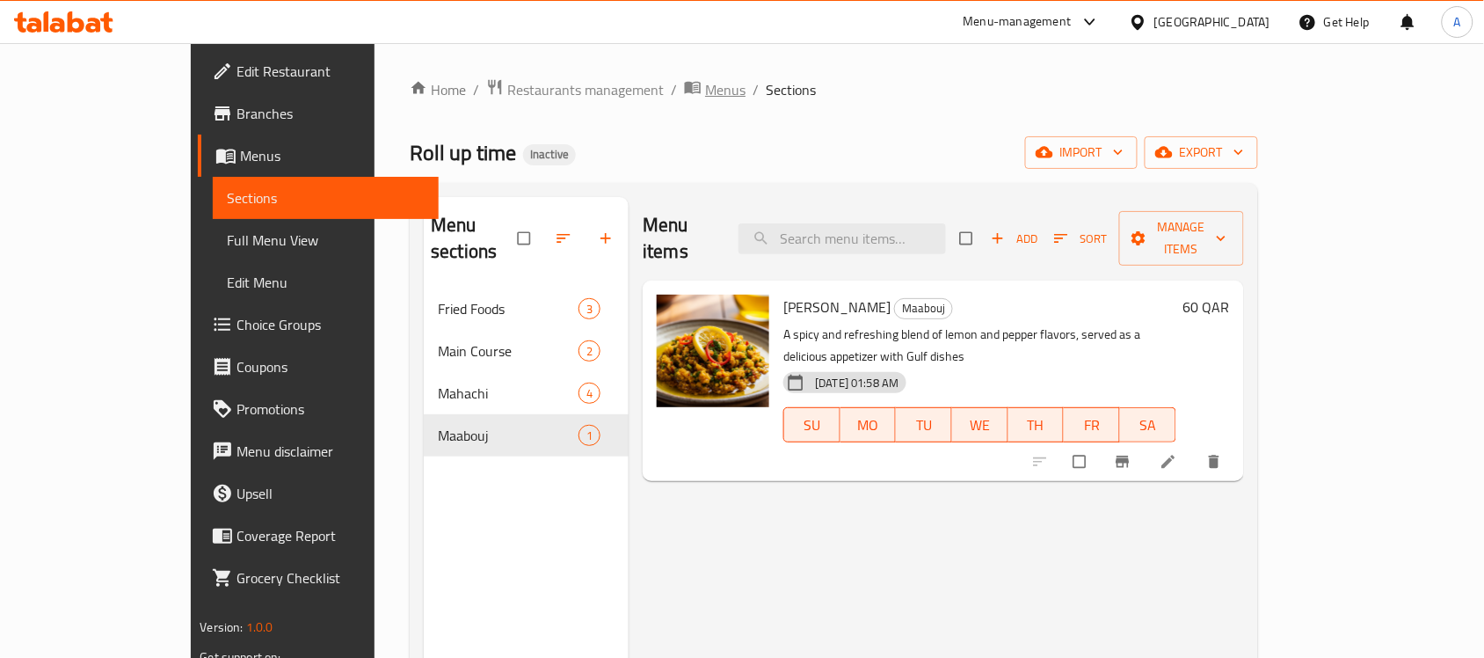
click at [705, 91] on span "Menus" at bounding box center [725, 89] width 40 height 21
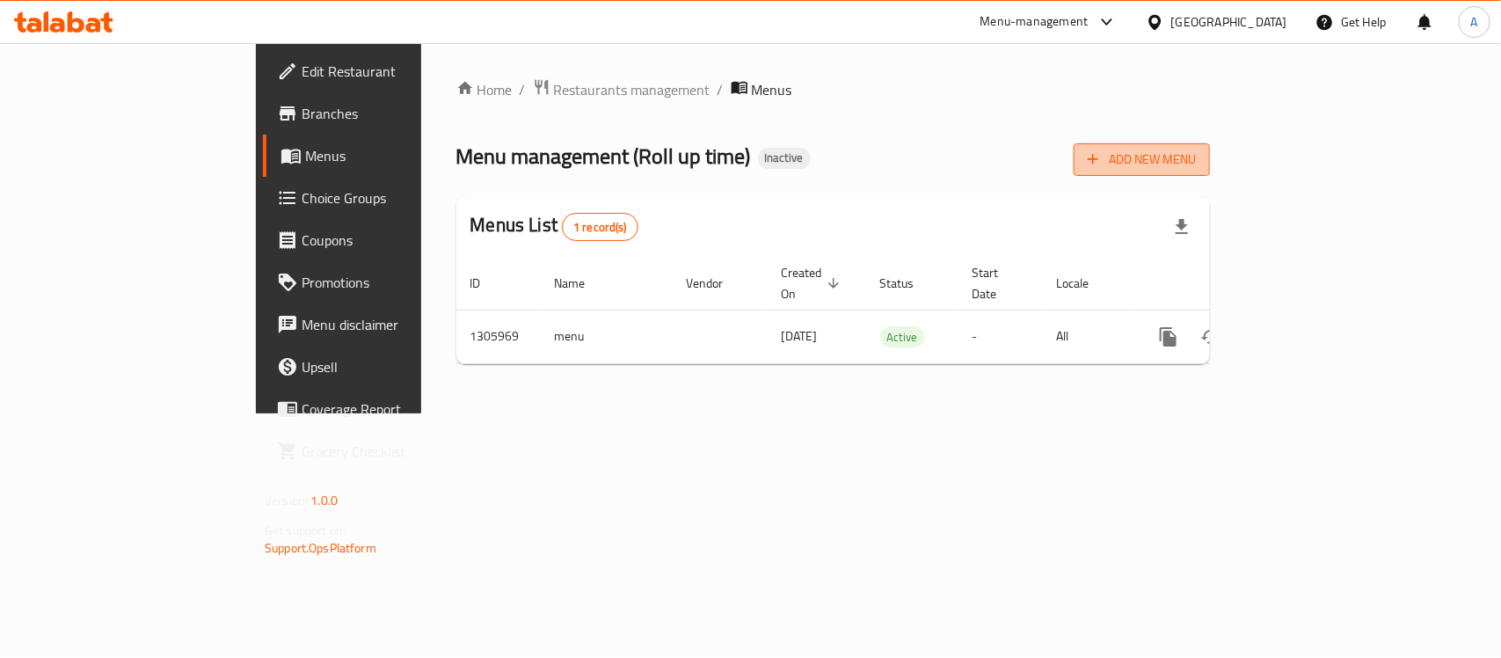
click at [1196, 156] on span "Add New Menu" at bounding box center [1142, 160] width 108 height 22
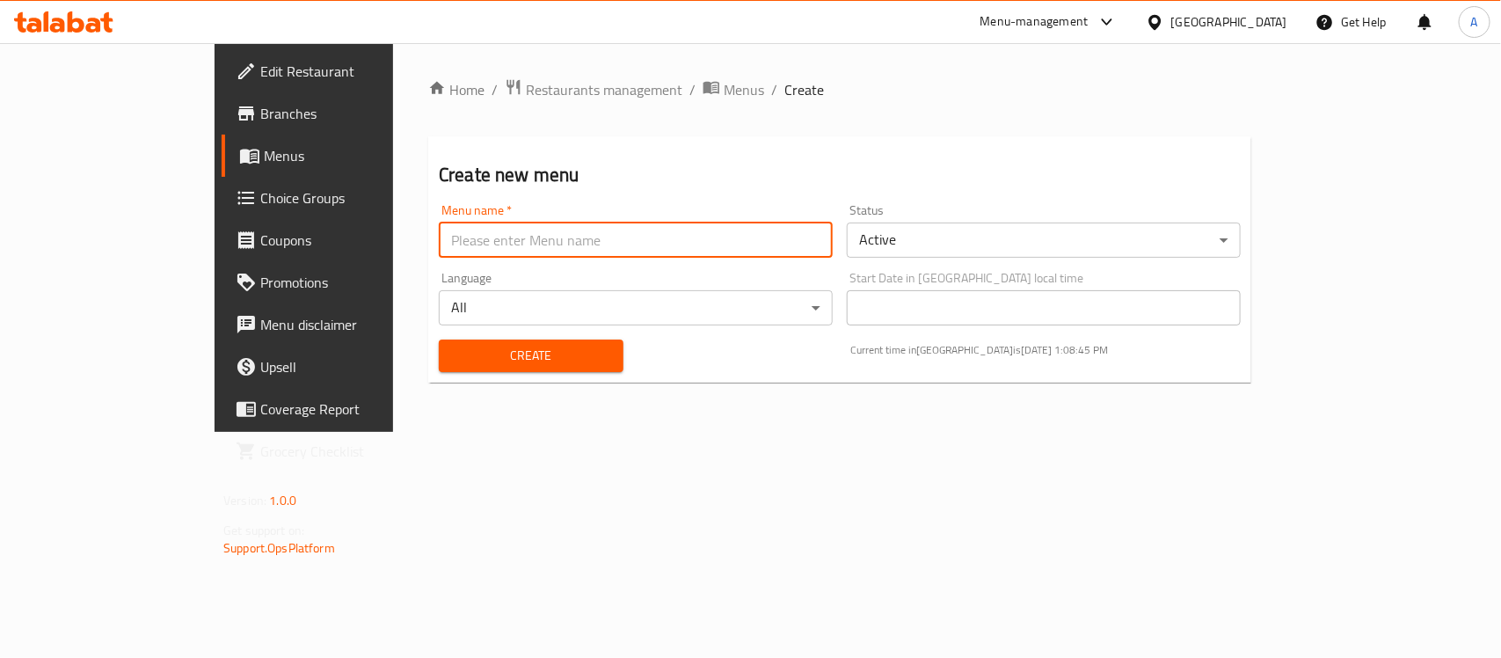
click at [498, 230] on input "text" at bounding box center [636, 239] width 394 height 35
type input "menu"
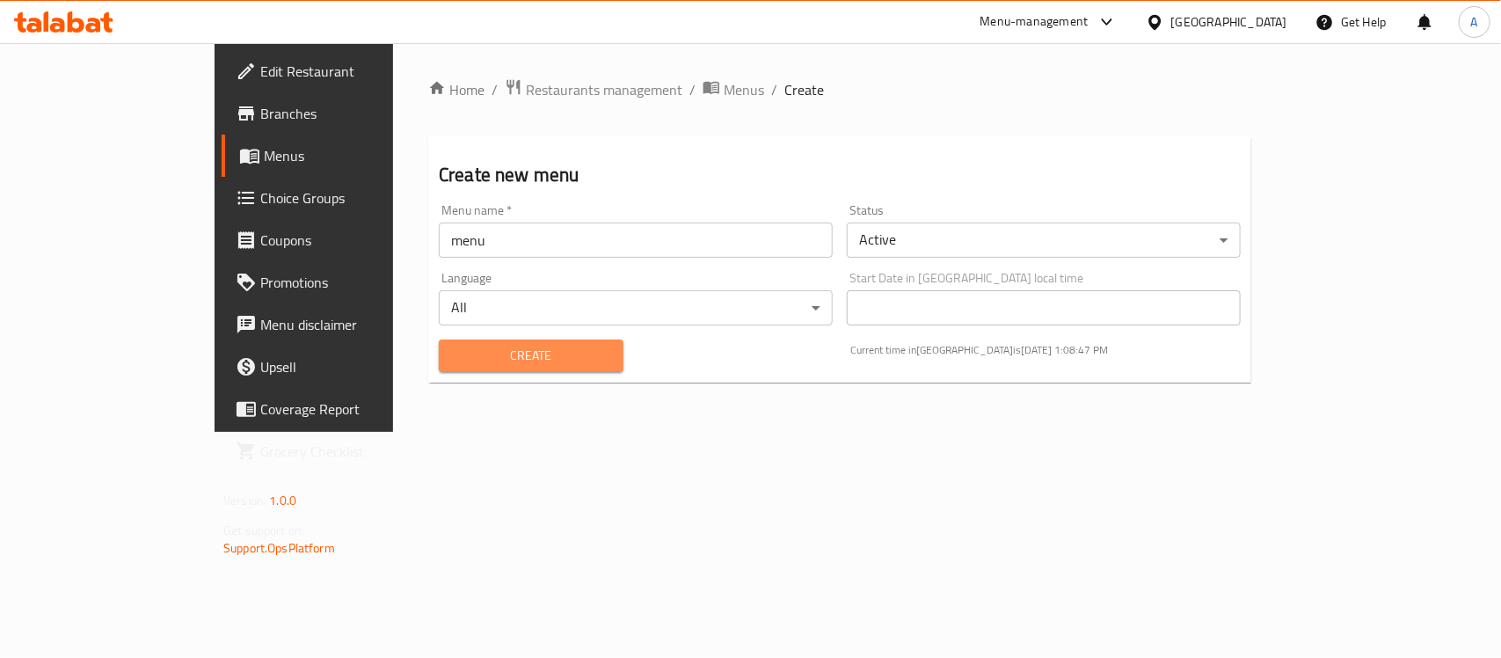
click at [467, 353] on span "Create" at bounding box center [531, 356] width 157 height 22
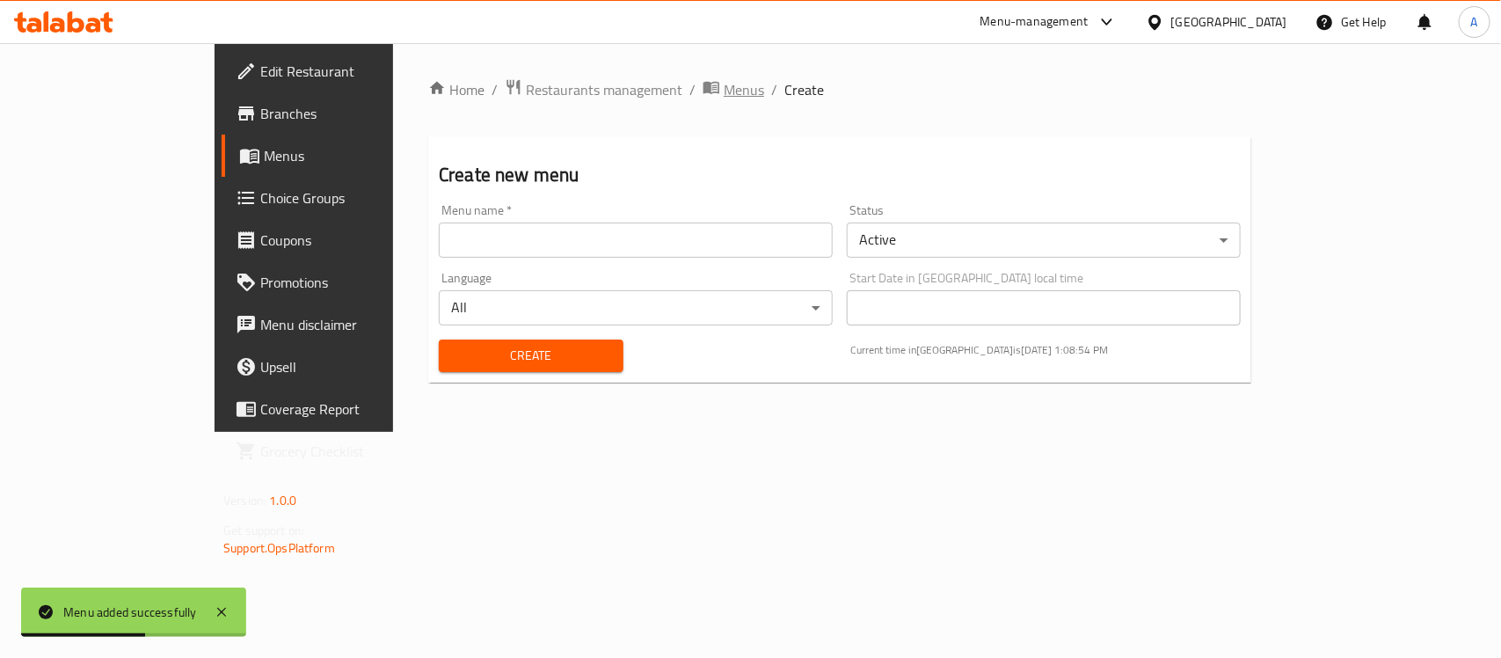
click at [724, 97] on span "Menus" at bounding box center [744, 89] width 40 height 21
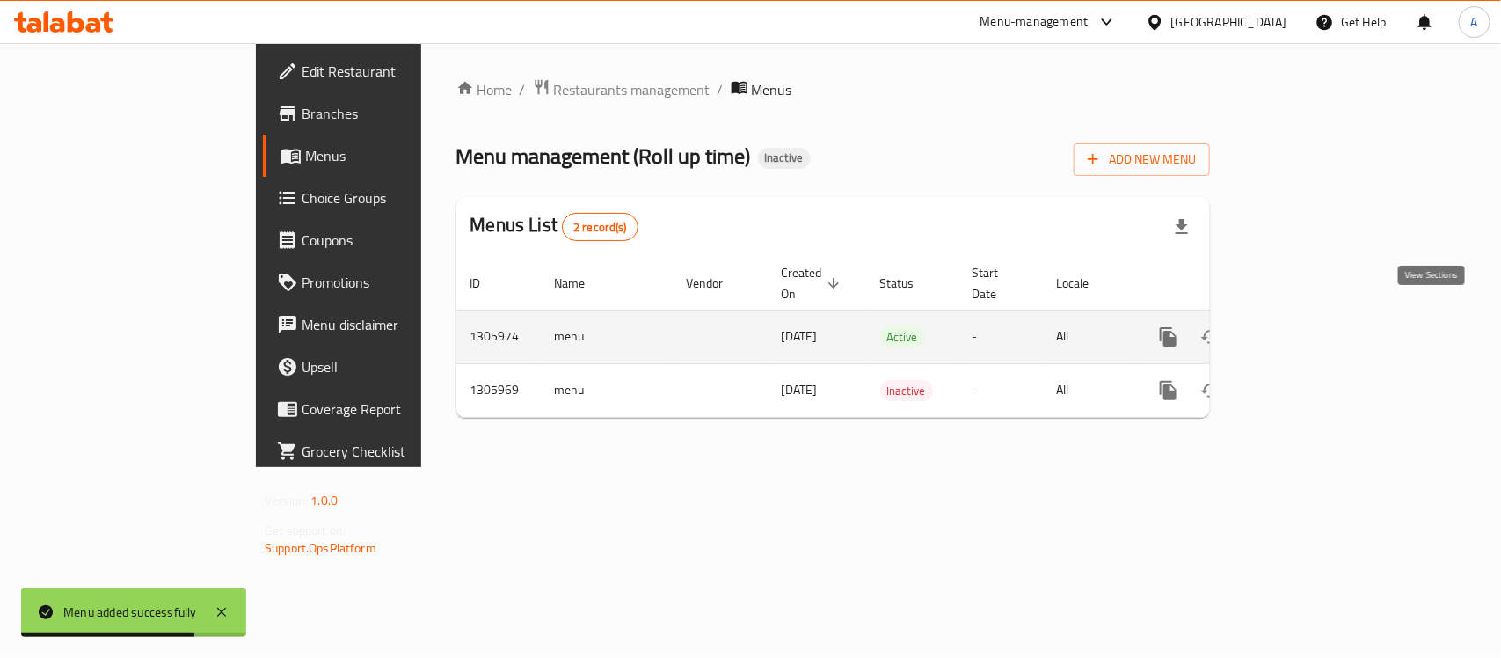
click at [1316, 316] on link "enhanced table" at bounding box center [1295, 337] width 42 height 42
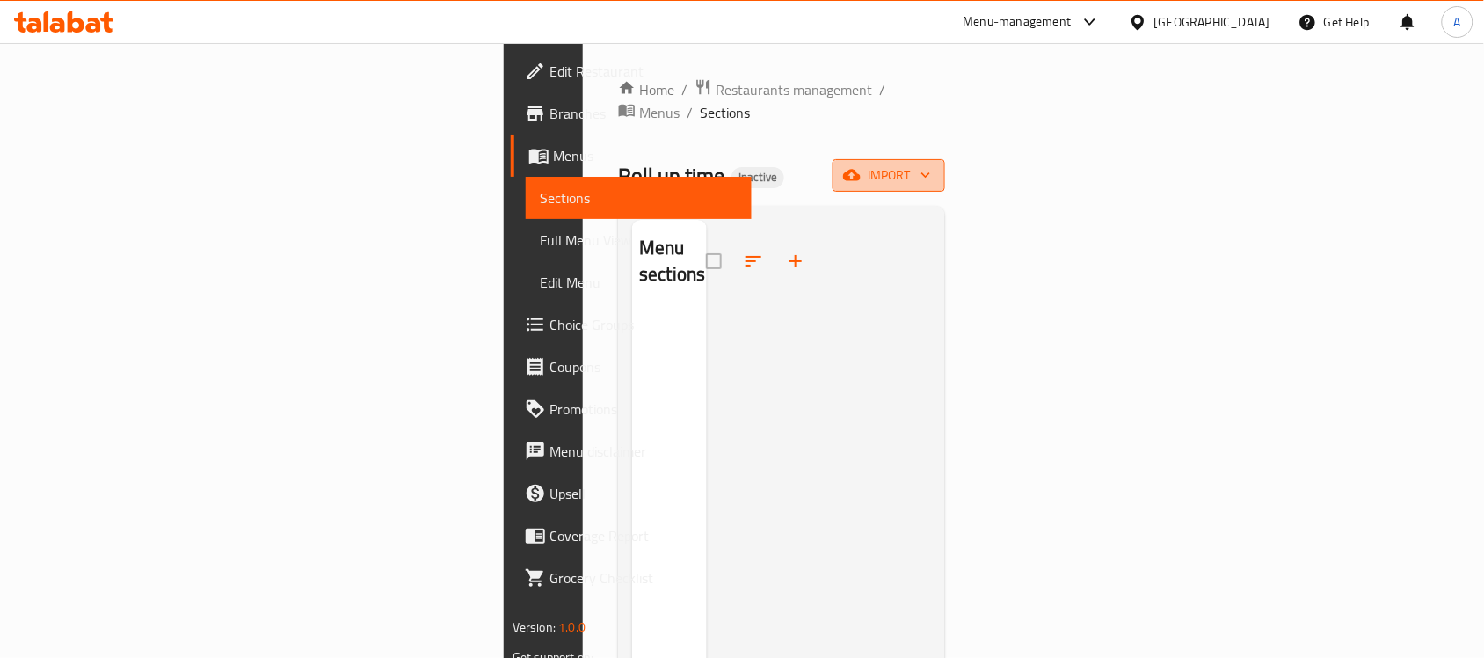
click at [931, 164] on span "import" at bounding box center [889, 175] width 84 height 22
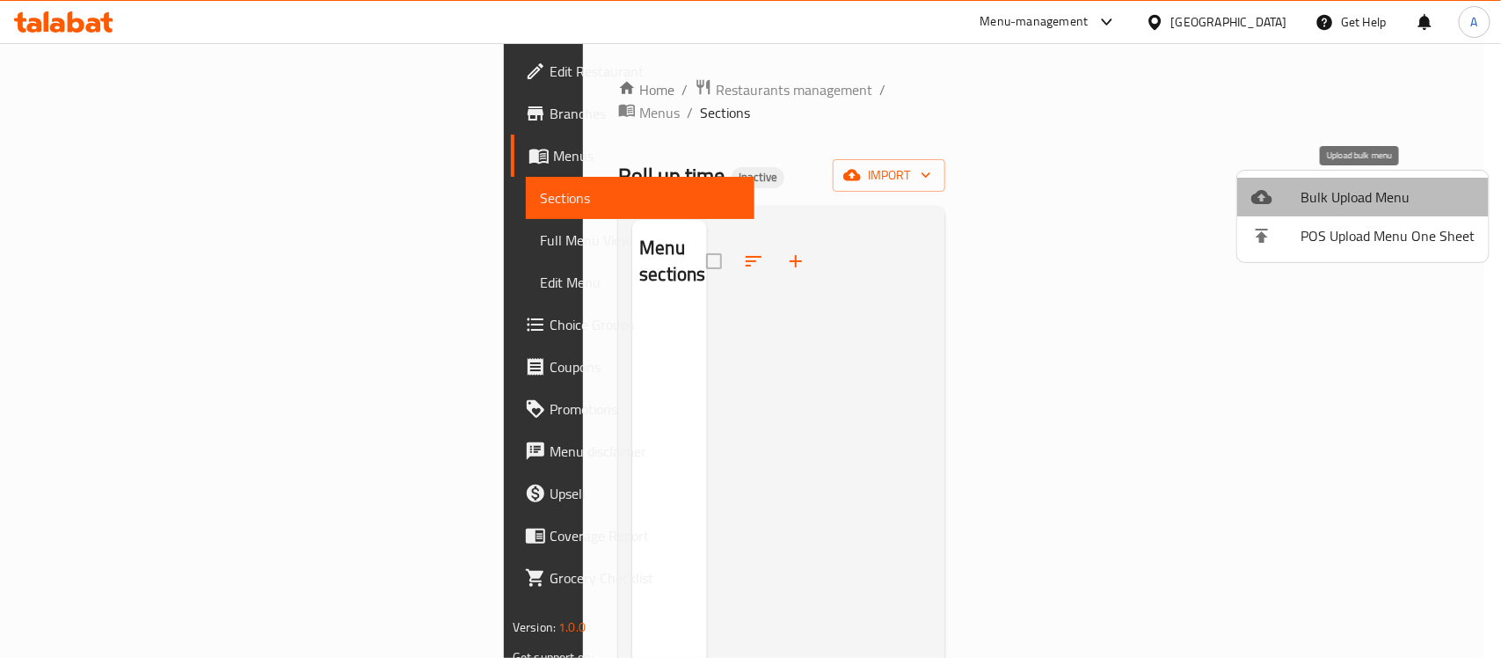
click at [1372, 212] on li "Bulk Upload Menu" at bounding box center [1362, 197] width 251 height 39
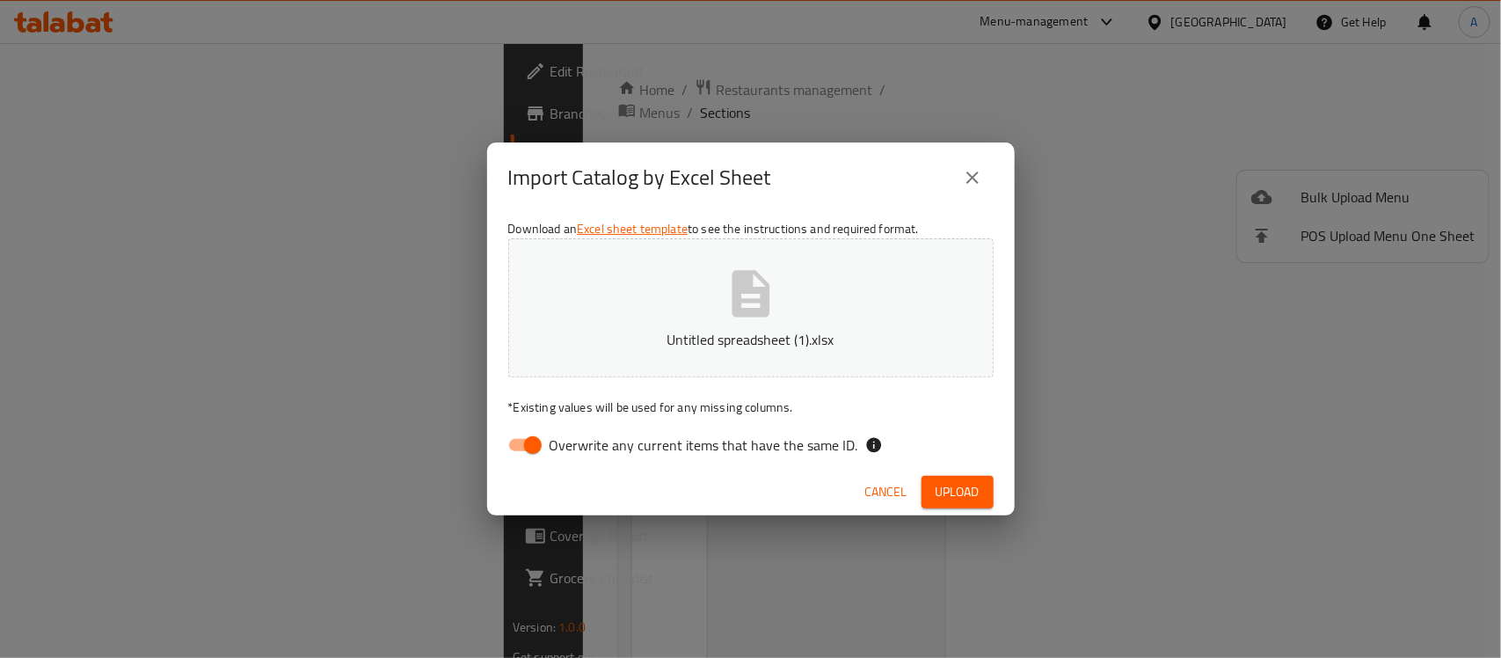
click at [565, 434] on span "Overwrite any current items that have the same ID." at bounding box center [704, 444] width 309 height 21
click at [565, 433] on input "Overwrite any current items that have the same ID." at bounding box center [533, 444] width 100 height 33
checkbox input "false"
click at [951, 490] on span "Upload" at bounding box center [958, 492] width 44 height 22
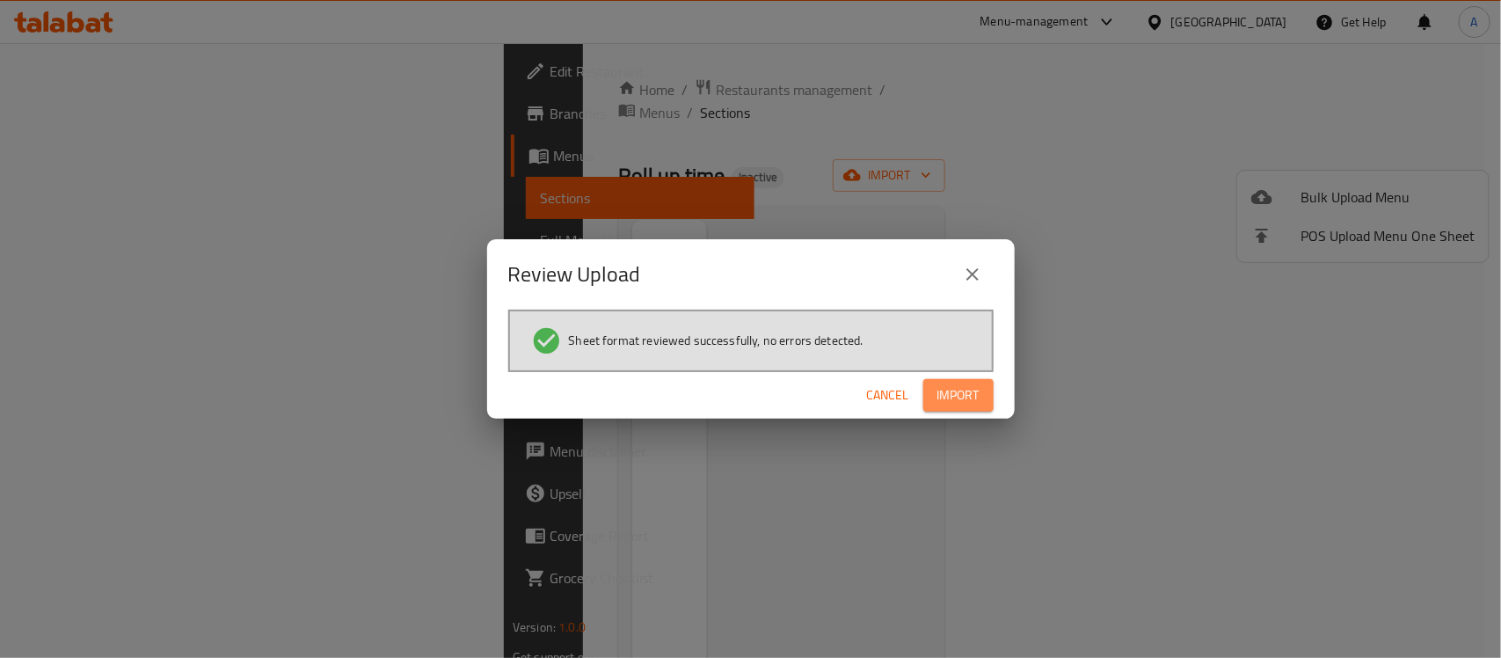
click at [957, 393] on span "Import" at bounding box center [958, 395] width 42 height 22
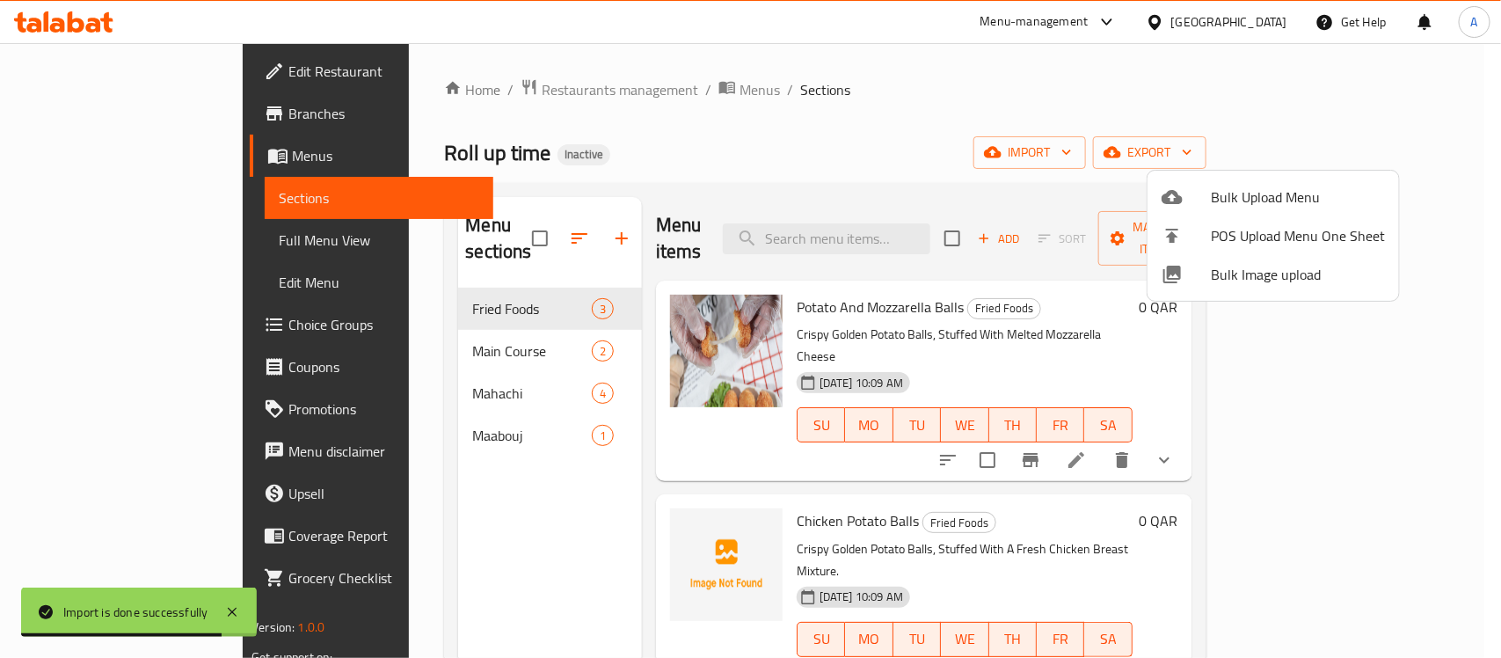
click at [1051, 268] on div at bounding box center [750, 329] width 1501 height 658
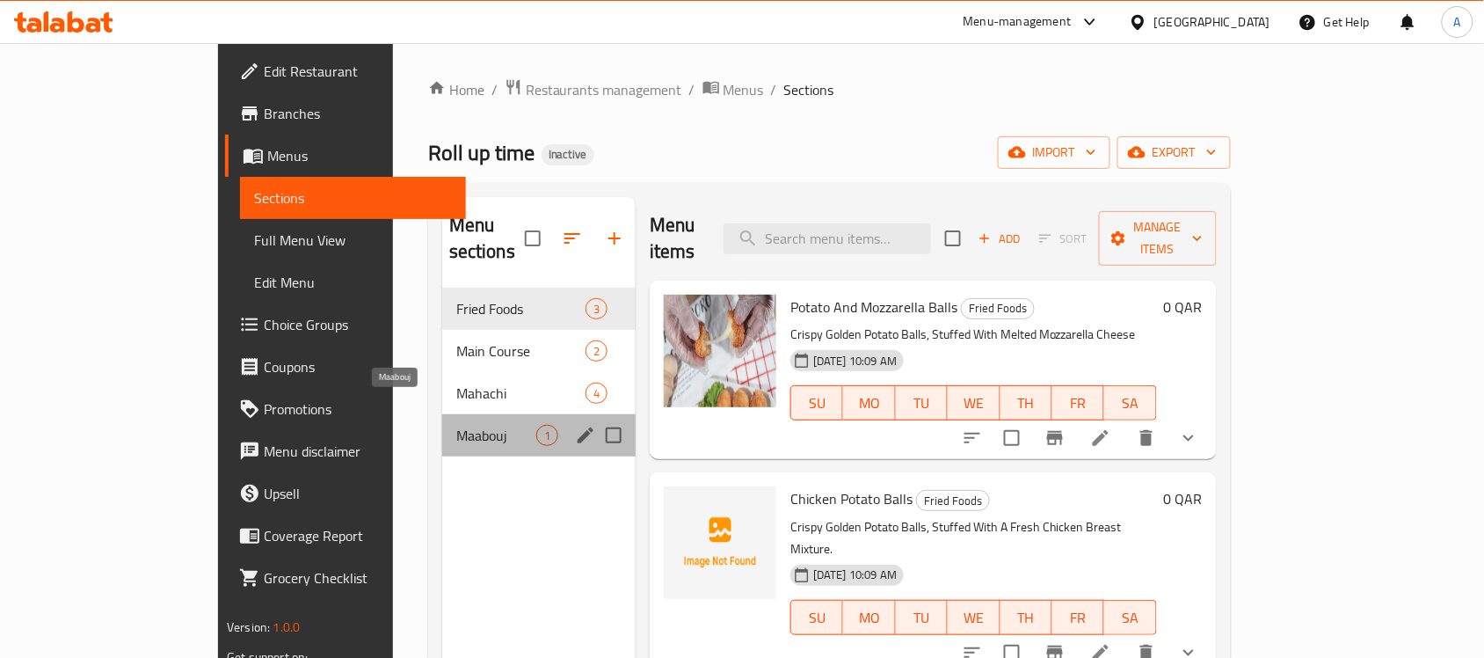
click at [456, 425] on span "Maabouj" at bounding box center [496, 435] width 80 height 21
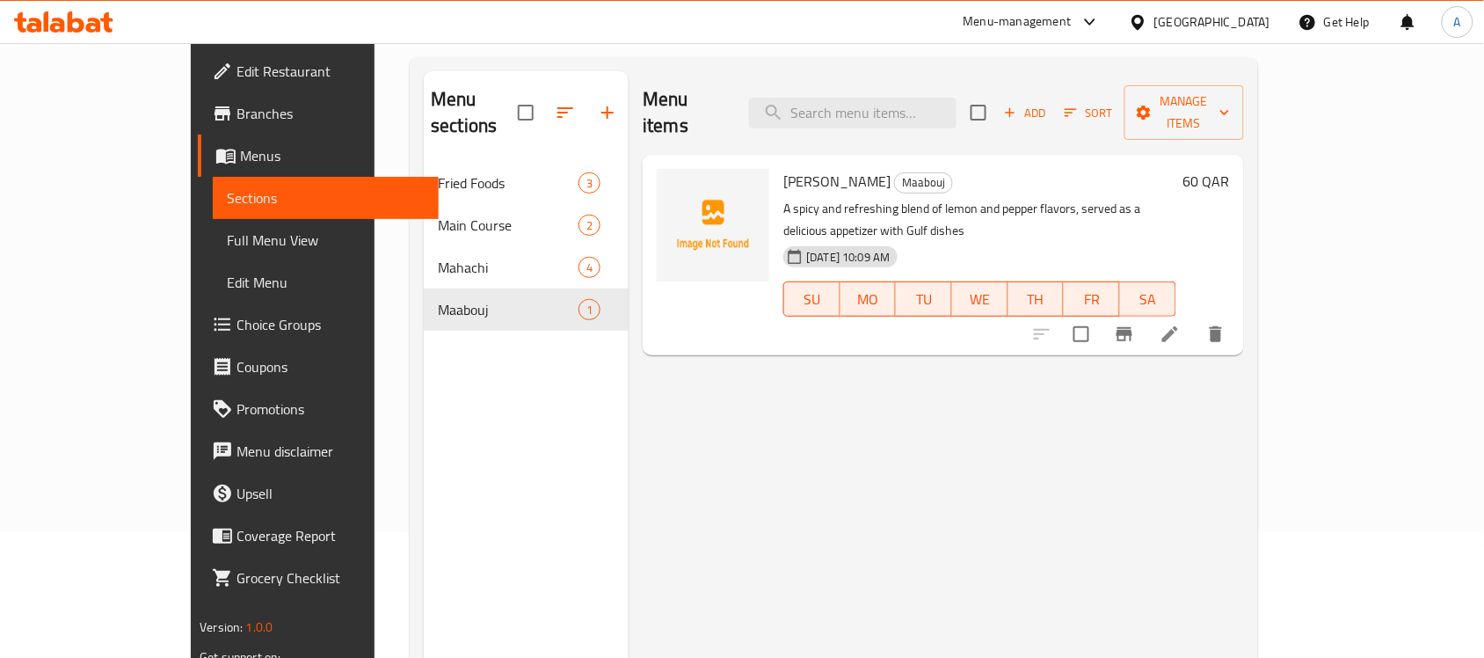
scroll to position [128, 0]
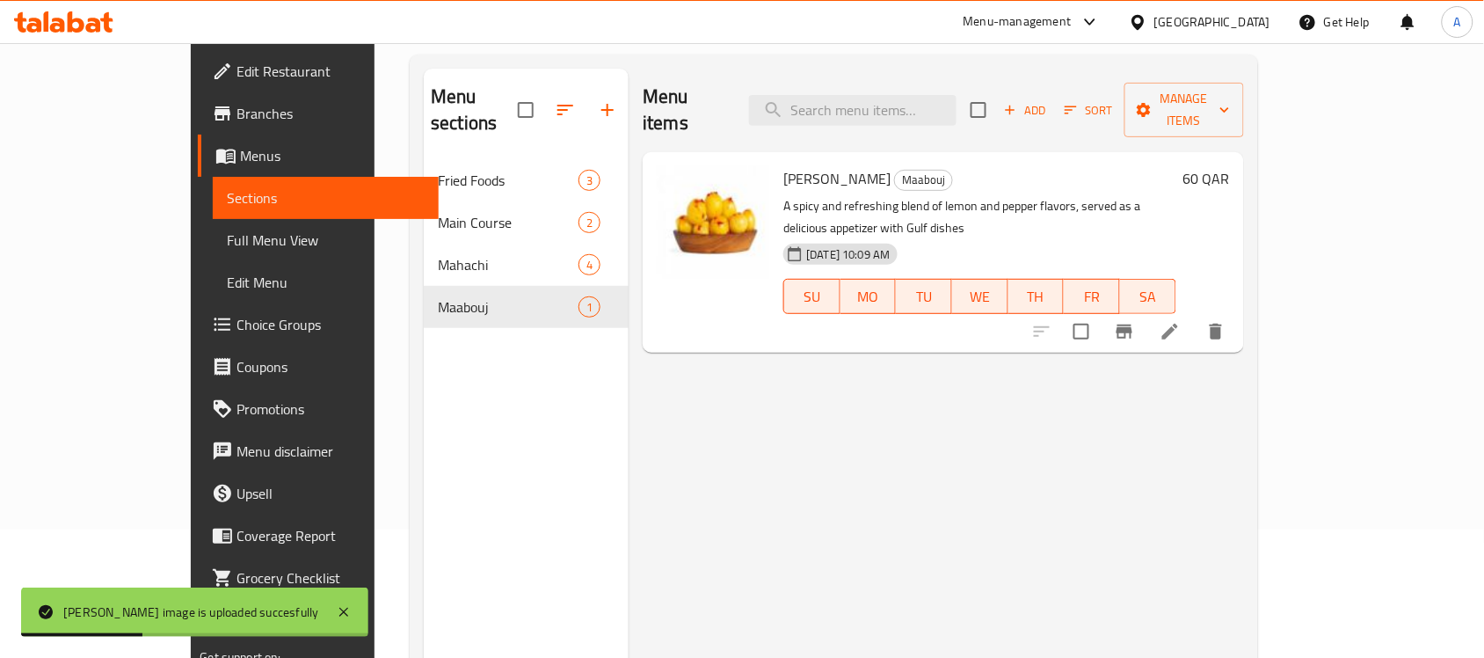
click at [996, 357] on div "Menu items Add Sort Manage items Lemon Mabouj Maabouj A spicy and refreshing bl…" at bounding box center [936, 398] width 615 height 658
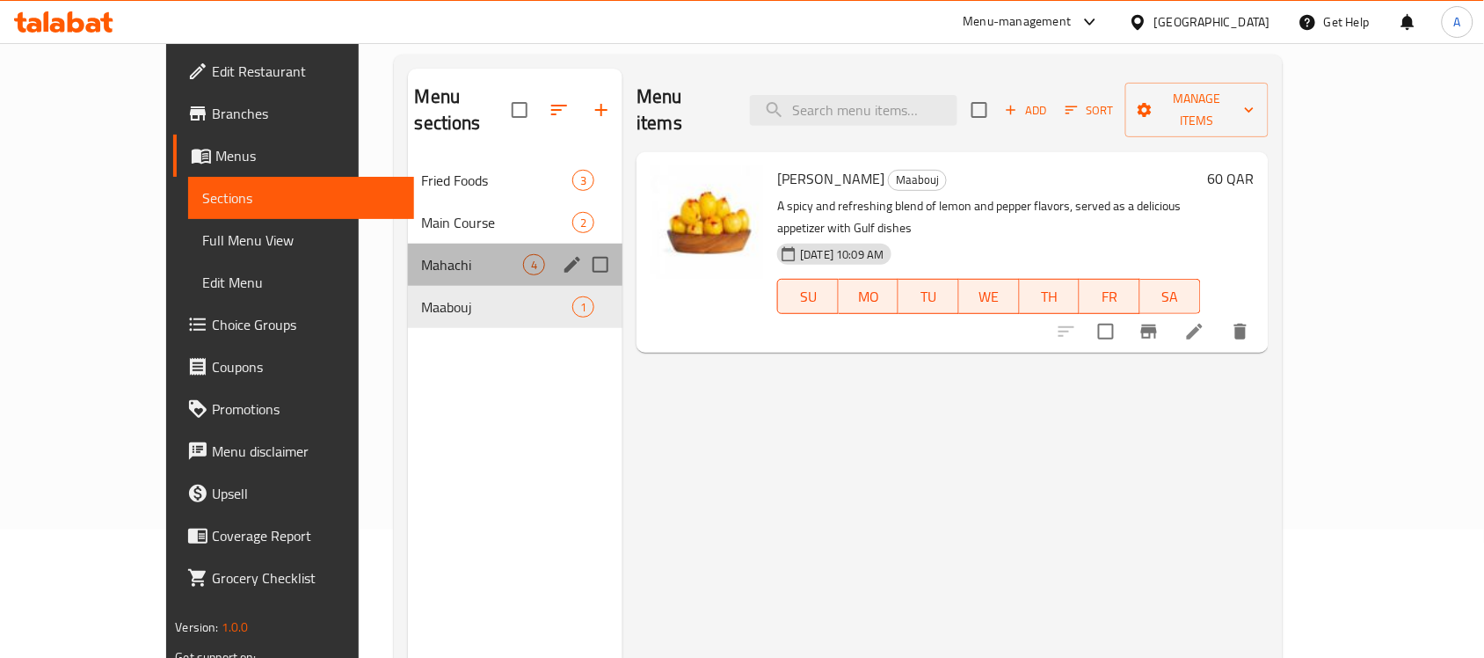
click at [408, 256] on div "Mahachi 4" at bounding box center [515, 265] width 215 height 42
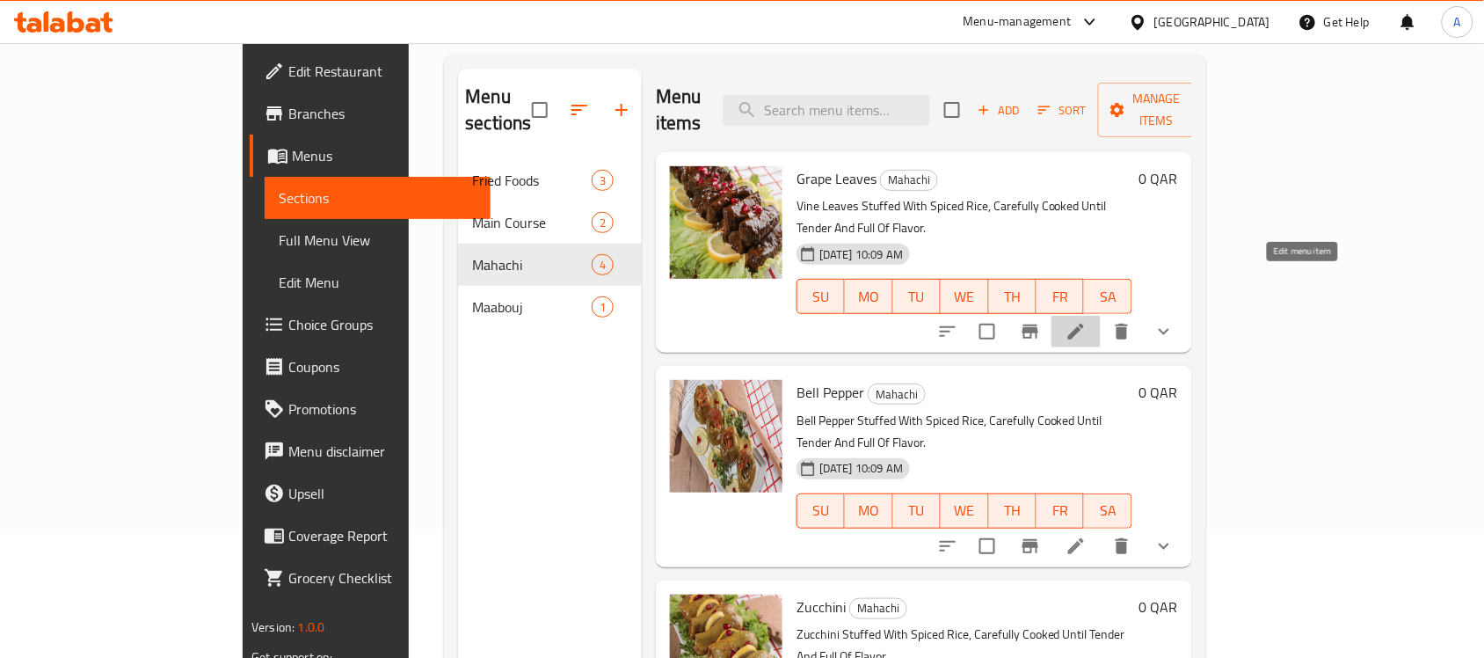
click at [1087, 321] on icon at bounding box center [1076, 331] width 21 height 21
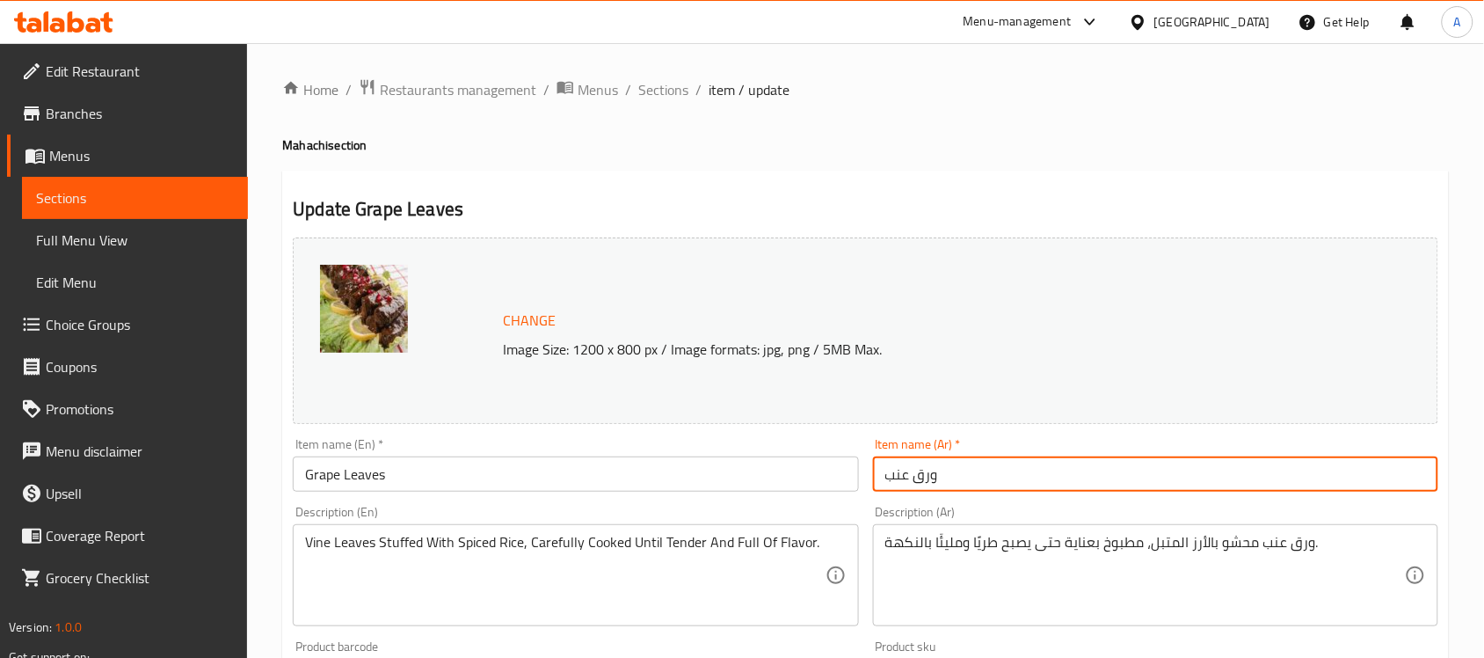
click at [885, 485] on input "ورق عنب" at bounding box center [1155, 473] width 565 height 35
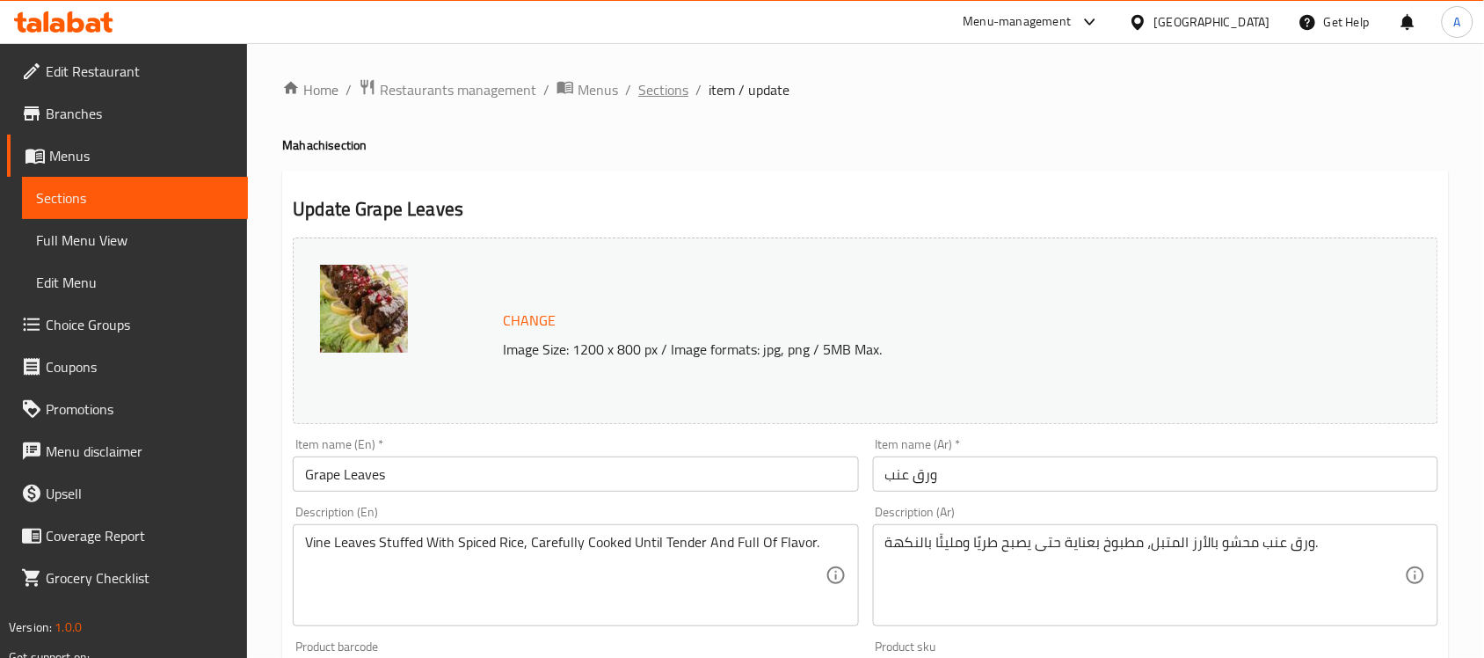
click at [661, 82] on span "Sections" at bounding box center [663, 89] width 50 height 21
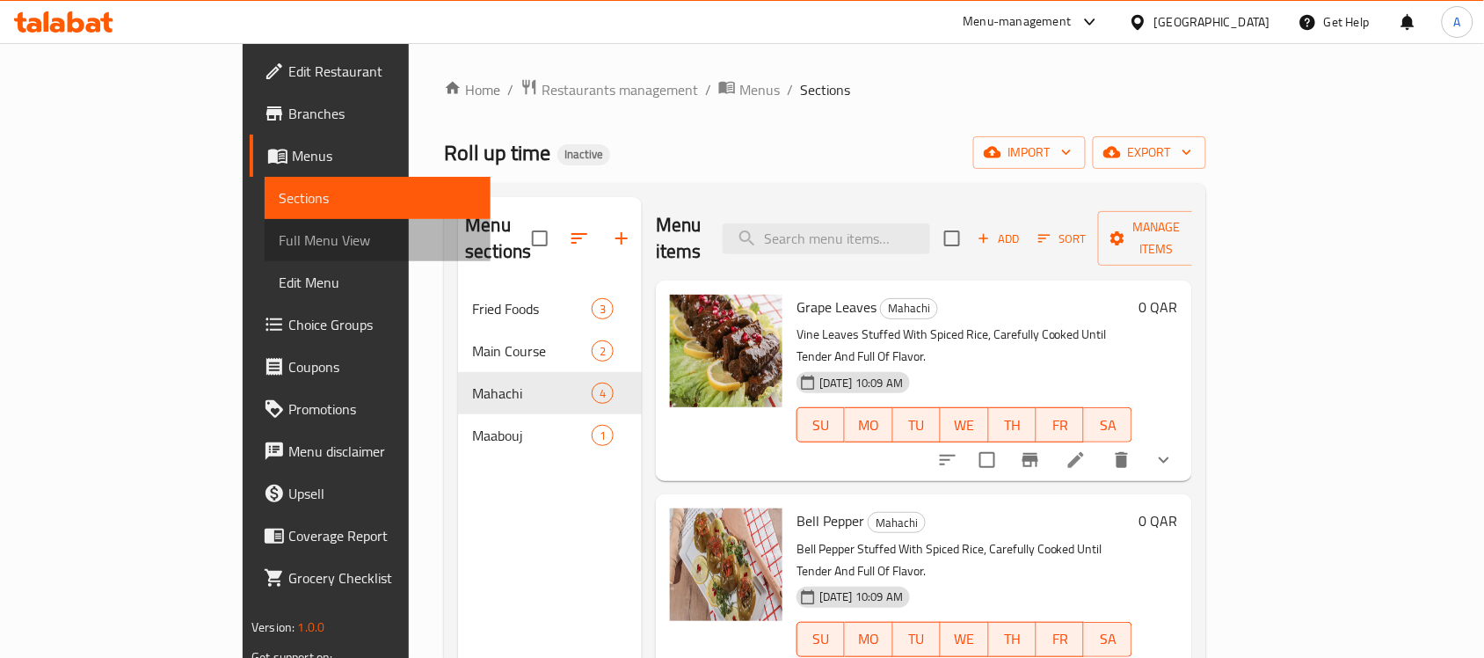
click at [279, 244] on span "Full Menu View" at bounding box center [378, 239] width 198 height 21
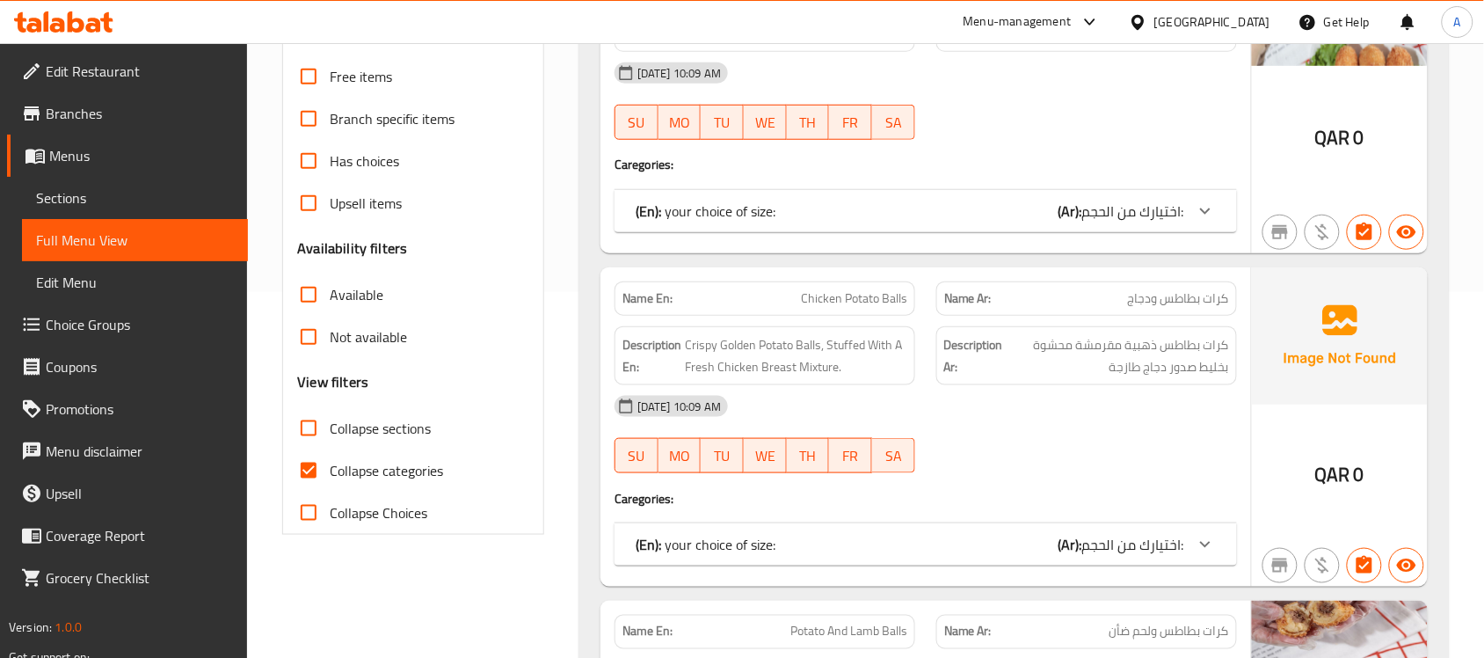
scroll to position [367, 0]
click at [324, 463] on input "Collapse categories" at bounding box center [309, 469] width 42 height 42
checkbox input "false"
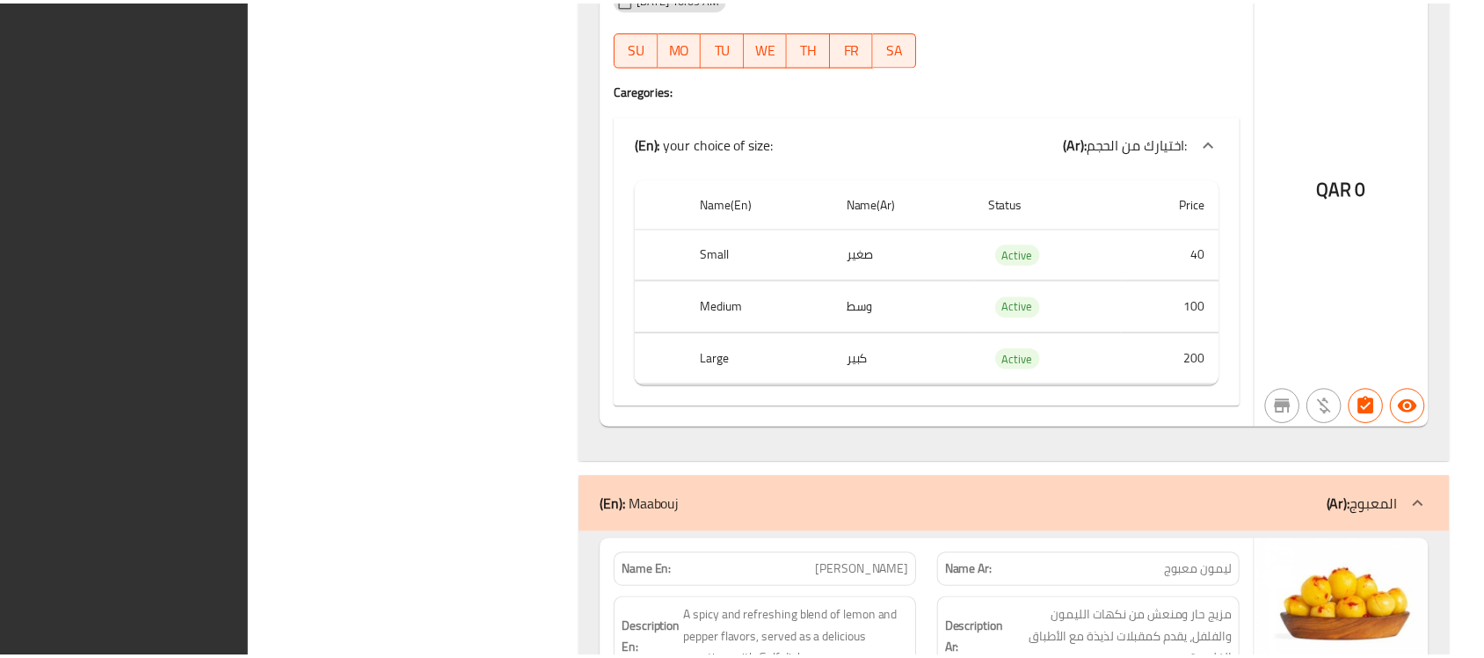
scroll to position [5513, 0]
